Goal: Information Seeking & Learning: Compare options

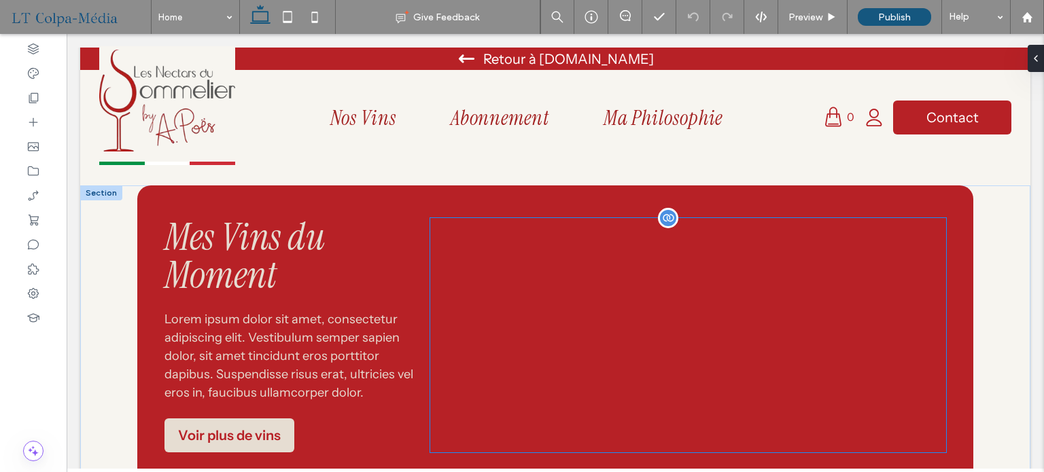
click at [666, 343] on div at bounding box center [688, 335] width 516 height 234
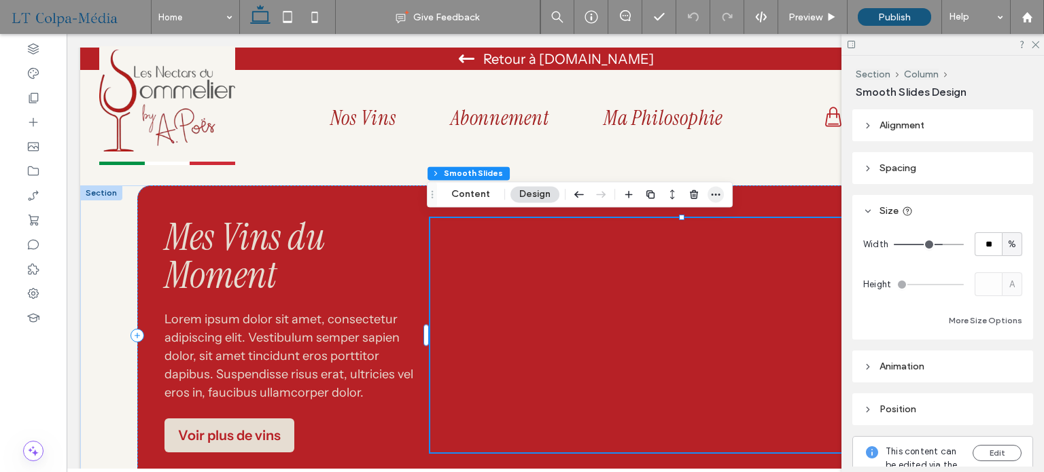
click at [715, 192] on icon "button" at bounding box center [715, 194] width 11 height 11
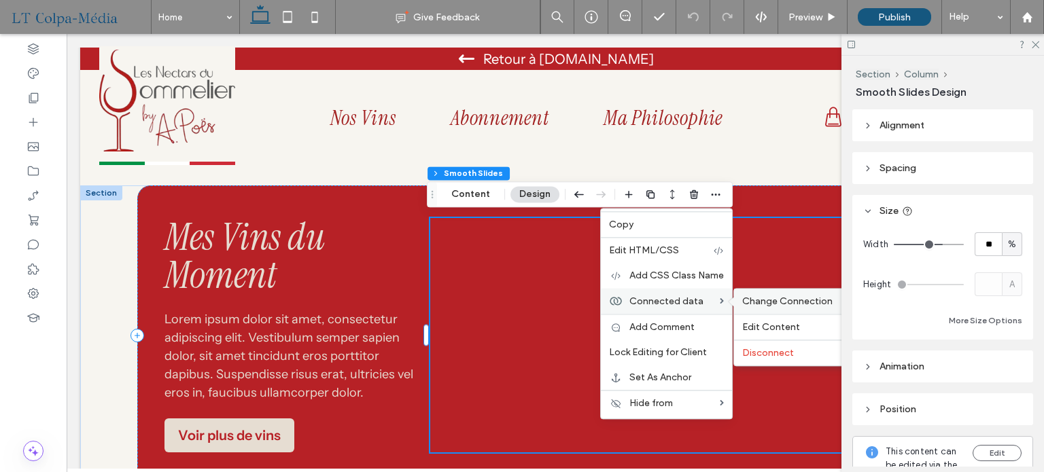
click at [784, 298] on span "Change Connection" at bounding box center [787, 302] width 90 height 12
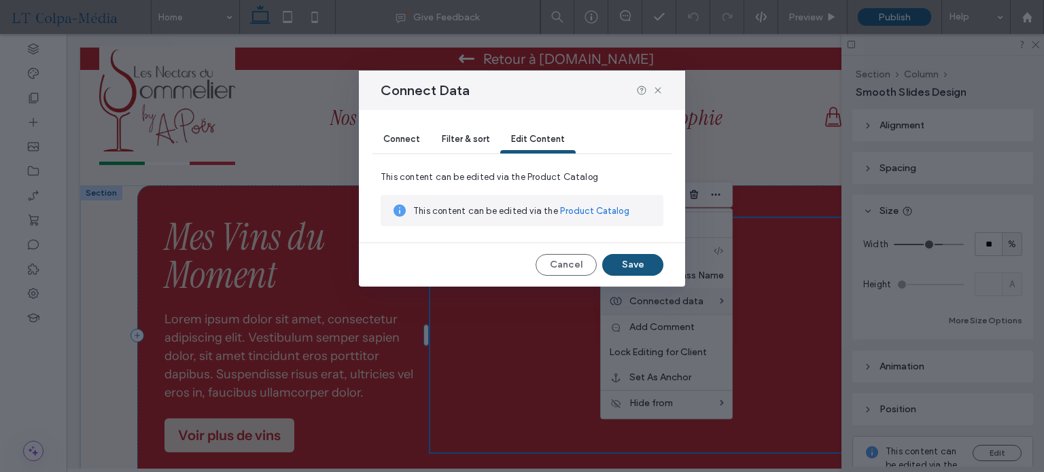
click at [415, 141] on span "Connect" at bounding box center [401, 139] width 37 height 10
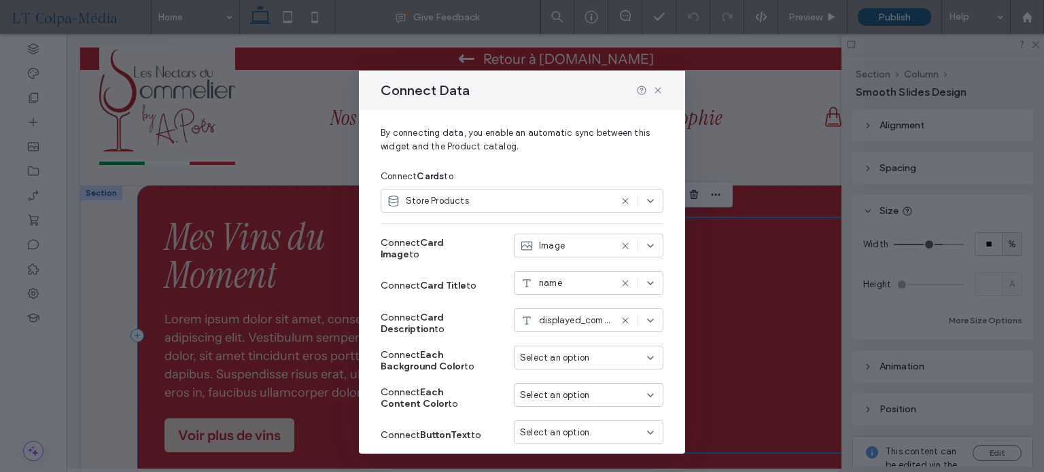
scroll to position [68, 0]
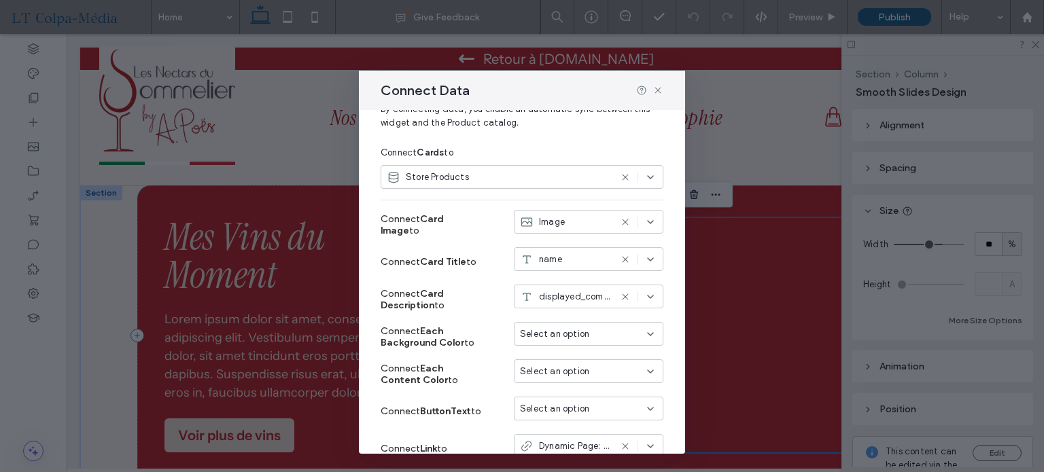
click at [645, 298] on icon at bounding box center [650, 296] width 11 height 11
click at [552, 298] on span "displayed_compare_at" at bounding box center [574, 297] width 71 height 14
type input "*"
click at [552, 293] on input "****" at bounding box center [572, 296] width 105 height 11
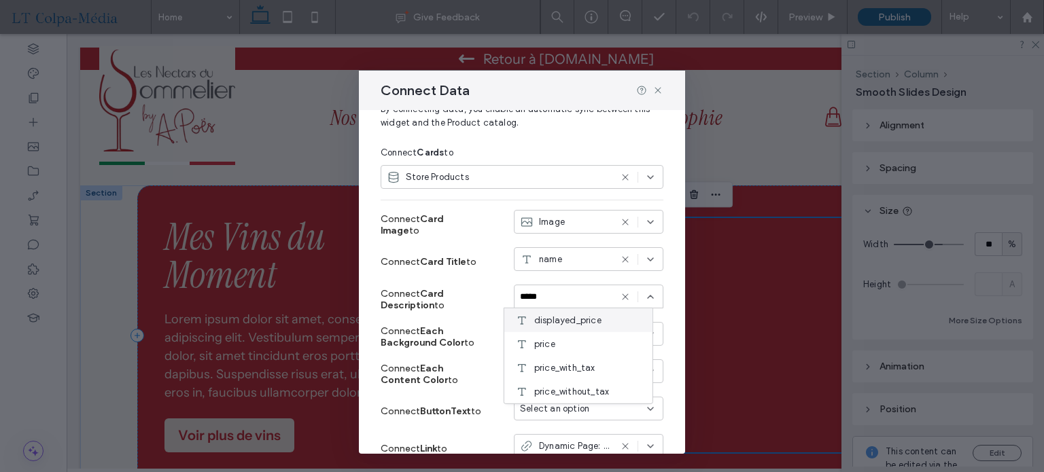
type input "*****"
click at [571, 319] on span "displayed_price" at bounding box center [567, 320] width 67 height 14
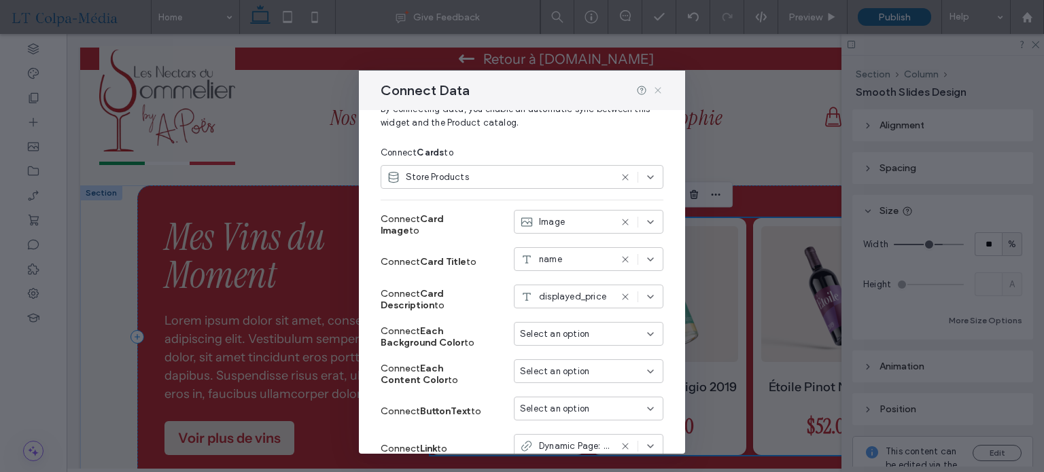
drag, startPoint x: 657, startPoint y: 93, endPoint x: 590, endPoint y: 60, distance: 74.1
click at [657, 93] on icon at bounding box center [657, 90] width 11 height 11
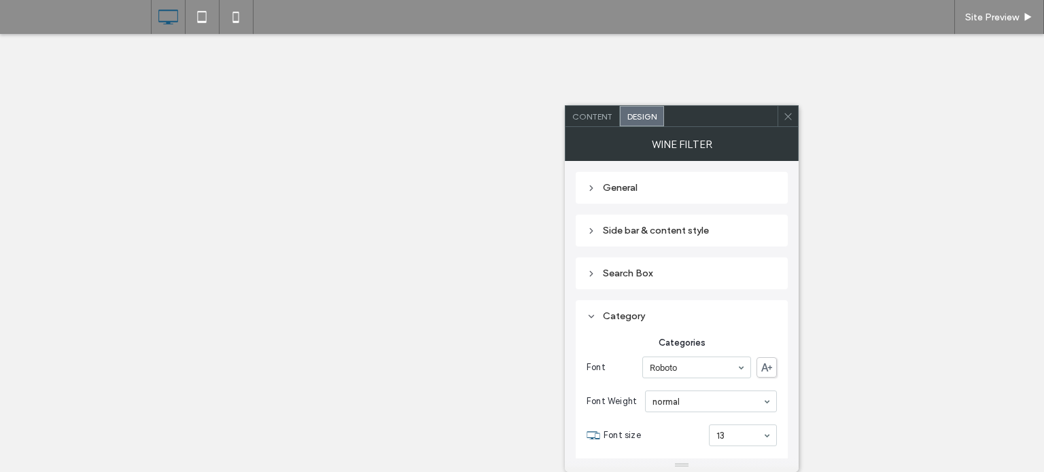
select select "******"
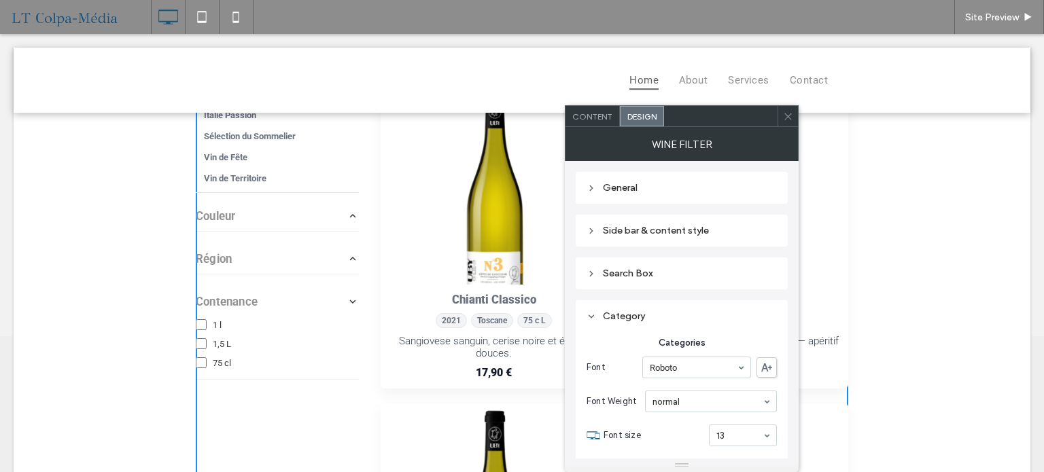
scroll to position [2293, 0]
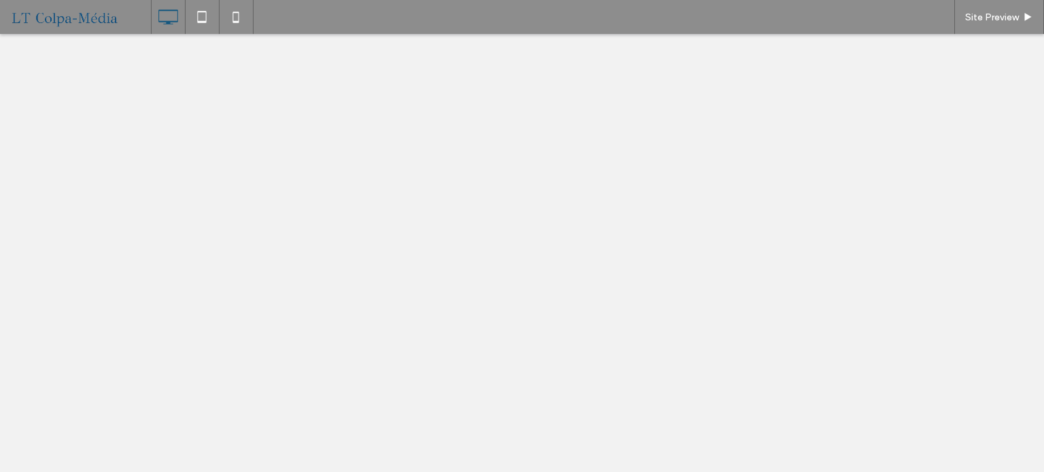
select select "******"
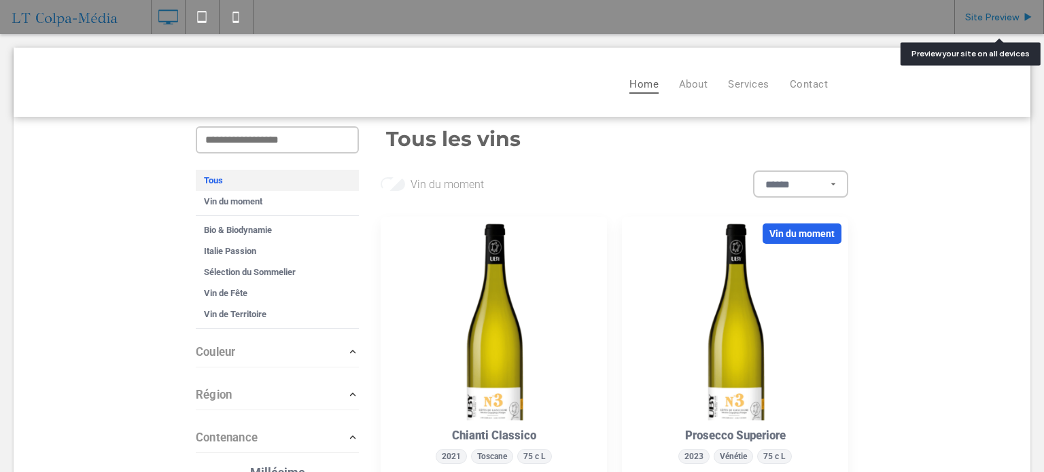
click at [1004, 19] on span "Site Preview" at bounding box center [992, 18] width 54 height 12
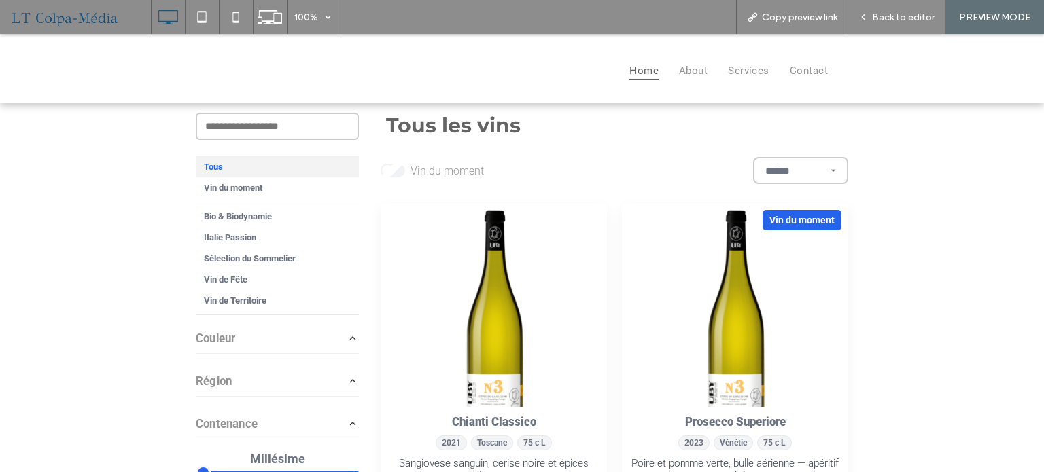
click at [336, 336] on button "Couleur" at bounding box center [277, 338] width 163 height 24
click at [338, 336] on button "Couleur" at bounding box center [277, 338] width 163 height 24
click at [336, 376] on button "Région" at bounding box center [277, 381] width 163 height 24
click at [336, 380] on button "Région" at bounding box center [277, 381] width 163 height 24
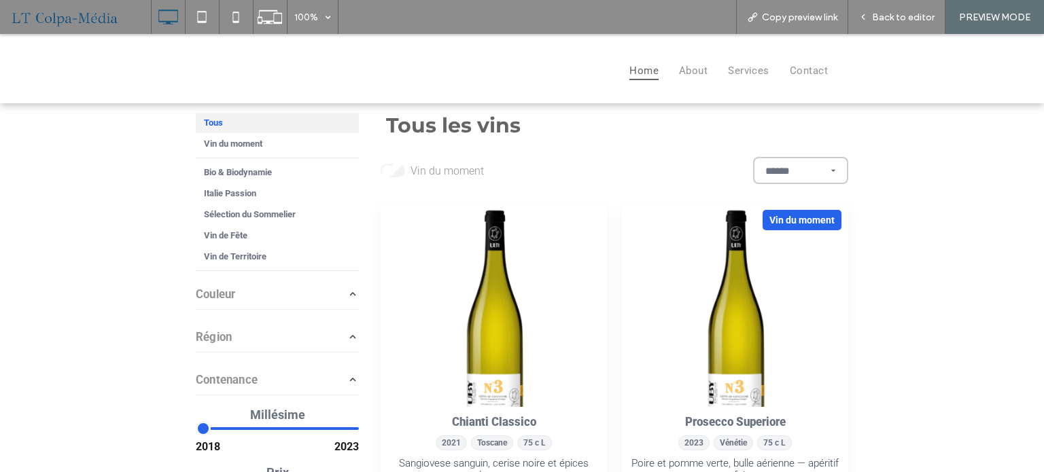
scroll to position [68, 0]
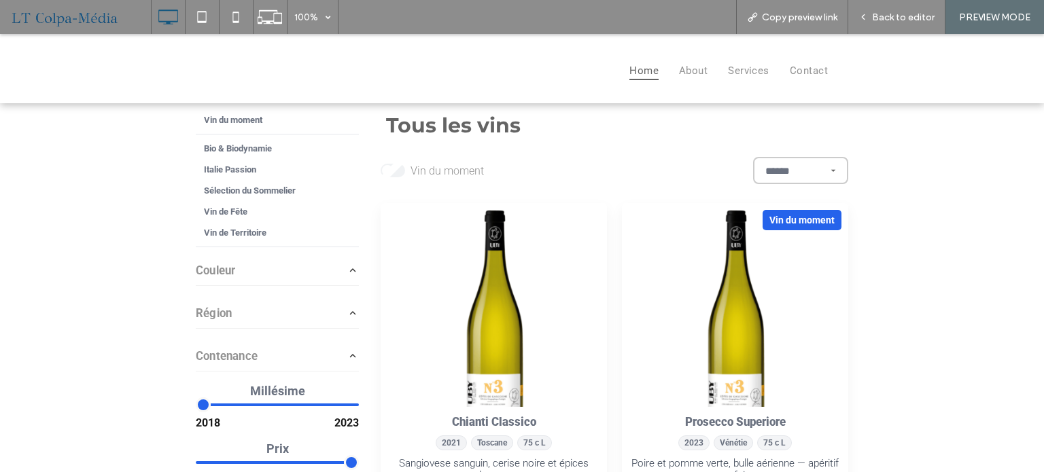
click at [340, 358] on button "Contenance" at bounding box center [277, 356] width 163 height 24
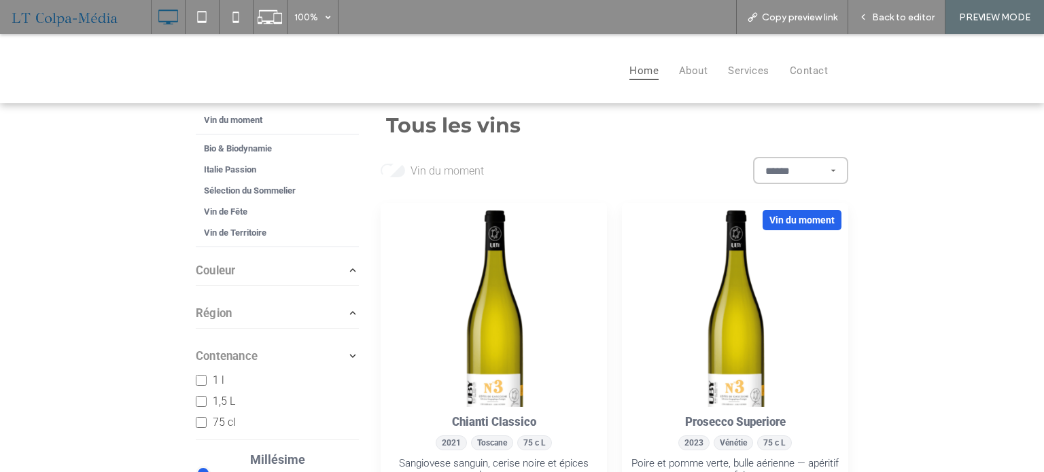
click at [340, 358] on button "Contenance" at bounding box center [277, 356] width 163 height 24
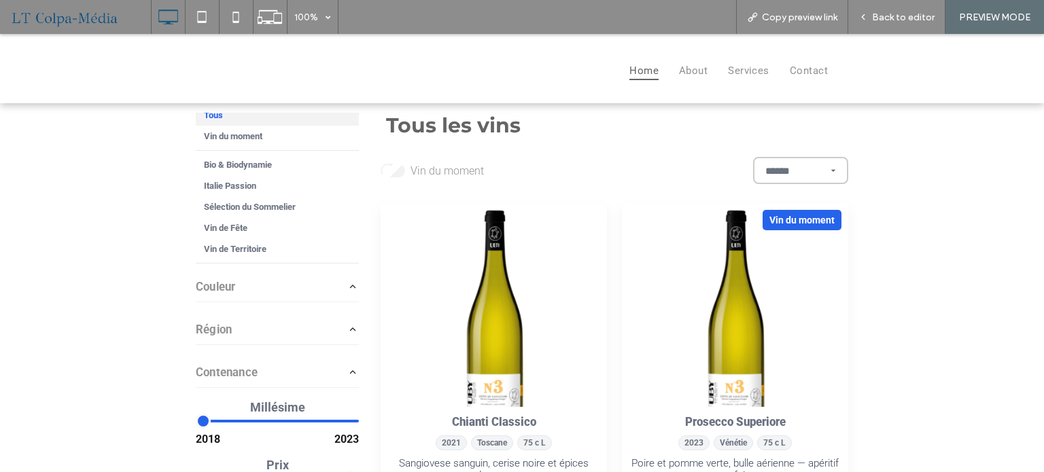
scroll to position [99, 0]
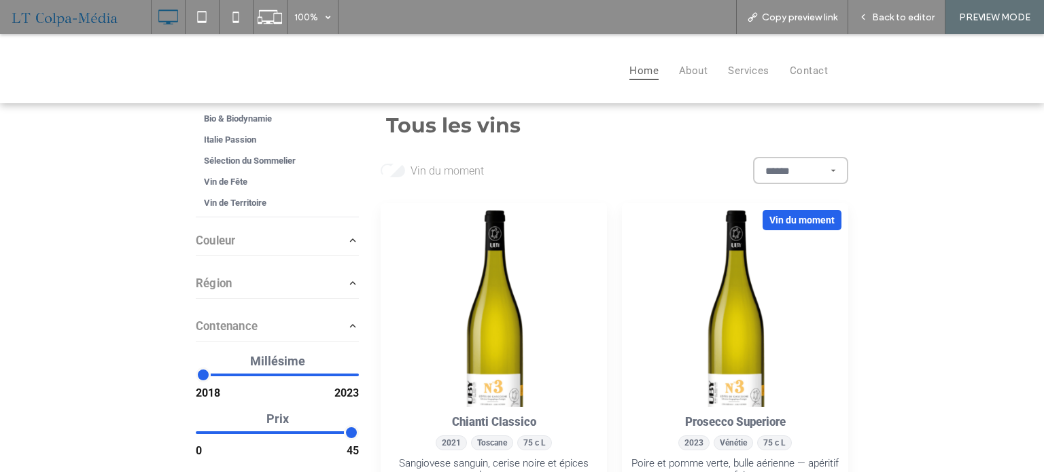
click at [347, 241] on icon "button" at bounding box center [353, 240] width 12 height 12
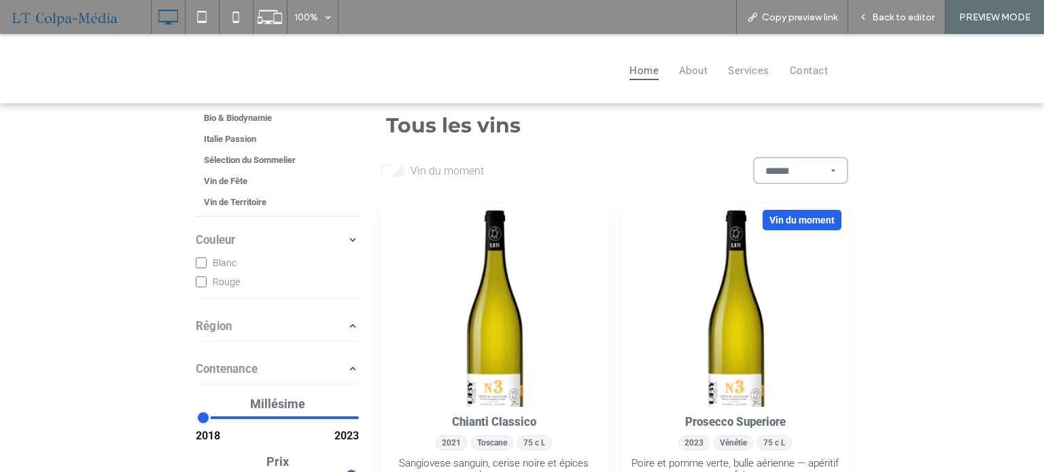
click at [347, 241] on icon "button" at bounding box center [353, 240] width 12 height 12
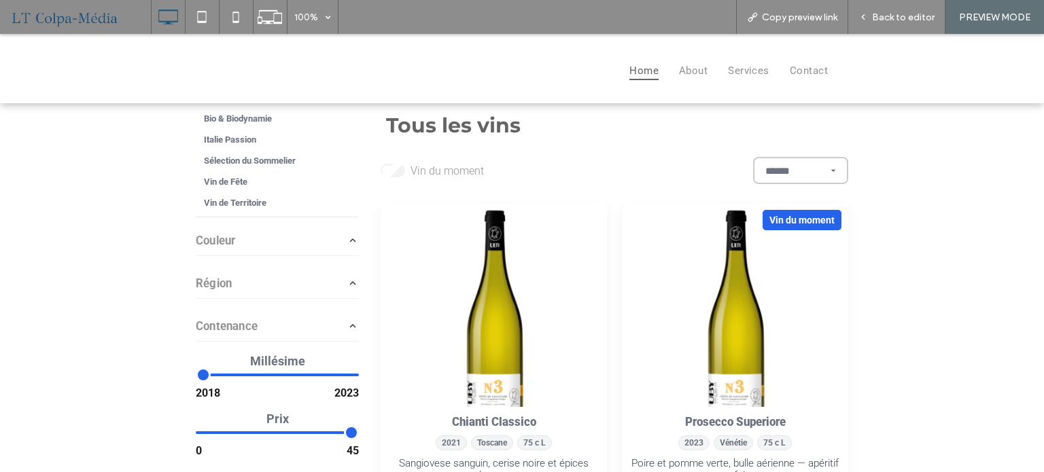
click at [349, 329] on icon "button" at bounding box center [353, 326] width 12 height 12
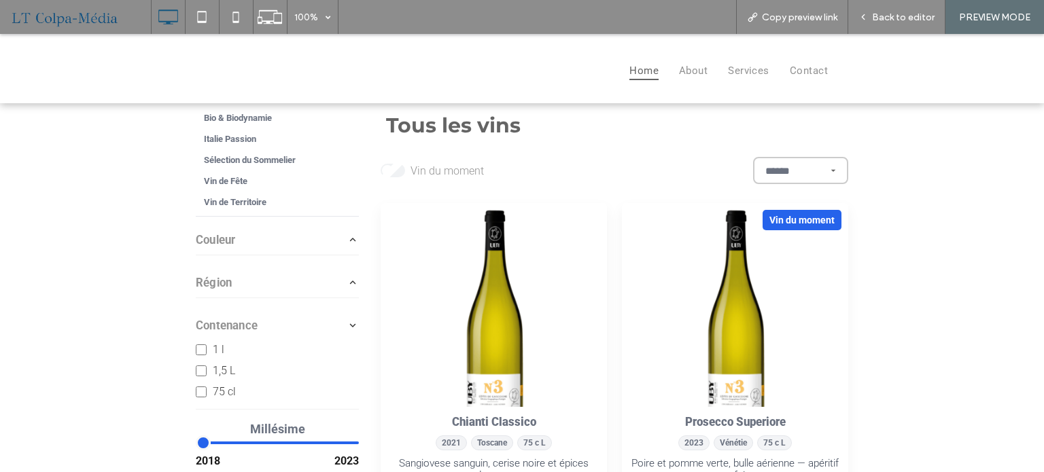
click at [349, 329] on icon "button" at bounding box center [353, 325] width 12 height 12
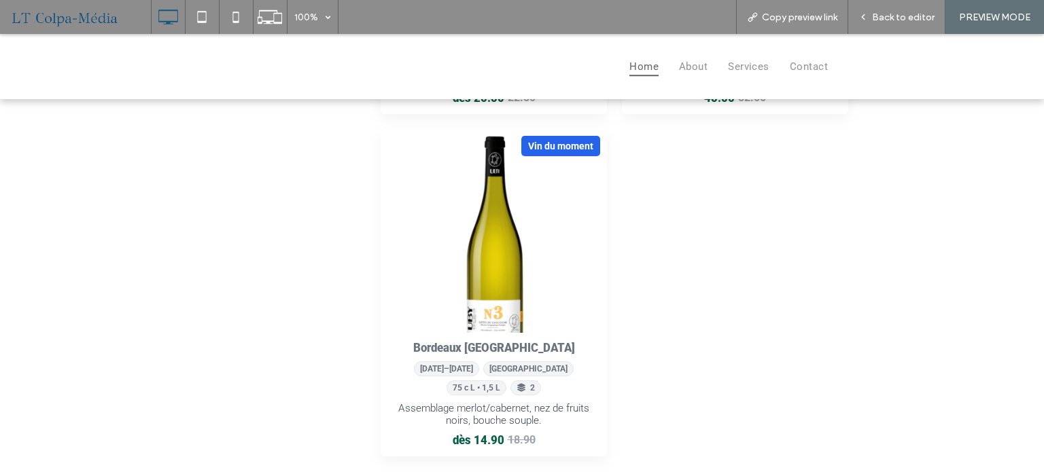
scroll to position [612, 0]
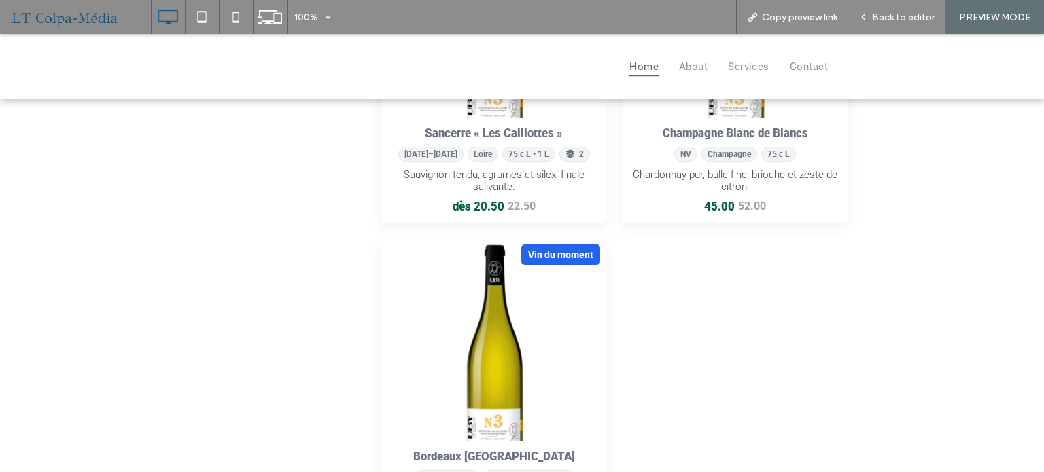
click at [649, 298] on div "Chianti Classico 2021 Toscane 75 c L Sangiovese sanguin, cerise noire et épices…" at bounding box center [613, 79] width 467 height 974
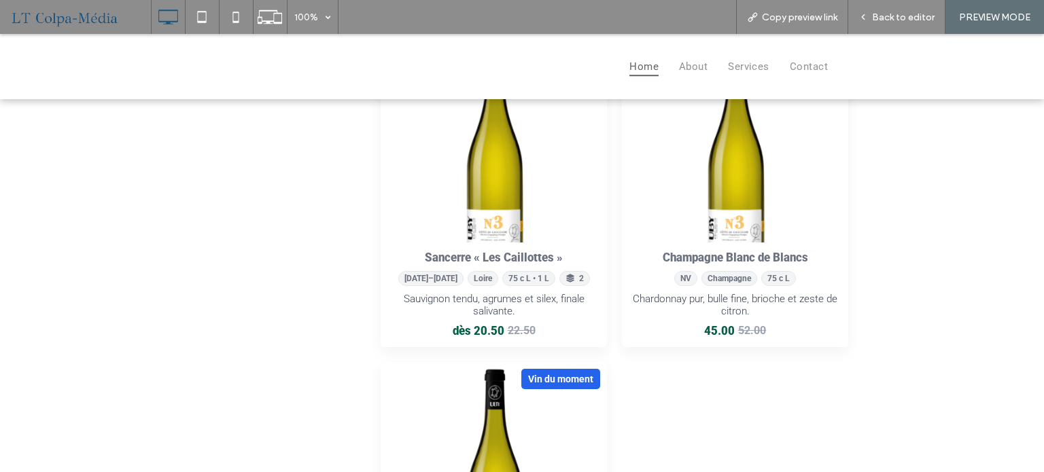
scroll to position [204, 0]
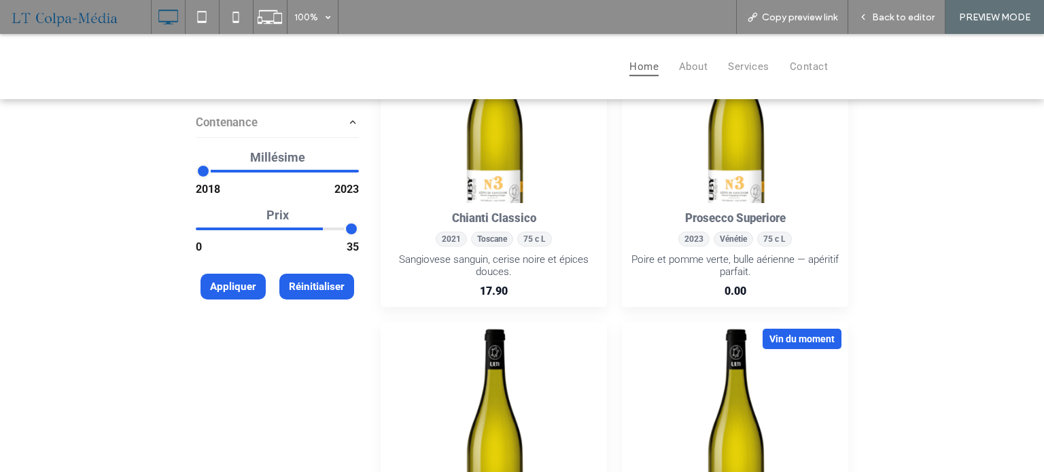
drag, startPoint x: 345, startPoint y: 232, endPoint x: 298, endPoint y: 230, distance: 47.6
click at [307, 230] on input "range" at bounding box center [277, 229] width 163 height 14
drag, startPoint x: 310, startPoint y: 230, endPoint x: 369, endPoint y: 233, distance: 59.2
type input "**"
click at [359, 233] on input "range" at bounding box center [277, 229] width 163 height 14
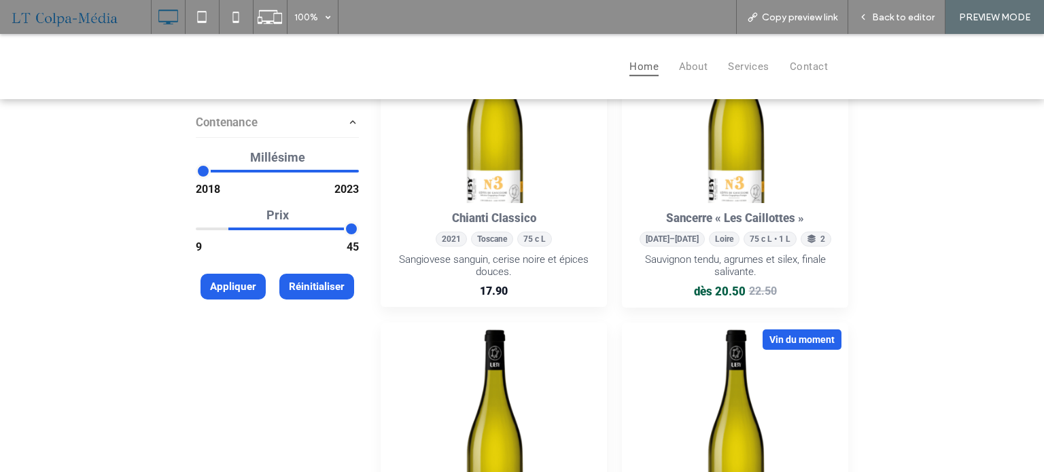
type input "*"
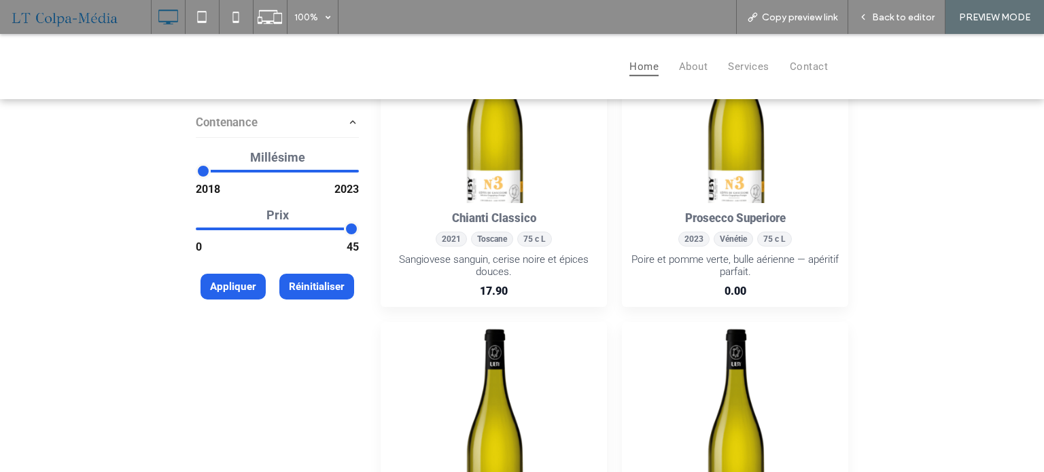
drag, startPoint x: 197, startPoint y: 226, endPoint x: 177, endPoint y: 230, distance: 20.8
click at [196, 230] on input "range" at bounding box center [277, 229] width 163 height 14
click at [454, 226] on div "Chianti Classico 2021 Toscane 75 c L Sangiovese sanguin, cerise noire et épices…" at bounding box center [493, 255] width 226 height 104
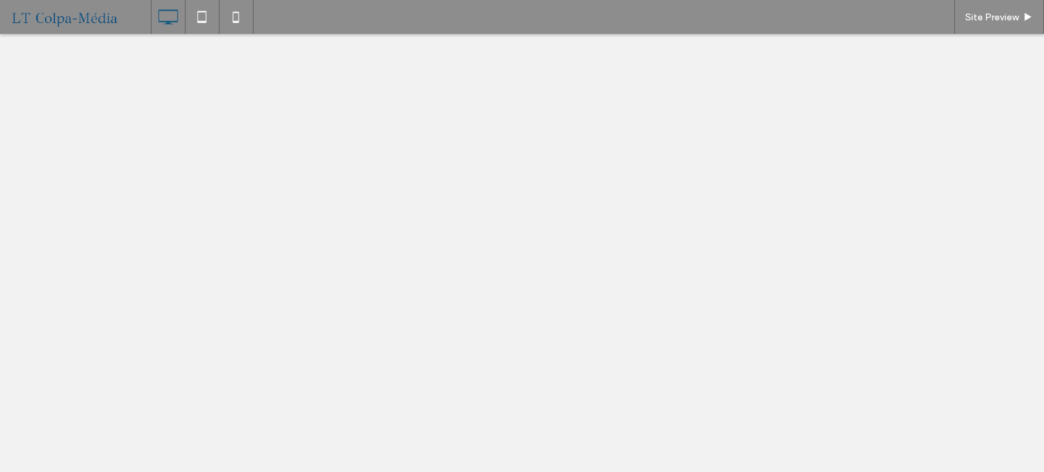
select select "******"
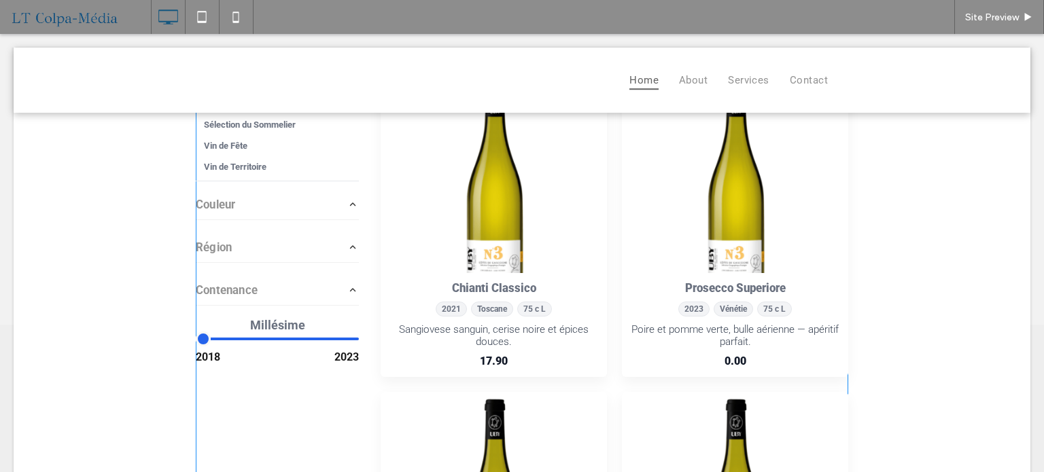
scroll to position [136, 0]
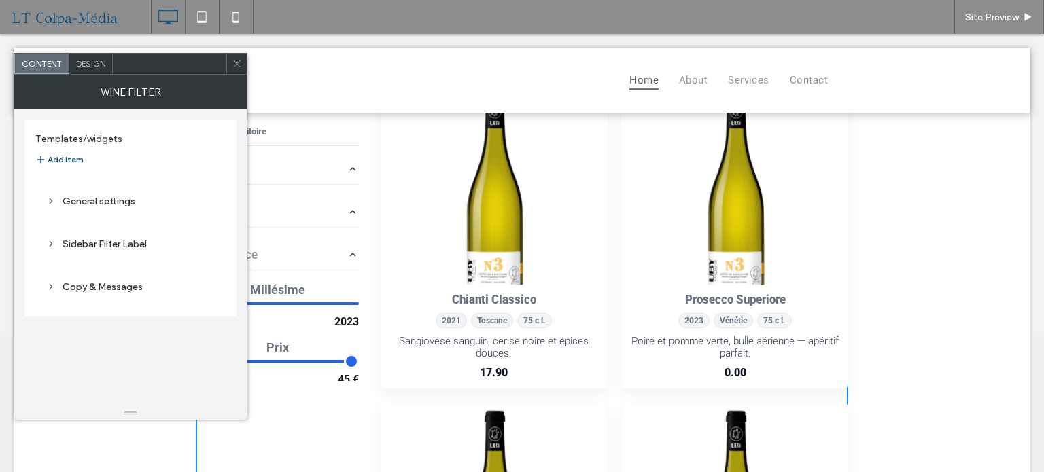
scroll to position [99, 0]
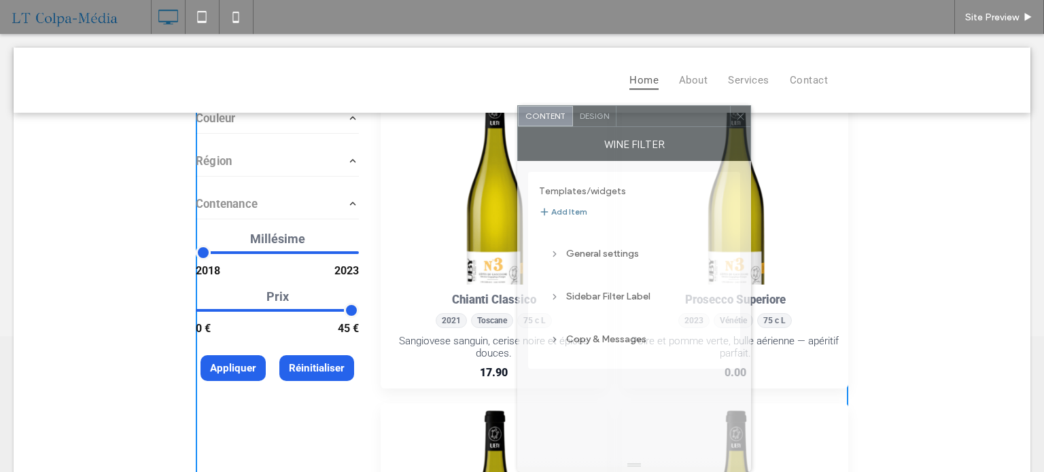
drag, startPoint x: 185, startPoint y: 65, endPoint x: 768, endPoint y: 200, distance: 597.9
click at [751, 200] on div "Content Design Wine filter Templates/widgets Add Item General settings Sidebar …" at bounding box center [634, 288] width 234 height 367
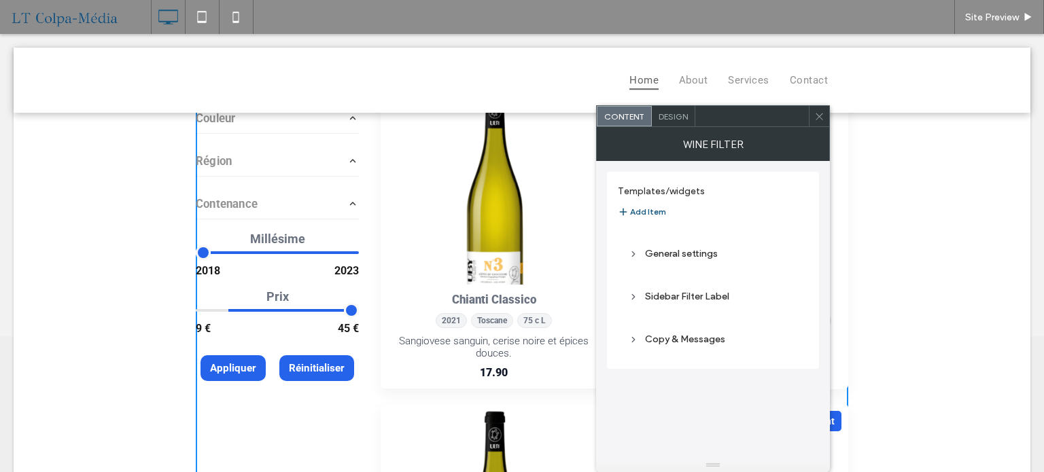
drag, startPoint x: 200, startPoint y: 312, endPoint x: 251, endPoint y: 311, distance: 51.0
type input "**"
click at [251, 311] on input "range" at bounding box center [277, 310] width 163 height 14
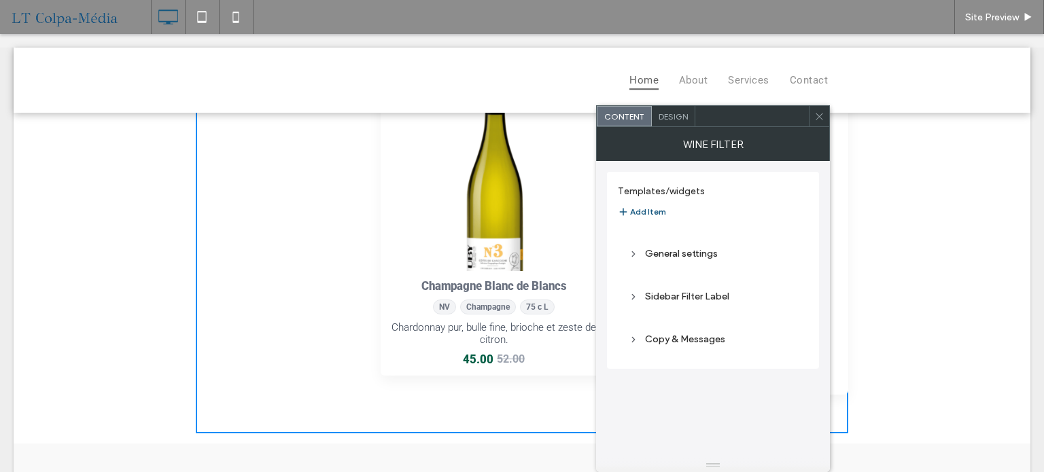
scroll to position [476, 0]
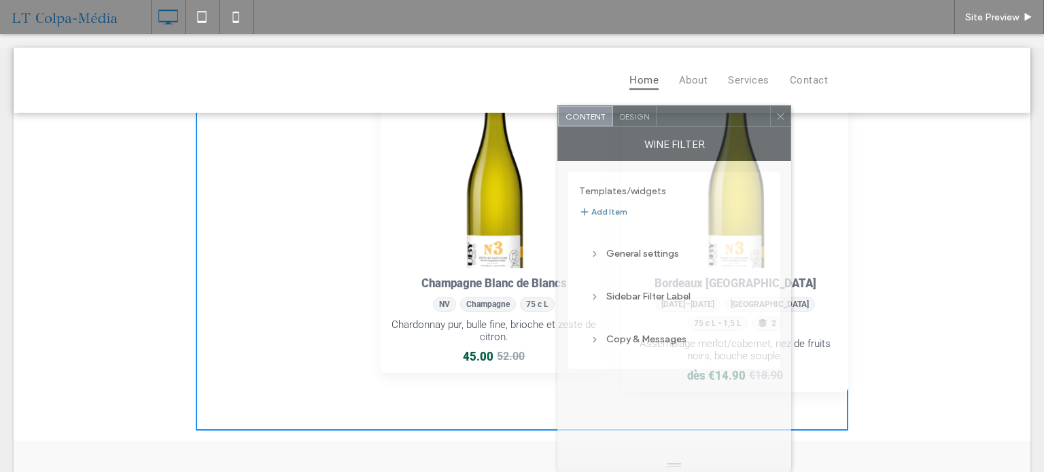
drag, startPoint x: 768, startPoint y: 122, endPoint x: 785, endPoint y: 259, distance: 137.6
click at [785, 257] on div "Content Design Wine filter Templates/widgets Add Item General settings Sidebar …" at bounding box center [674, 288] width 234 height 367
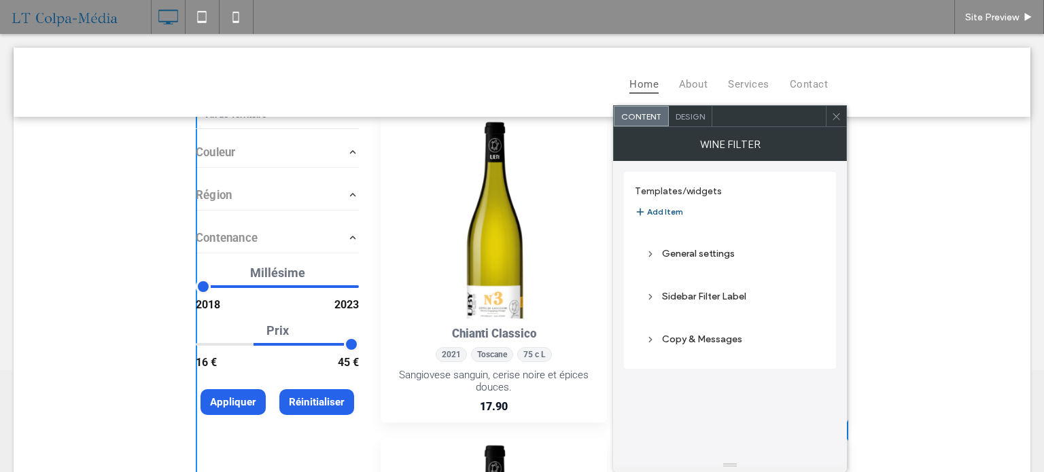
scroll to position [68, 0]
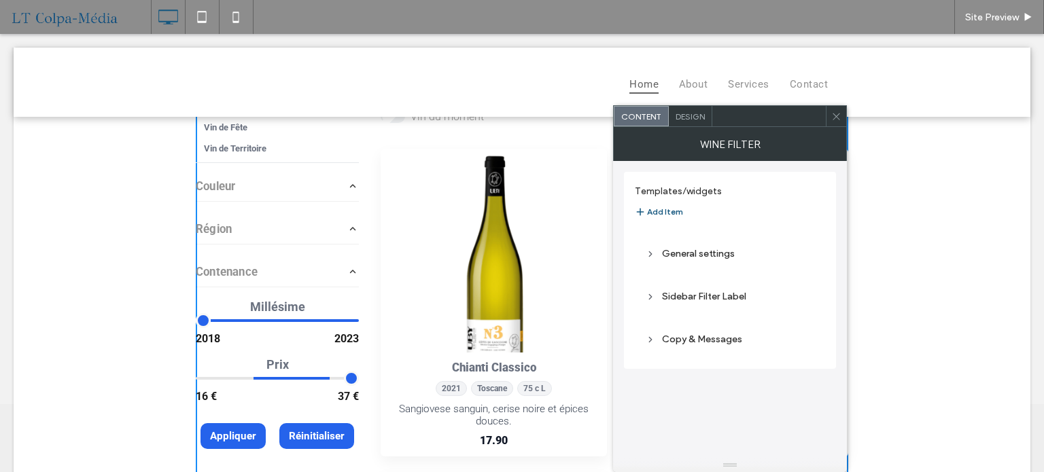
drag, startPoint x: 347, startPoint y: 377, endPoint x: 319, endPoint y: 379, distance: 27.9
type input "**"
click at [319, 379] on input "range" at bounding box center [277, 378] width 163 height 14
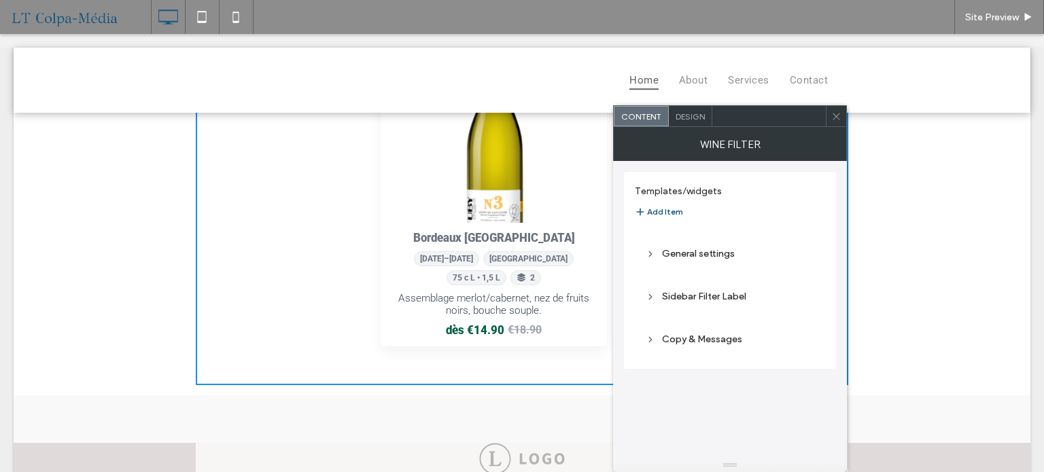
scroll to position [544, 0]
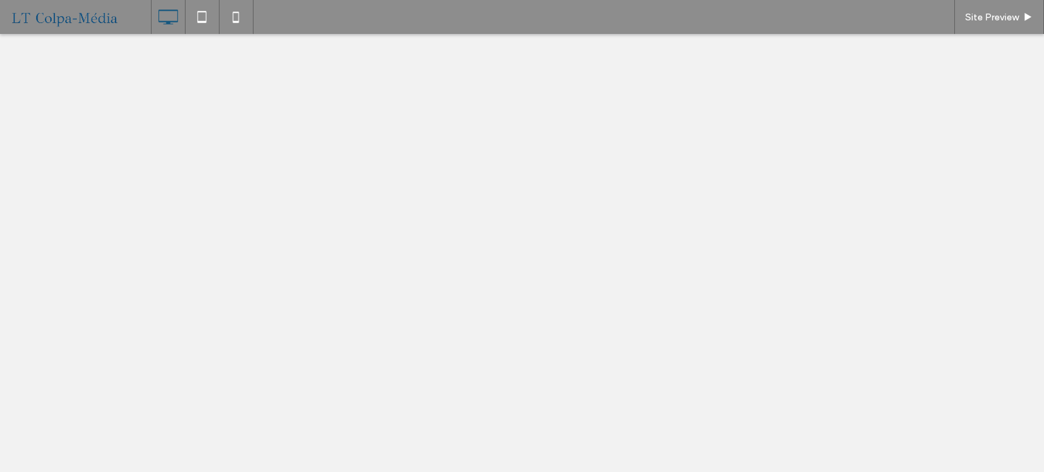
select select "******"
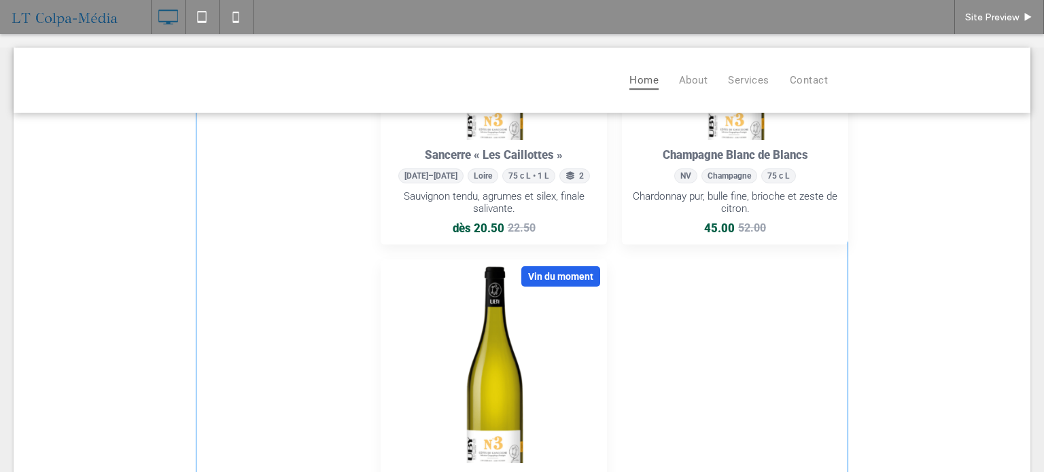
scroll to position [544, 0]
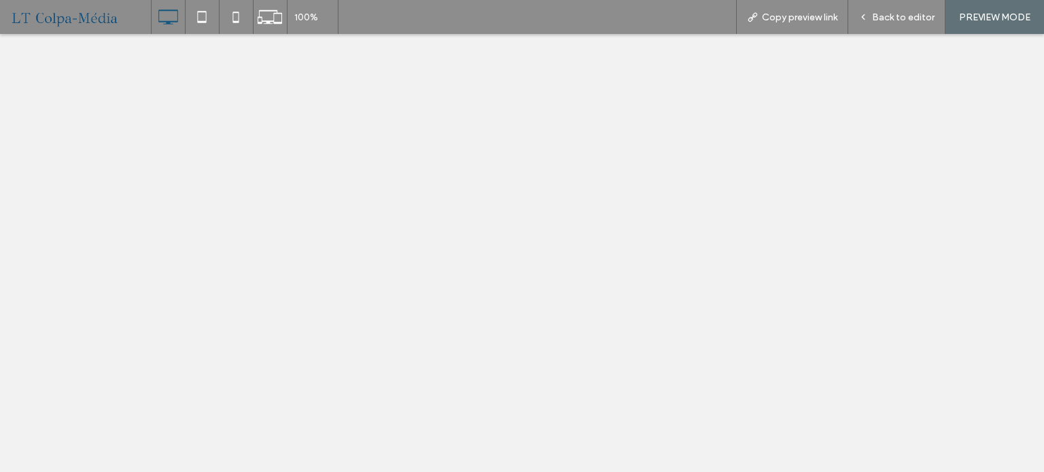
select select "******"
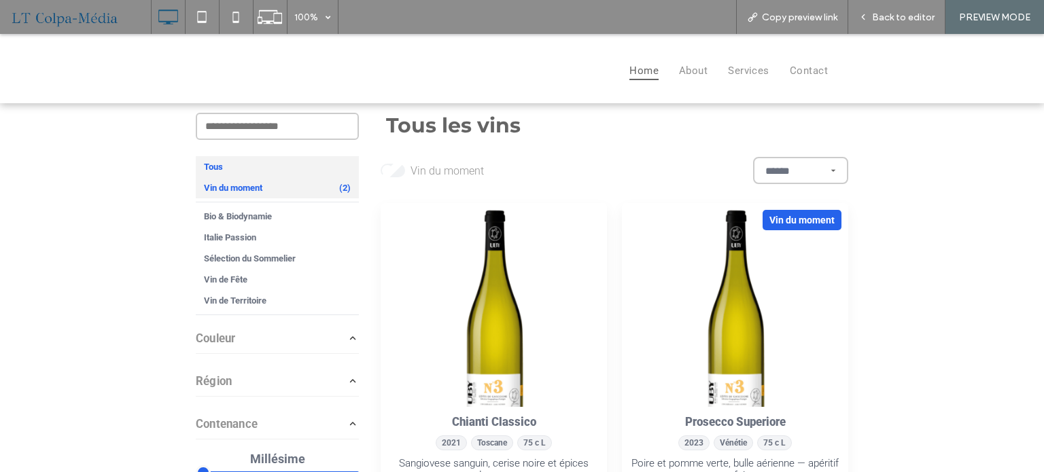
click at [276, 185] on div "Vin du moment (2)" at bounding box center [277, 187] width 163 height 21
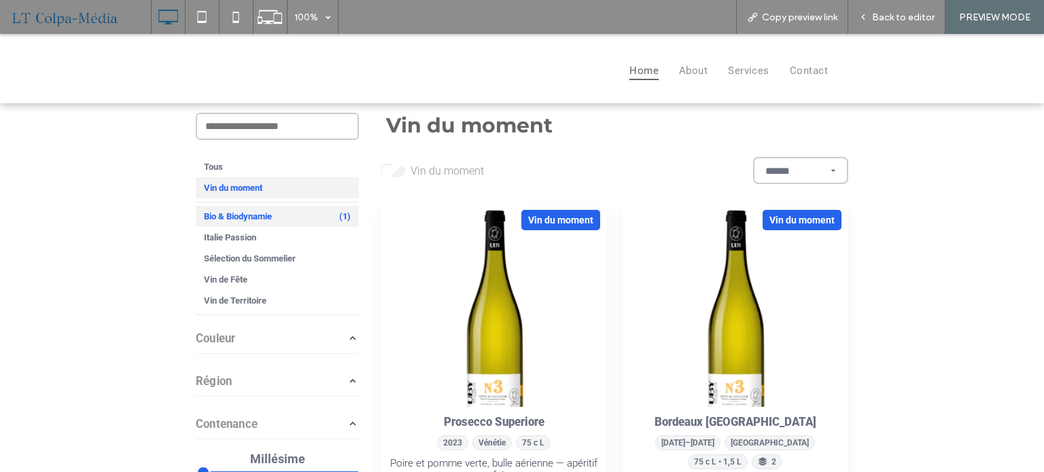
click at [272, 220] on div "Bio & Biodynamie (1)" at bounding box center [277, 216] width 163 height 21
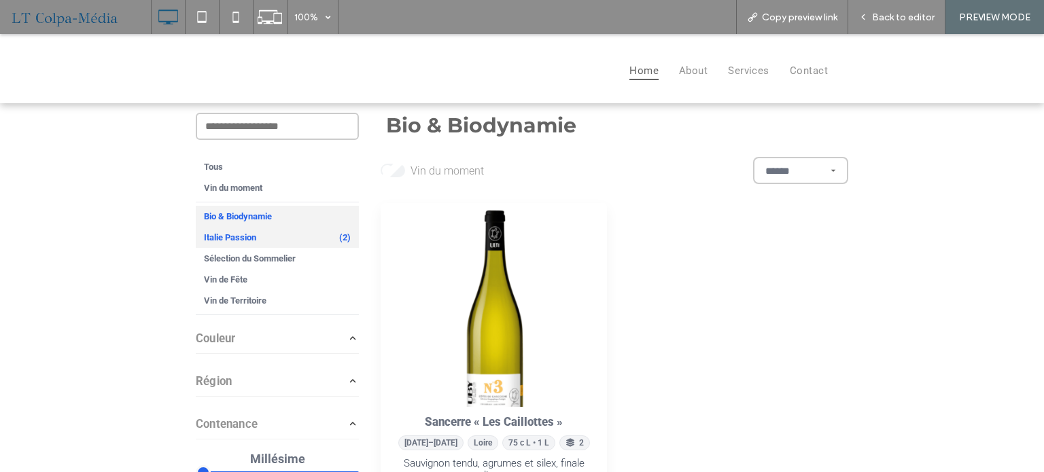
click at [272, 231] on div "Italie Passion (2)" at bounding box center [277, 237] width 163 height 21
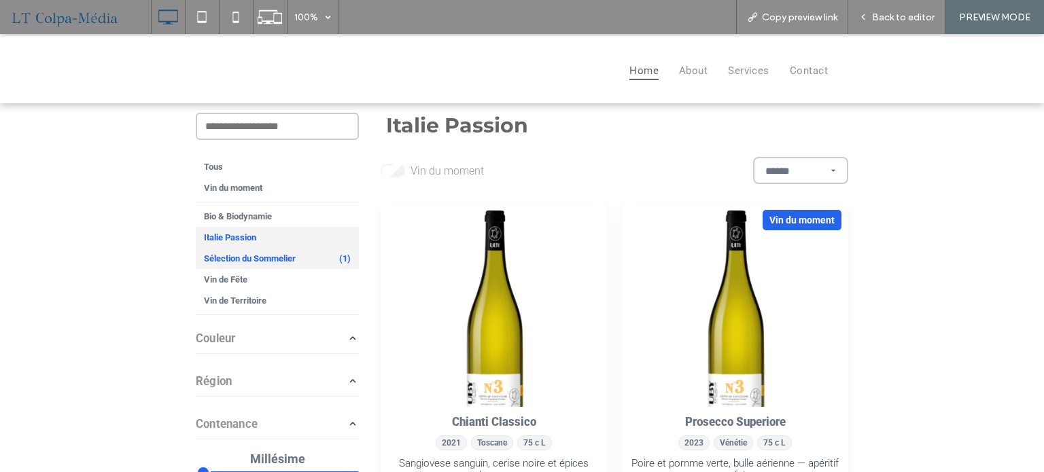
click at [299, 260] on div "Sélection du Sommelier (1)" at bounding box center [277, 258] width 163 height 21
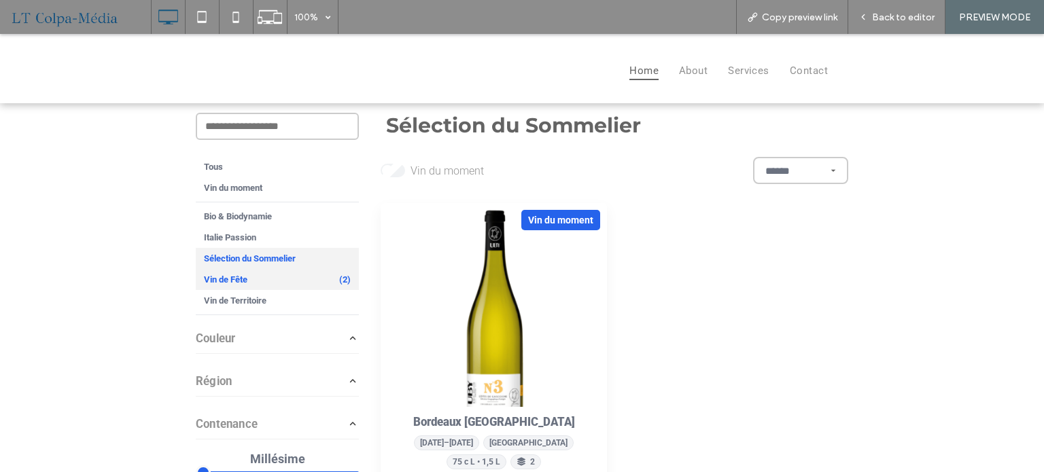
click at [275, 277] on div "Vin de Fête (2)" at bounding box center [277, 279] width 163 height 21
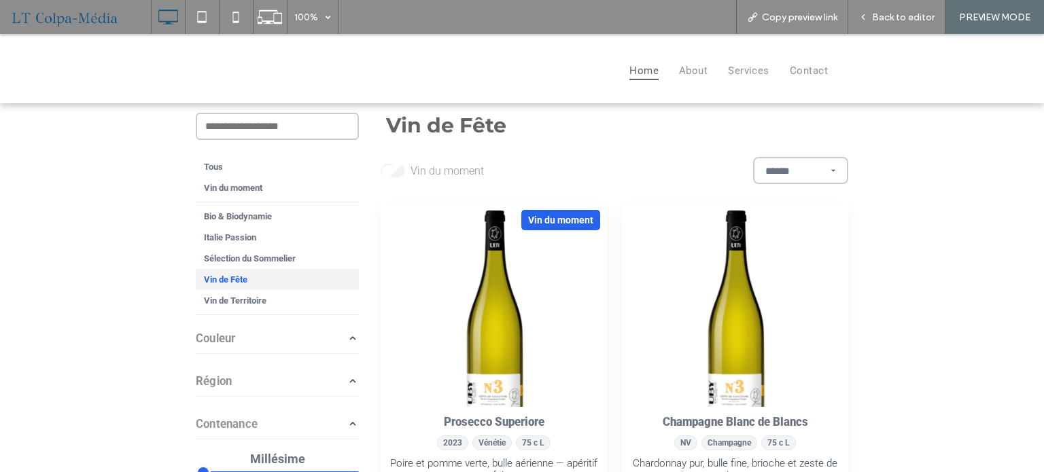
scroll to position [136, 0]
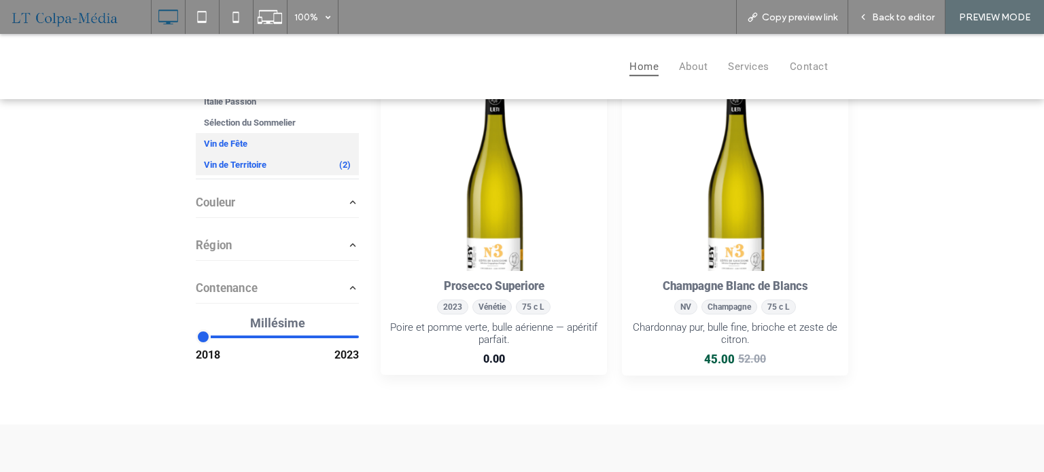
click at [291, 162] on div "Vin de Territoire (2)" at bounding box center [277, 164] width 163 height 21
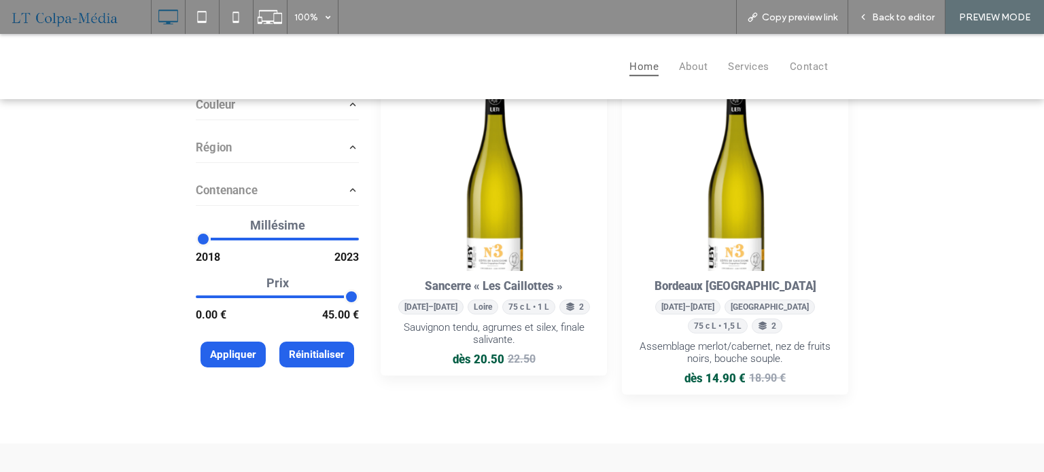
scroll to position [99, 0]
drag, startPoint x: 342, startPoint y: 303, endPoint x: 313, endPoint y: 302, distance: 29.9
type input "**"
click at [312, 302] on input "range" at bounding box center [277, 296] width 163 height 14
drag, startPoint x: 196, startPoint y: 298, endPoint x: 222, endPoint y: 301, distance: 25.3
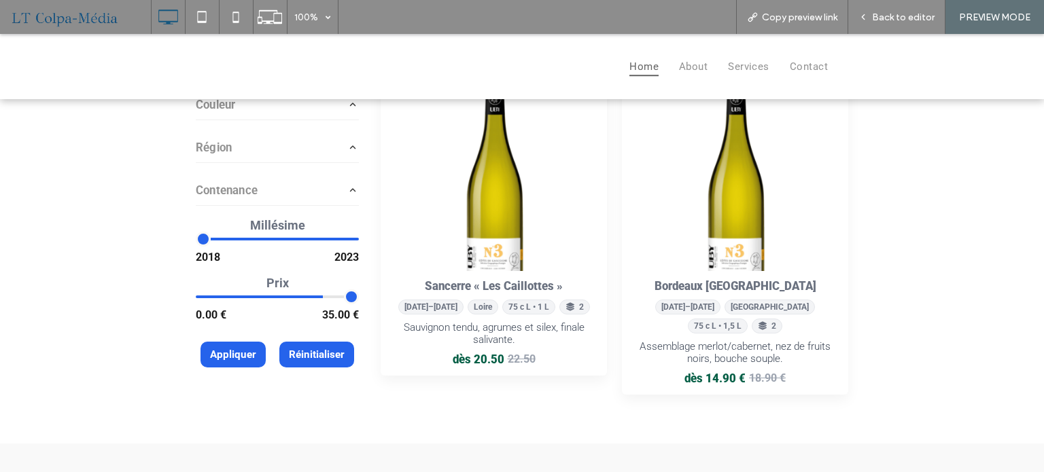
click at [222, 301] on input "range" at bounding box center [277, 296] width 163 height 14
drag, startPoint x: 223, startPoint y: 301, endPoint x: 261, endPoint y: 306, distance: 38.3
click at [261, 303] on input "range" at bounding box center [277, 296] width 163 height 14
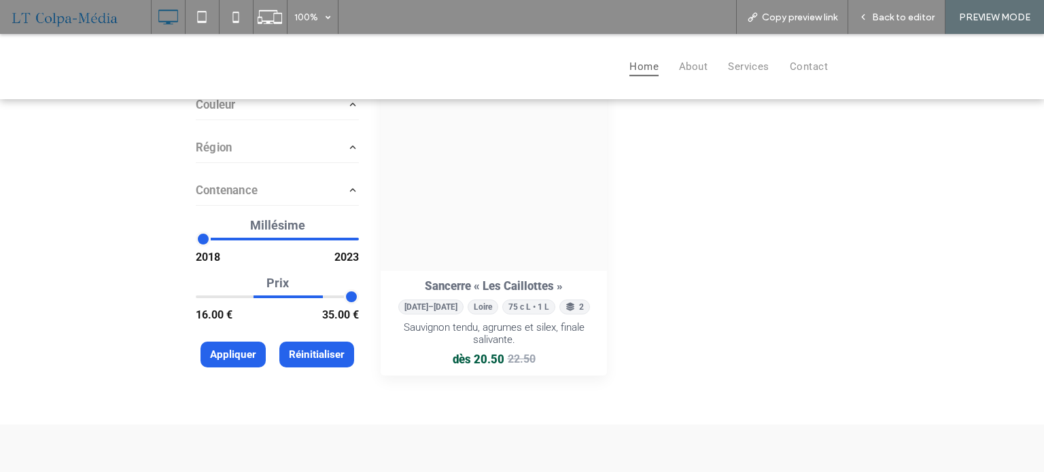
click at [251, 297] on input "range" at bounding box center [277, 296] width 163 height 14
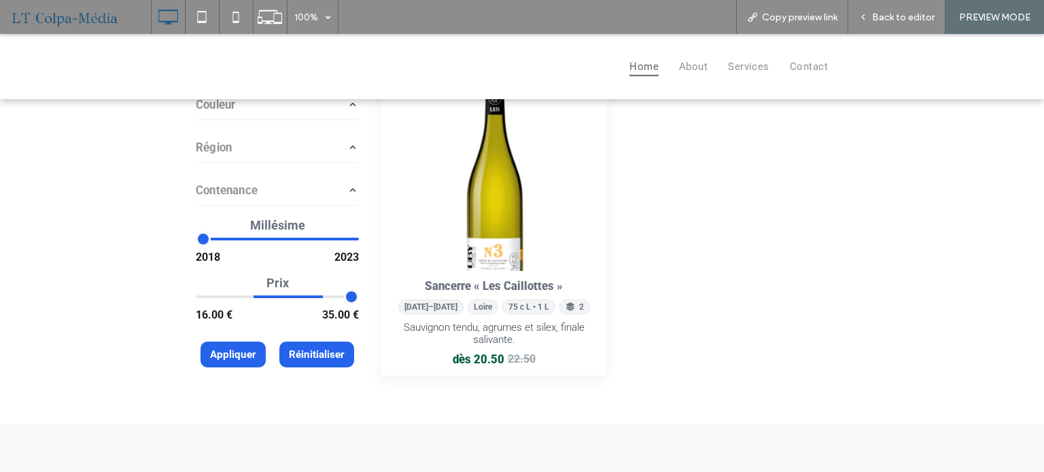
drag, startPoint x: 251, startPoint y: 297, endPoint x: 236, endPoint y: 298, distance: 15.7
click at [236, 298] on input "range" at bounding box center [277, 296] width 163 height 14
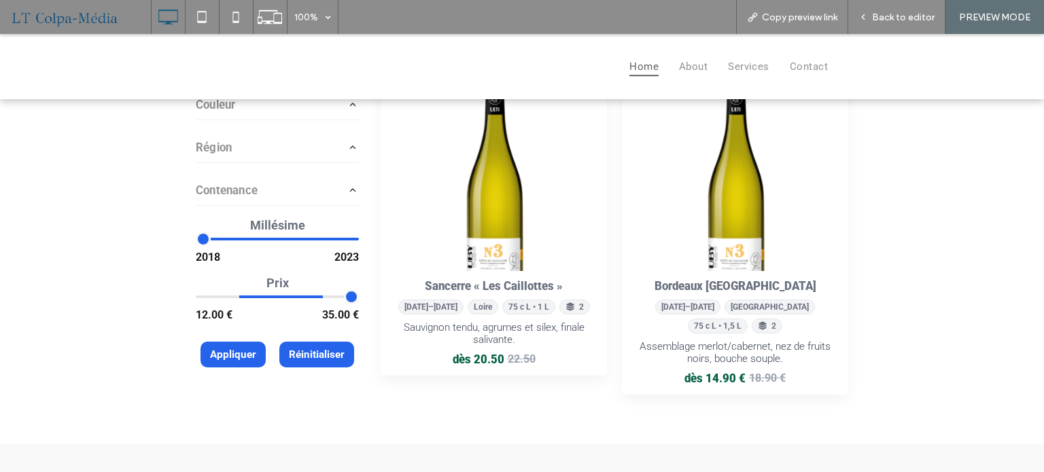
type input "**"
click at [234, 300] on input "range" at bounding box center [277, 296] width 163 height 14
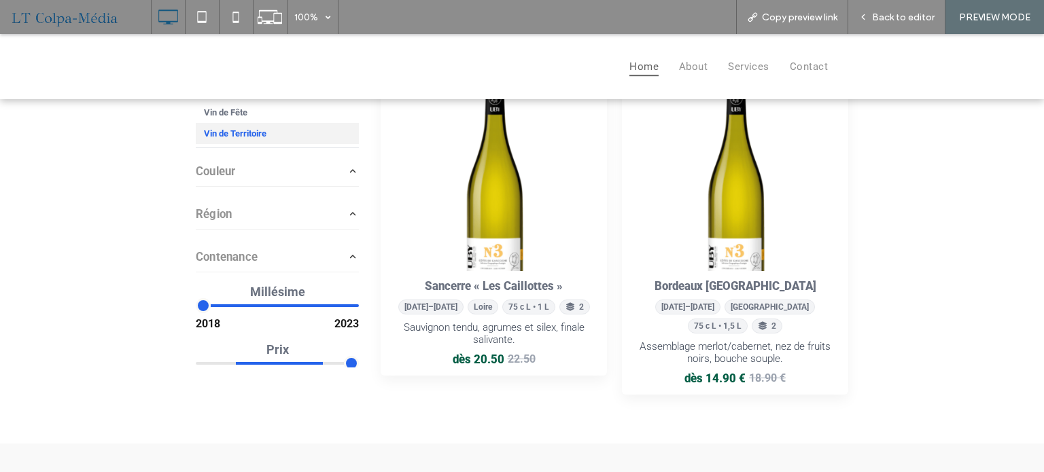
scroll to position [31, 0]
click at [350, 215] on icon "button" at bounding box center [352, 214] width 5 height 3
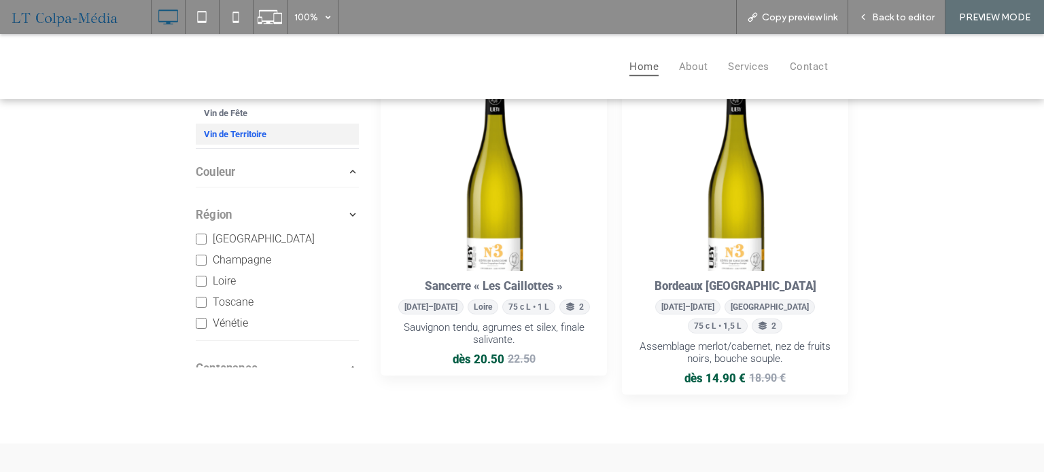
click at [240, 176] on button "Couleur" at bounding box center [277, 172] width 163 height 24
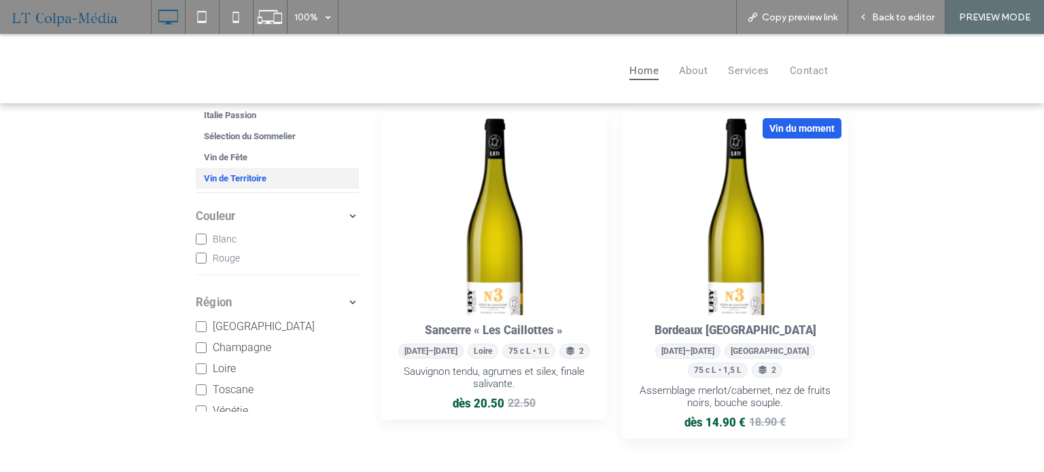
scroll to position [0, 0]
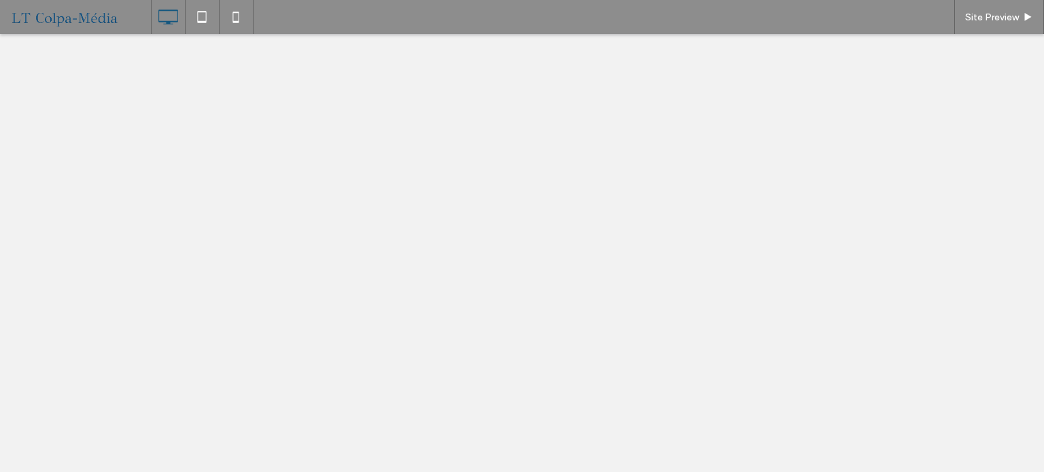
select select "******"
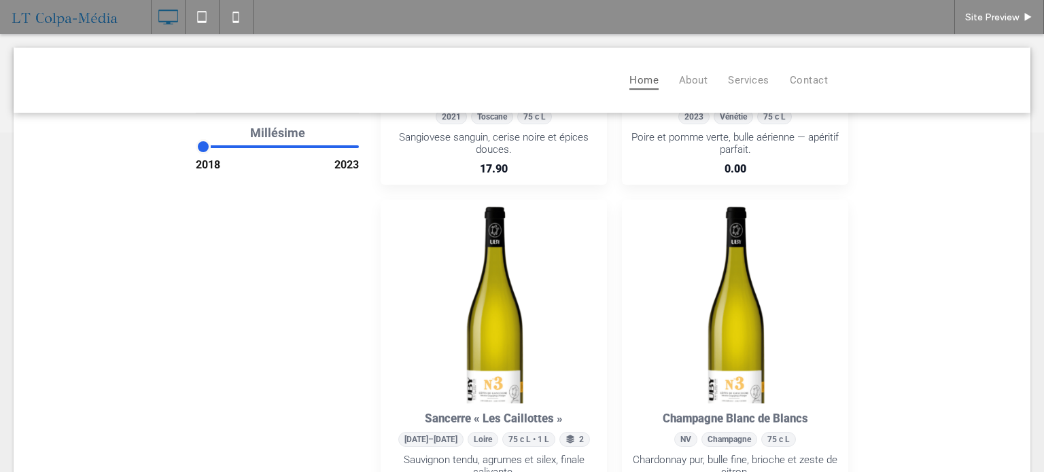
scroll to position [204, 0]
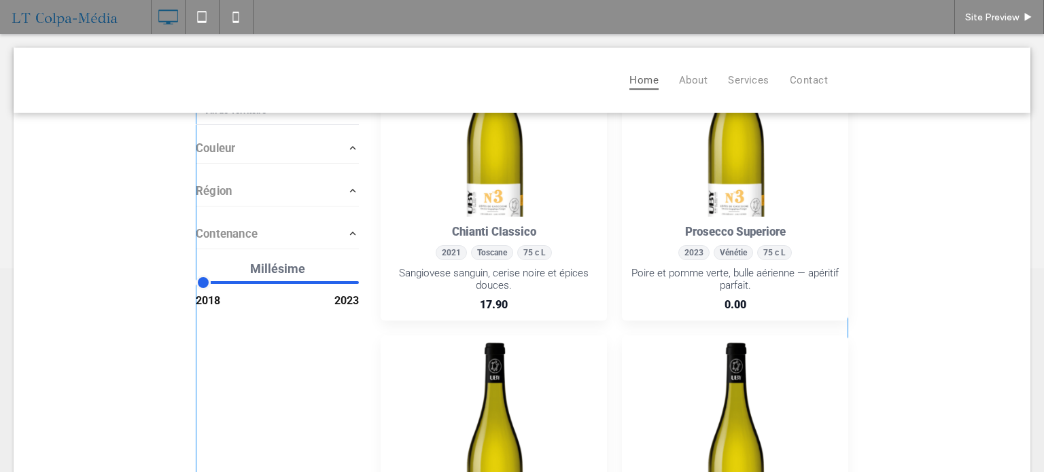
click at [242, 241] on span at bounding box center [522, 474] width 652 height 1103
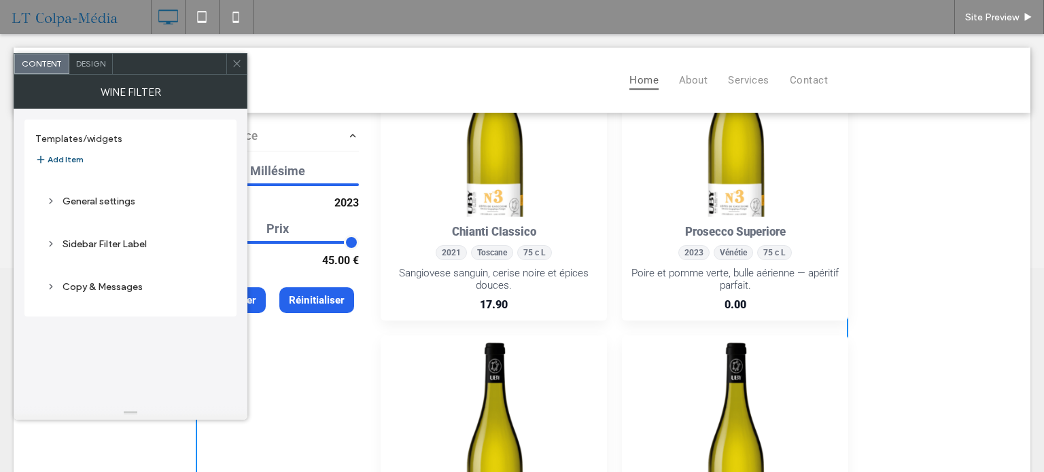
scroll to position [0, 0]
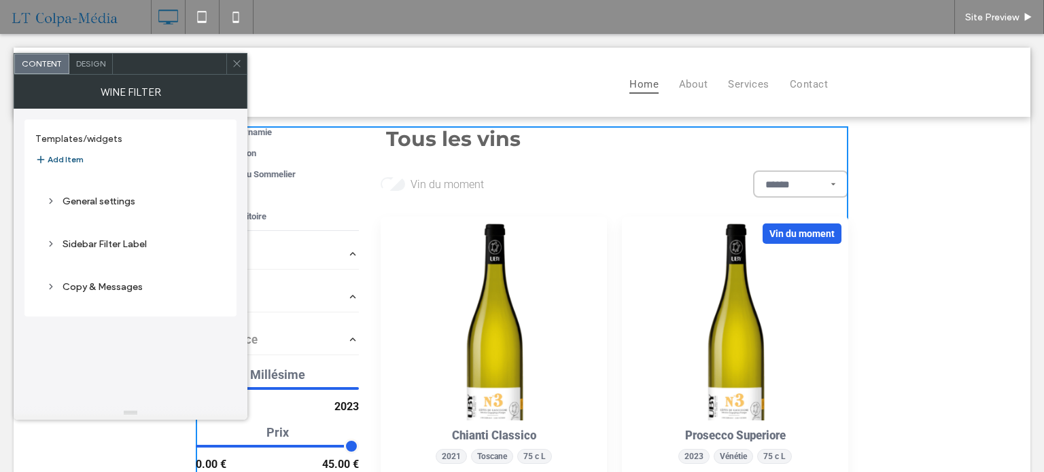
click at [236, 65] on use at bounding box center [236, 63] width 7 height 7
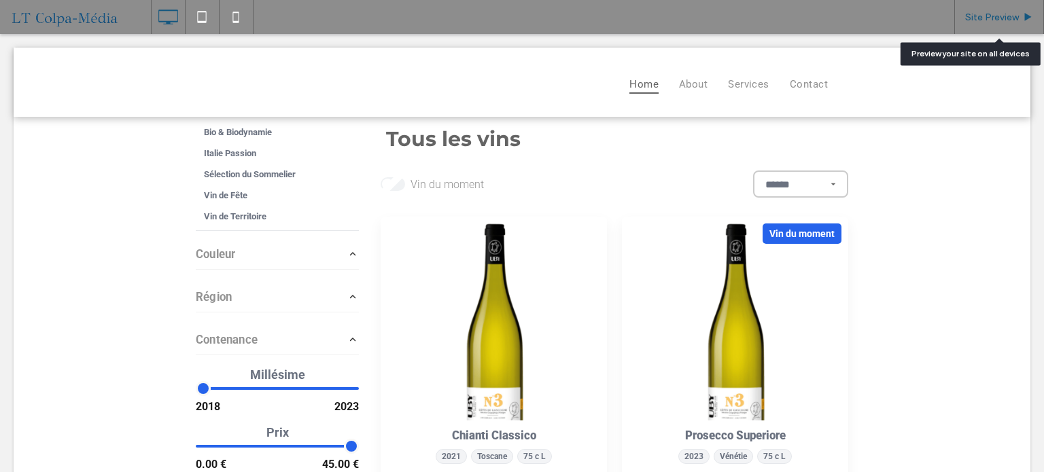
click at [1012, 10] on div "Site Preview" at bounding box center [999, 17] width 90 height 34
click at [1000, 18] on span "Site Preview" at bounding box center [992, 18] width 54 height 12
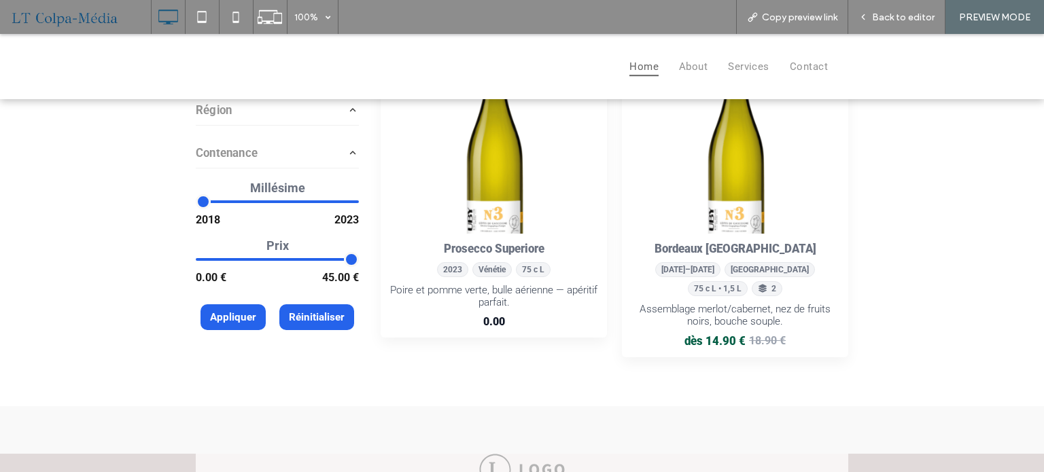
scroll to position [204, 0]
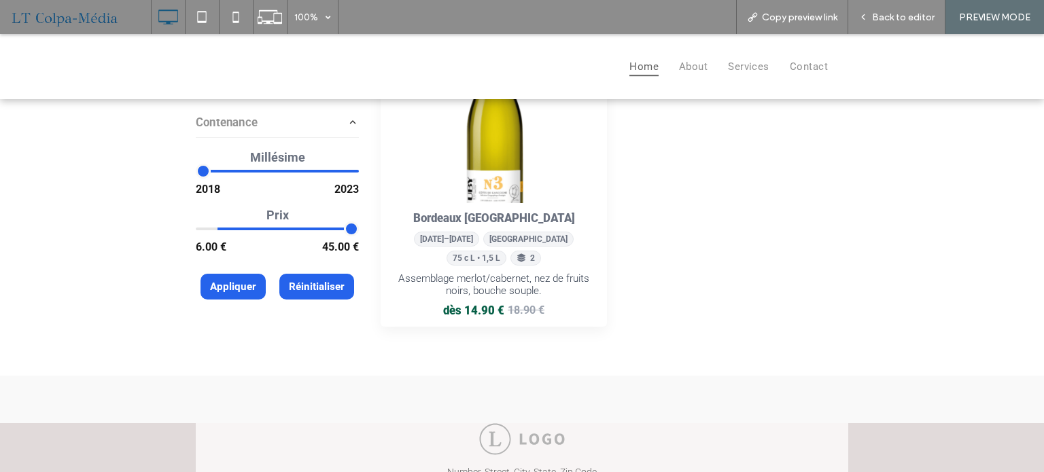
drag, startPoint x: 202, startPoint y: 230, endPoint x: 220, endPoint y: 229, distance: 17.7
click at [219, 229] on input "range" at bounding box center [277, 229] width 163 height 14
drag, startPoint x: 222, startPoint y: 228, endPoint x: 176, endPoint y: 228, distance: 45.5
click at [196, 228] on input "range" at bounding box center [277, 229] width 163 height 14
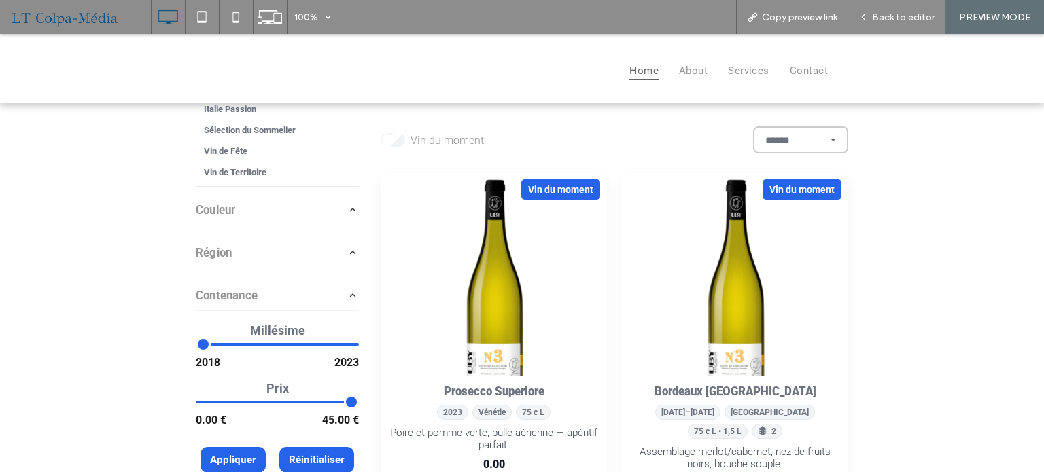
scroll to position [0, 0]
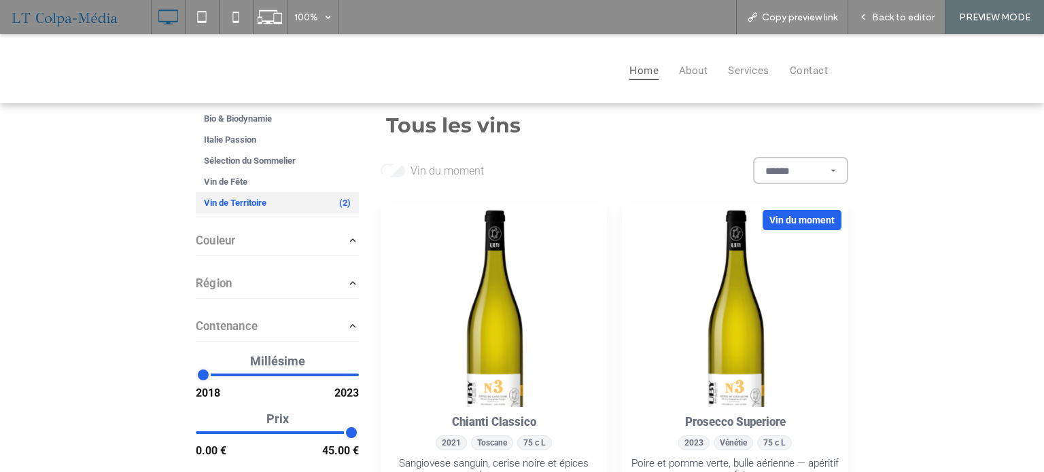
click at [239, 199] on span "Vin de Territoire" at bounding box center [235, 203] width 63 height 10
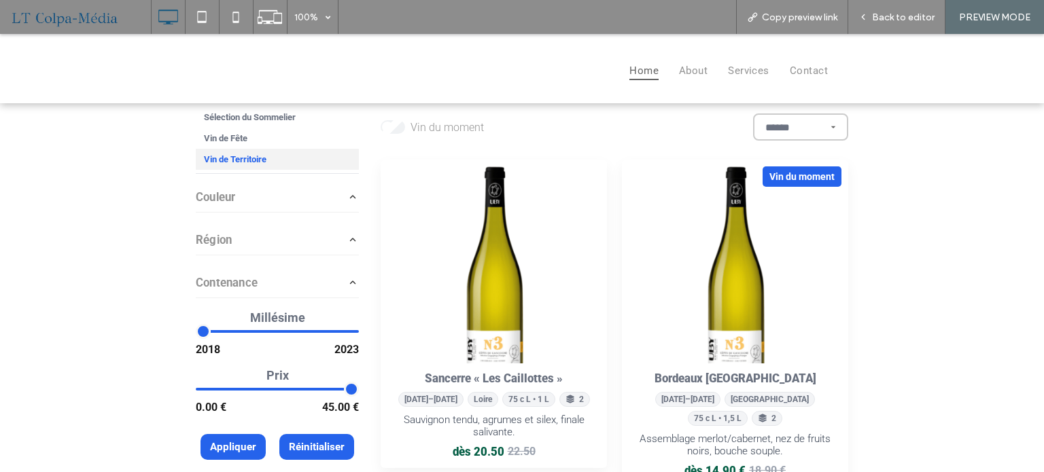
scroll to position [68, 0]
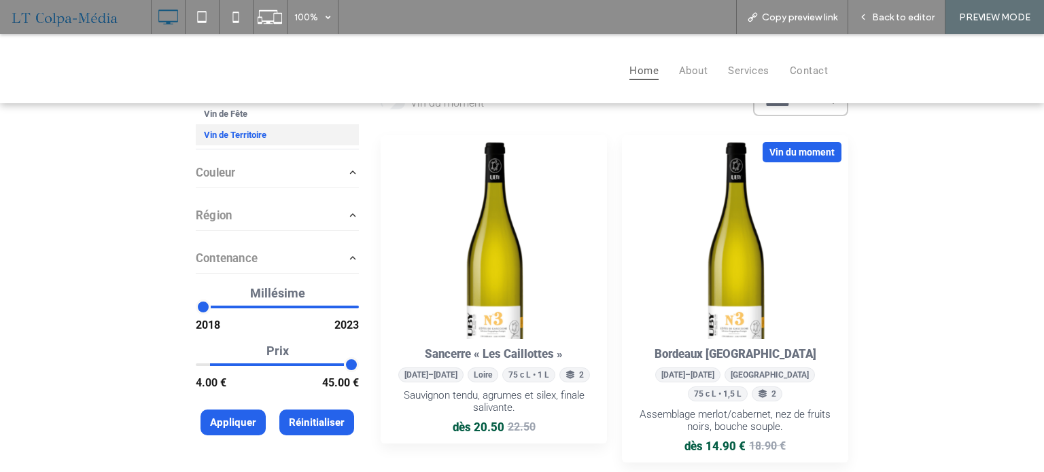
drag, startPoint x: 195, startPoint y: 366, endPoint x: 211, endPoint y: 366, distance: 16.3
click at [211, 366] on input "range" at bounding box center [277, 364] width 163 height 14
drag, startPoint x: 212, startPoint y: 366, endPoint x: 228, endPoint y: 366, distance: 16.3
click at [228, 366] on input "range" at bounding box center [277, 364] width 163 height 14
drag, startPoint x: 226, startPoint y: 366, endPoint x: 258, endPoint y: 364, distance: 32.7
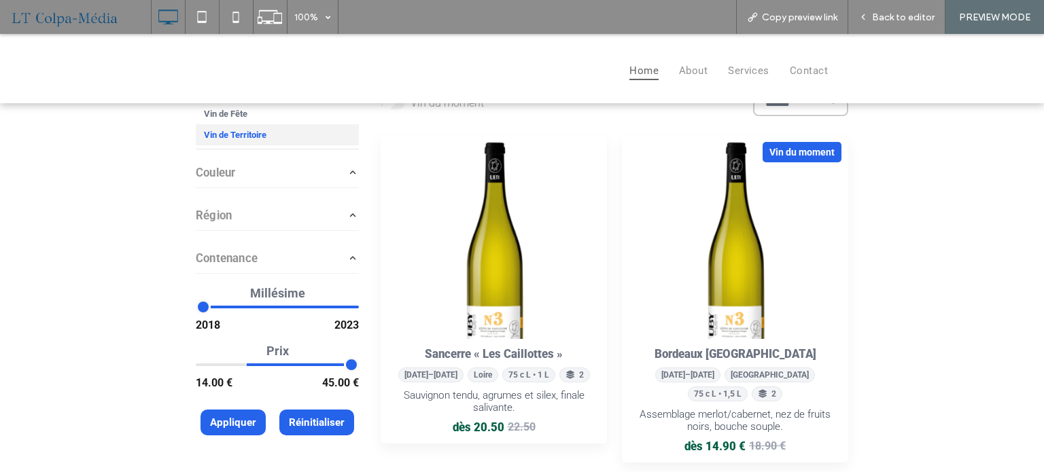
click at [258, 364] on input "range" at bounding box center [277, 364] width 163 height 14
drag, startPoint x: 259, startPoint y: 364, endPoint x: 277, endPoint y: 365, distance: 18.4
type input "**"
click at [277, 365] on input "range" at bounding box center [277, 364] width 163 height 14
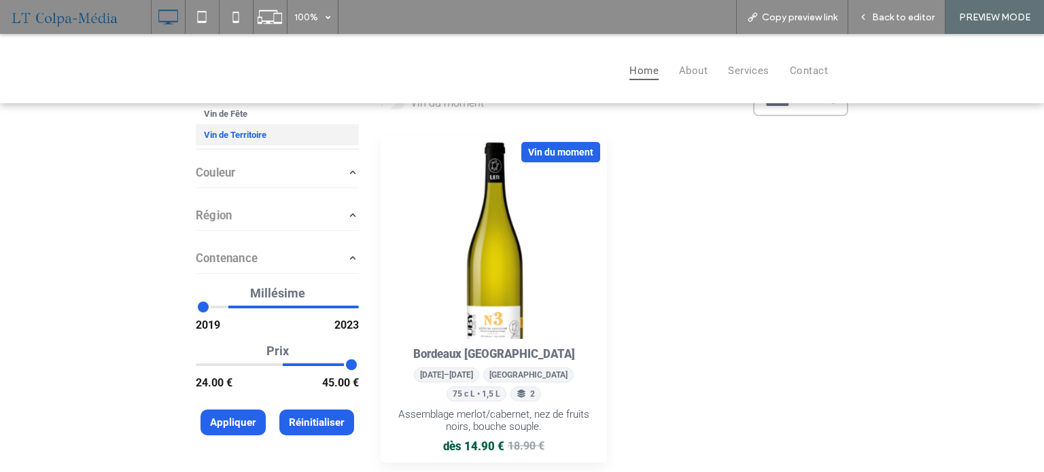
drag, startPoint x: 199, startPoint y: 304, endPoint x: 238, endPoint y: 306, distance: 39.5
click at [238, 306] on input "range" at bounding box center [277, 307] width 163 height 14
drag, startPoint x: 236, startPoint y: 306, endPoint x: 272, endPoint y: 306, distance: 36.7
click at [272, 306] on div at bounding box center [277, 307] width 163 height 3
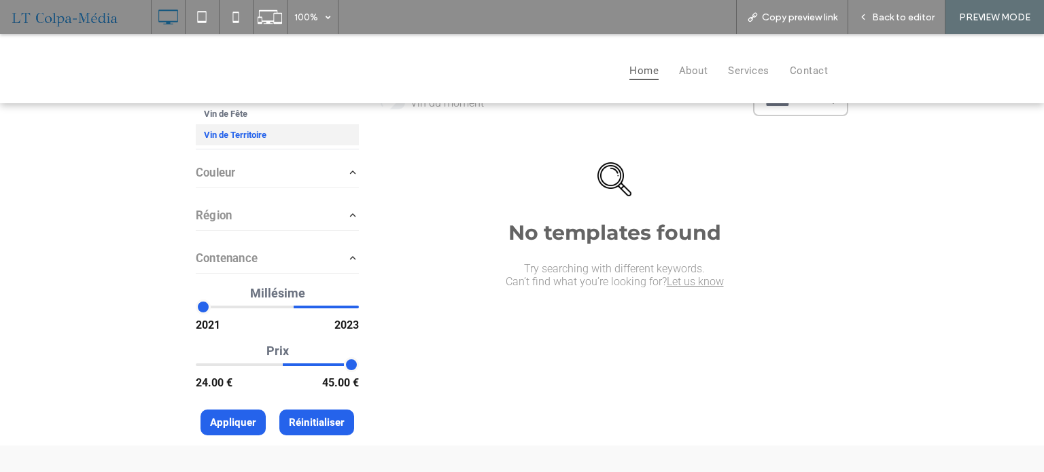
drag, startPoint x: 226, startPoint y: 304, endPoint x: 297, endPoint y: 308, distance: 71.5
click at [295, 308] on input "range" at bounding box center [277, 307] width 163 height 14
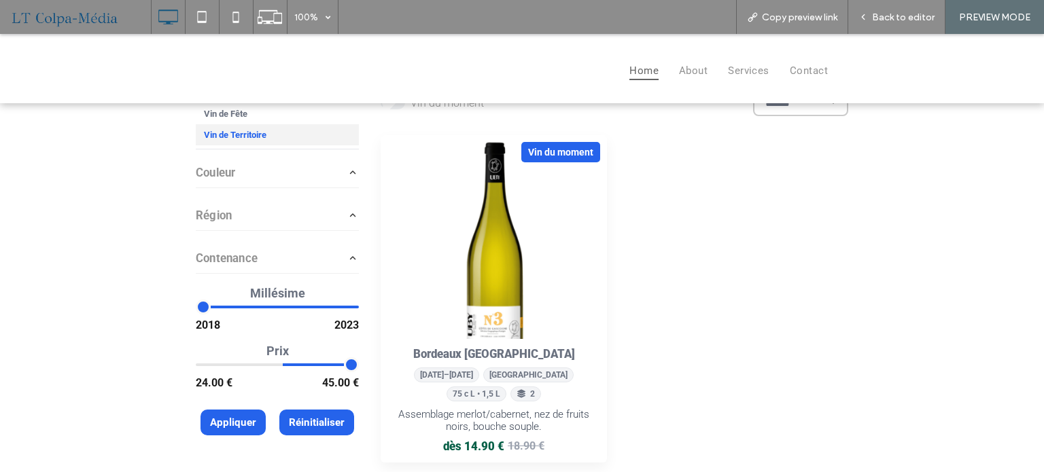
drag, startPoint x: 289, startPoint y: 305, endPoint x: 109, endPoint y: 304, distance: 180.7
type input "****"
click at [196, 304] on input "range" at bounding box center [277, 307] width 163 height 14
click at [279, 361] on input "range" at bounding box center [277, 364] width 163 height 14
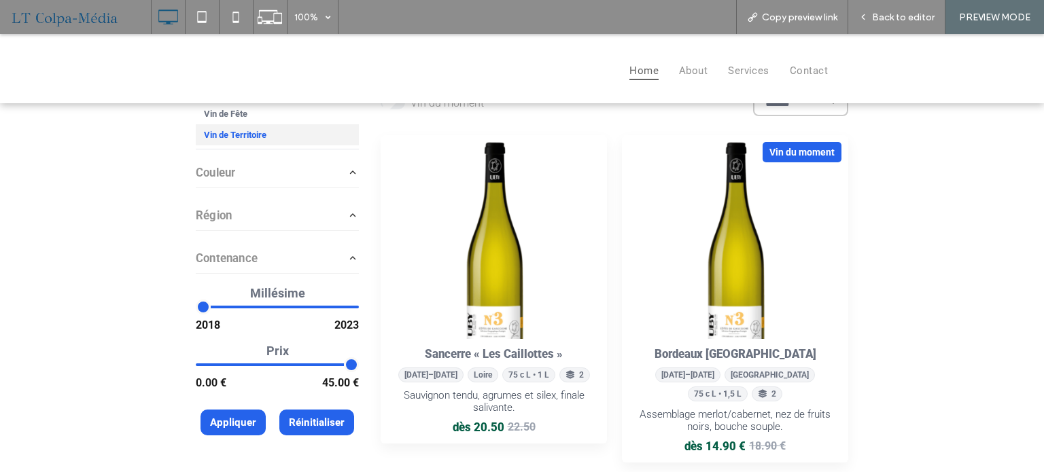
drag, startPoint x: 277, startPoint y: 361, endPoint x: 88, endPoint y: 361, distance: 189.6
type input "*"
click at [196, 361] on input "range" at bounding box center [277, 364] width 163 height 14
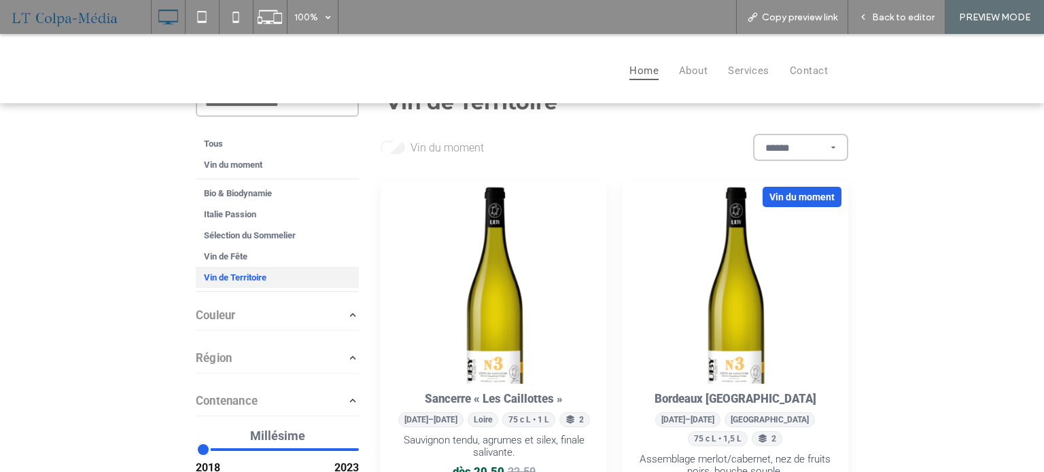
scroll to position [0, 0]
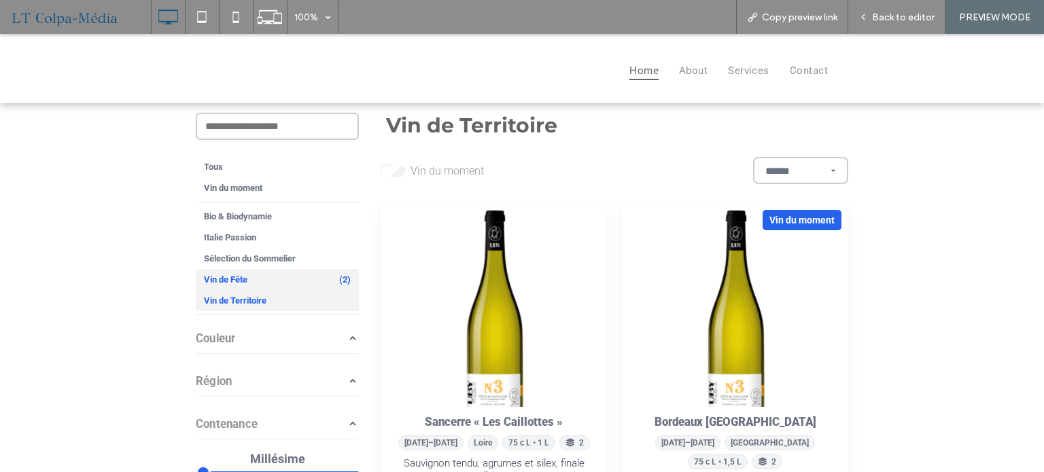
click at [233, 279] on span "Vin de Fête" at bounding box center [225, 279] width 43 height 10
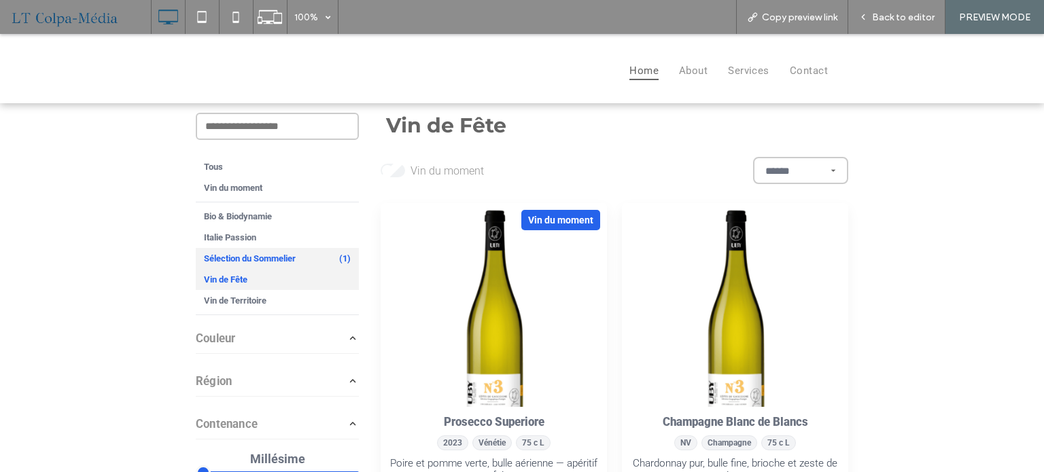
click at [279, 263] on span "Sélection du Sommelier" at bounding box center [250, 258] width 92 height 10
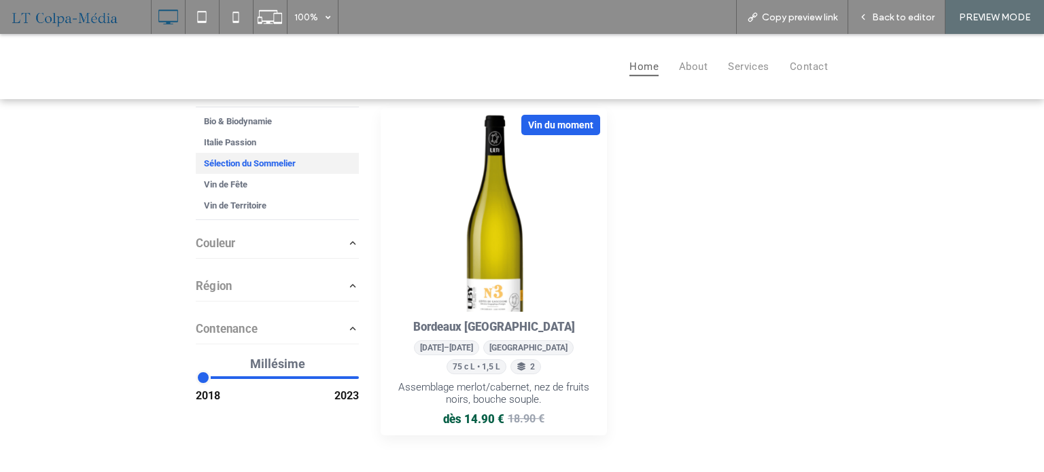
scroll to position [68, 0]
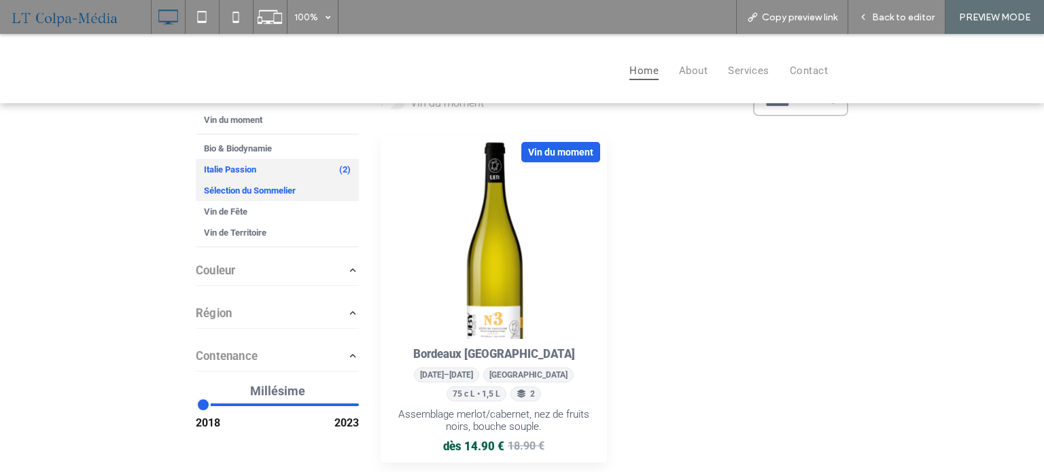
click at [258, 172] on div "Italie Passion (2)" at bounding box center [277, 169] width 163 height 21
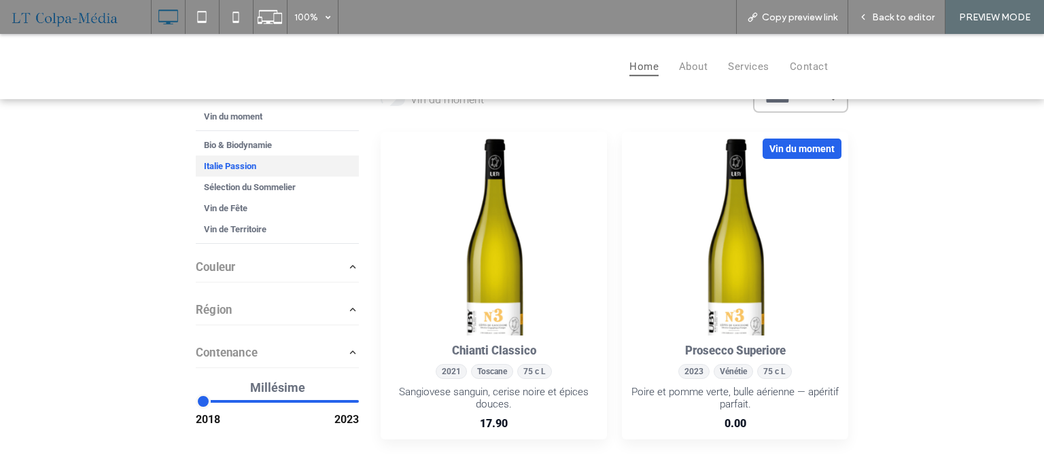
scroll to position [0, 0]
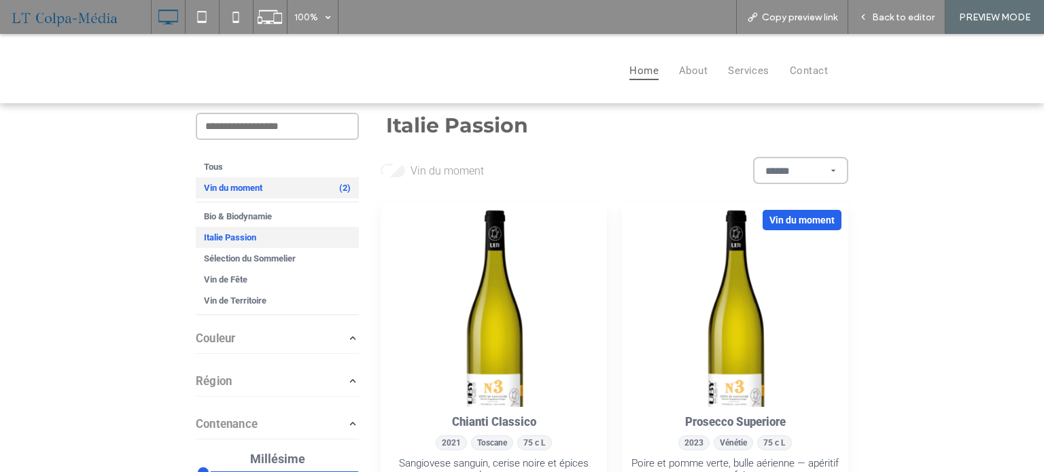
click at [226, 184] on span "Vin du moment" at bounding box center [233, 188] width 58 height 10
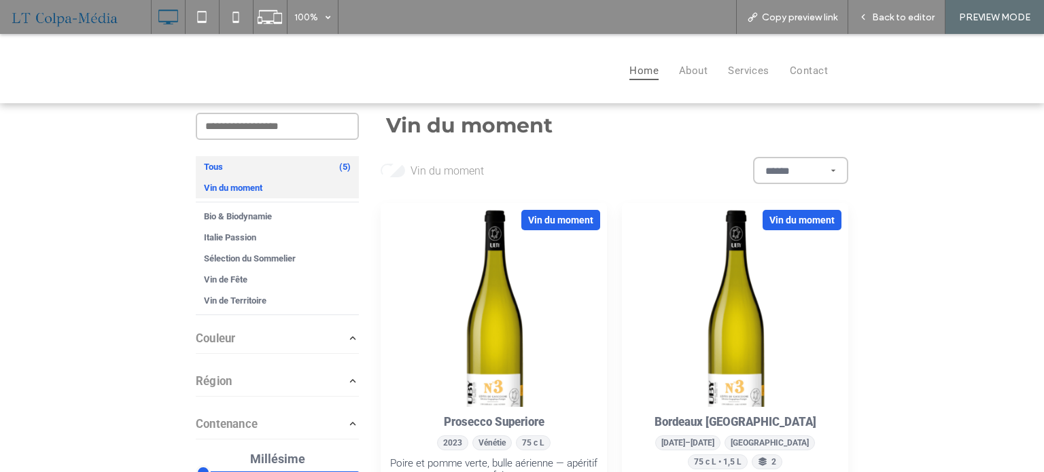
click at [222, 169] on div "Tous (5)" at bounding box center [277, 166] width 163 height 21
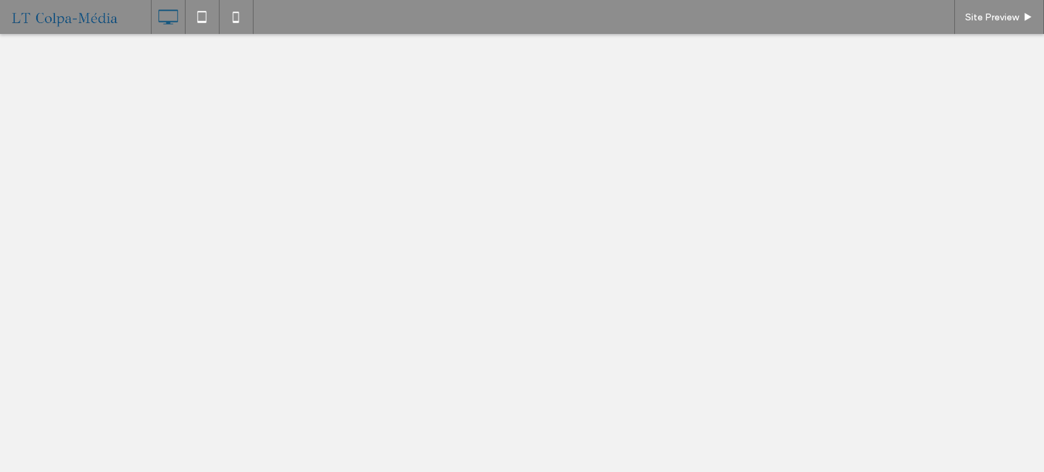
select select "******"
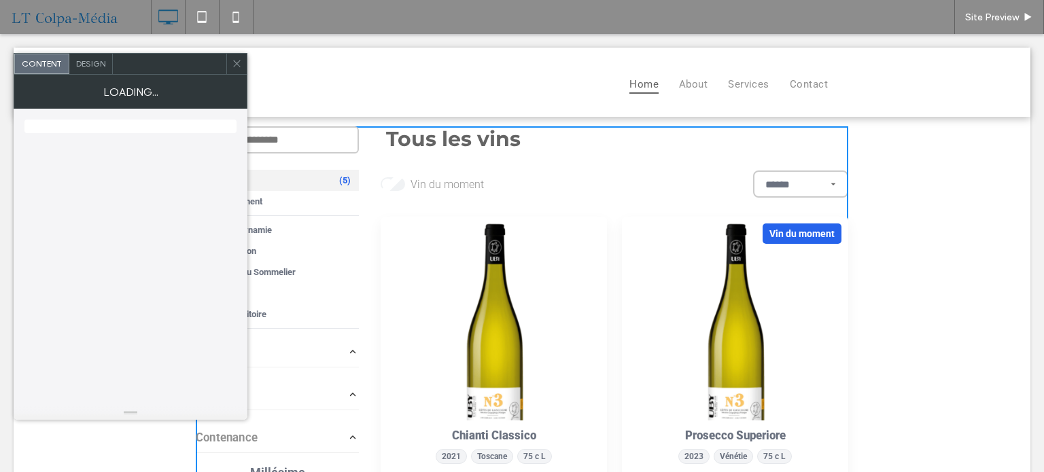
click at [238, 202] on div at bounding box center [131, 258] width 234 height 298
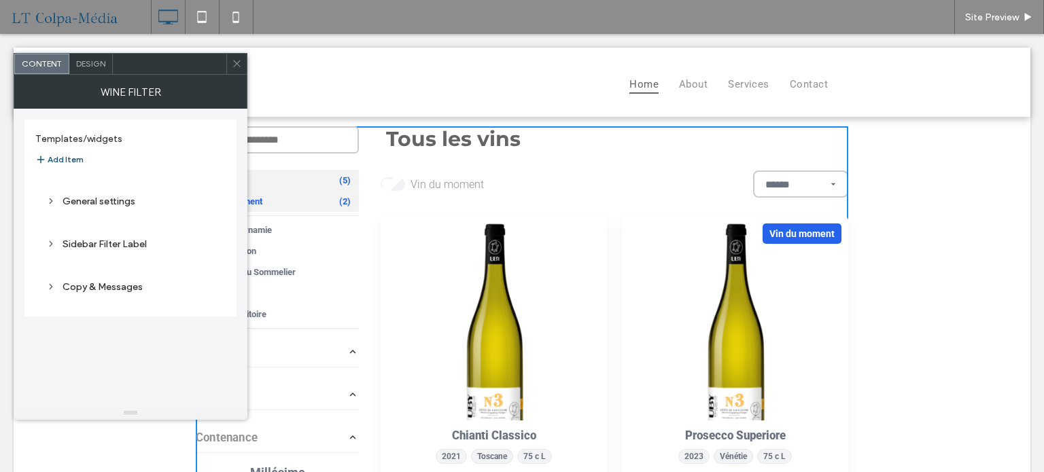
click at [270, 203] on div "Vin du moment (2)" at bounding box center [277, 201] width 163 height 21
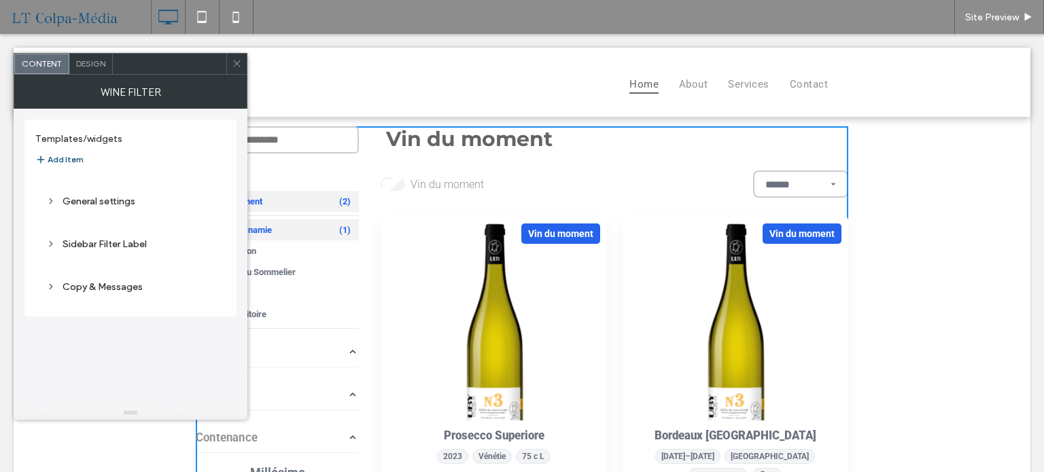
click at [280, 227] on div "Bio & Biodynamie (1)" at bounding box center [277, 229] width 163 height 21
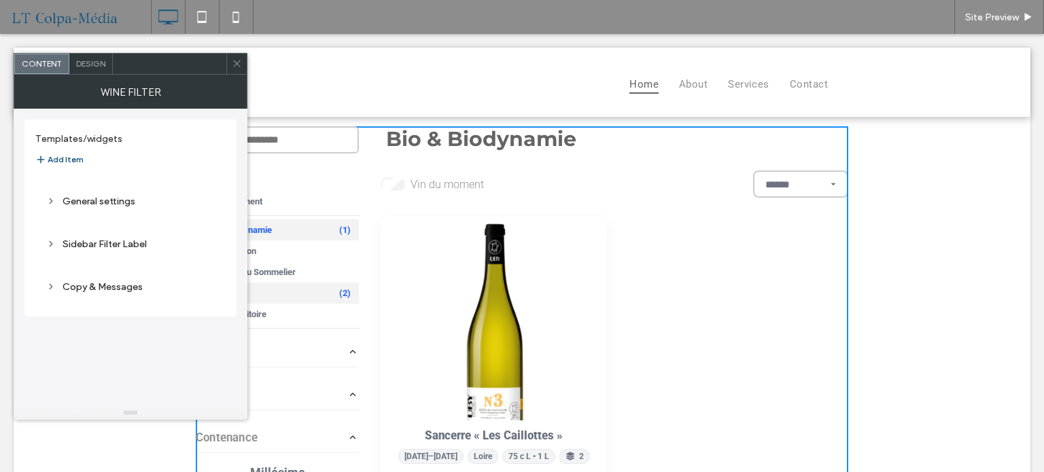
click at [290, 287] on div "Vin de Fête (2)" at bounding box center [277, 293] width 163 height 21
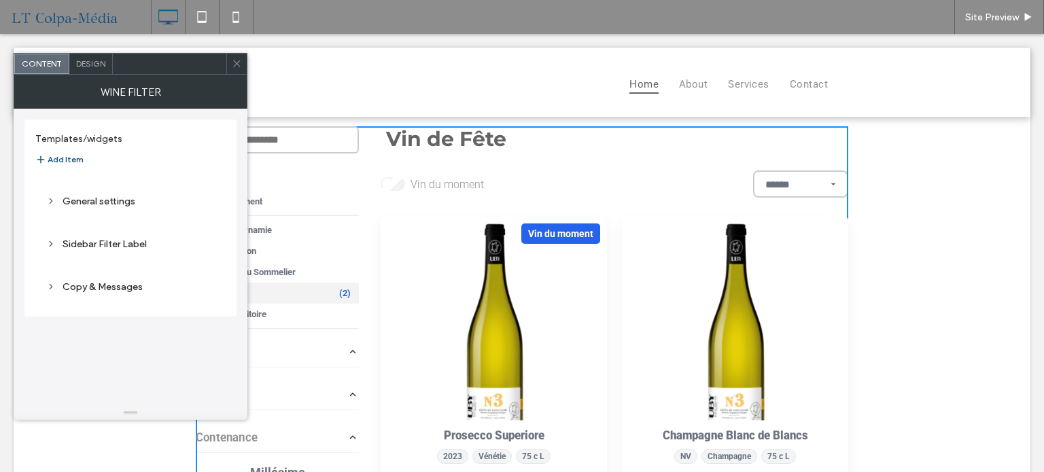
click at [234, 65] on icon at bounding box center [237, 63] width 10 height 10
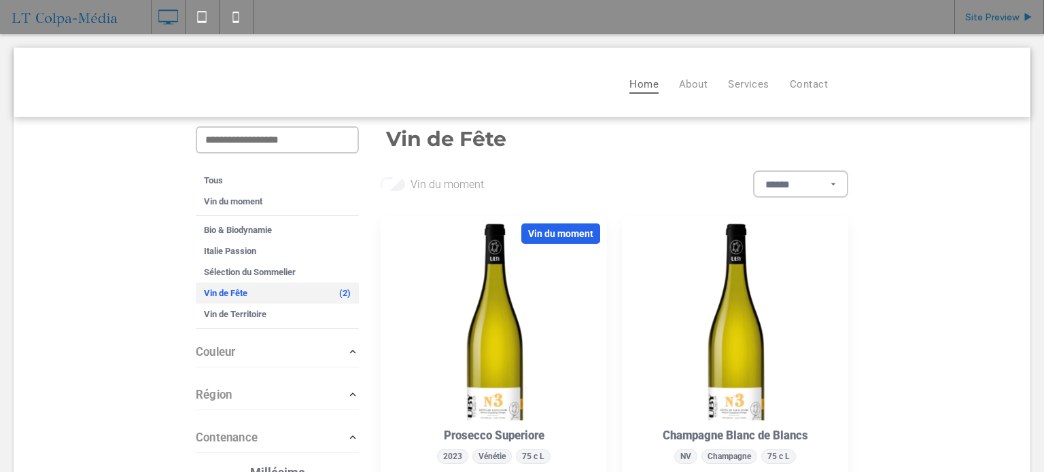
click at [983, 10] on div "Site Preview" at bounding box center [999, 17] width 90 height 34
click at [985, 16] on span "Site Preview" at bounding box center [992, 18] width 54 height 12
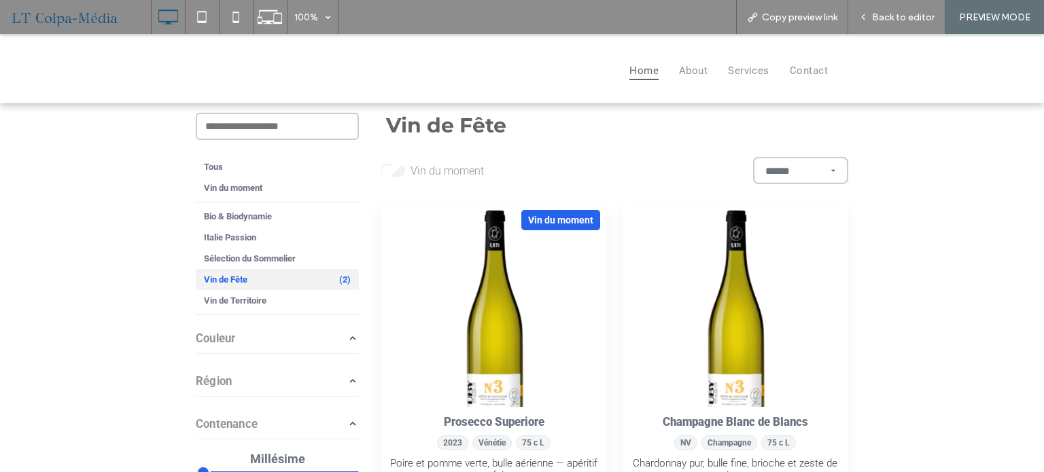
click at [823, 165] on select "********* ********* ****** ****** ******" at bounding box center [800, 170] width 95 height 27
click at [753, 157] on select "********* ********* ****** ****** ******" at bounding box center [800, 170] width 95 height 27
click at [796, 171] on select "********* ********* ****** ****** ******" at bounding box center [800, 170] width 95 height 27
click at [753, 157] on select "********* ********* ****** ****** ******" at bounding box center [800, 170] width 95 height 27
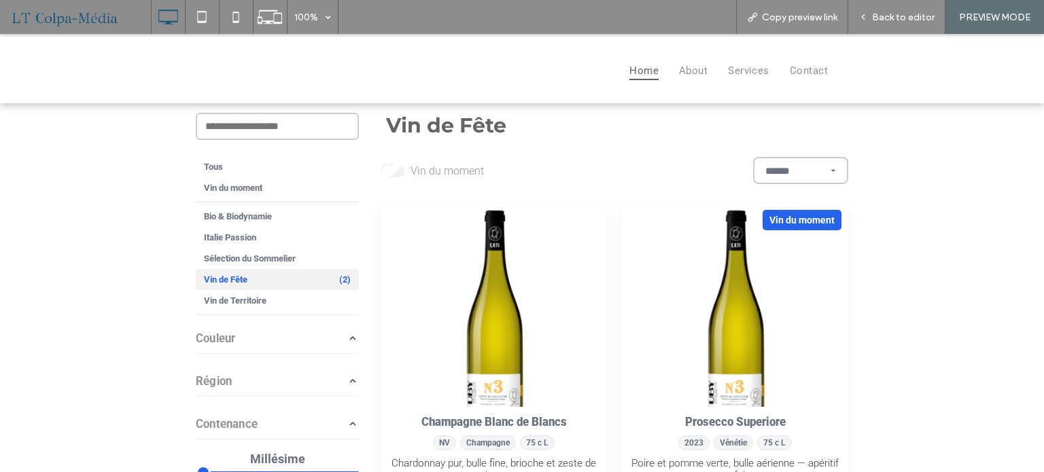
click at [822, 171] on select "********* ********* ****** ****** ******" at bounding box center [800, 170] width 95 height 27
click at [753, 157] on select "********* ********* ****** ****** ******" at bounding box center [800, 170] width 95 height 27
click at [813, 161] on select "********* ********* ****** ****** ******" at bounding box center [800, 170] width 95 height 27
click at [753, 157] on select "********* ********* ****** ****** ******" at bounding box center [800, 170] width 95 height 27
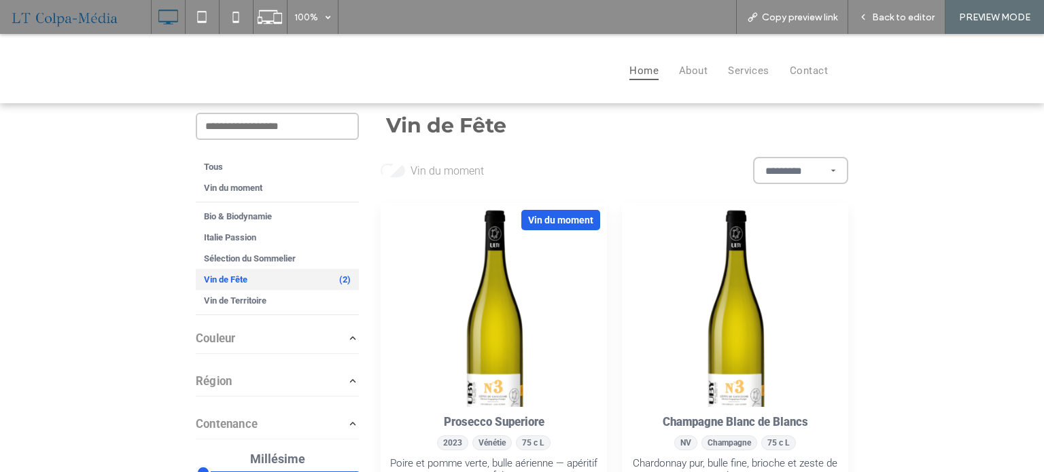
click at [769, 162] on select "********* ********* ****** ****** ******" at bounding box center [800, 170] width 95 height 27
select select "******"
click at [753, 157] on select "********* ********* ****** ****** ******" at bounding box center [800, 170] width 95 height 27
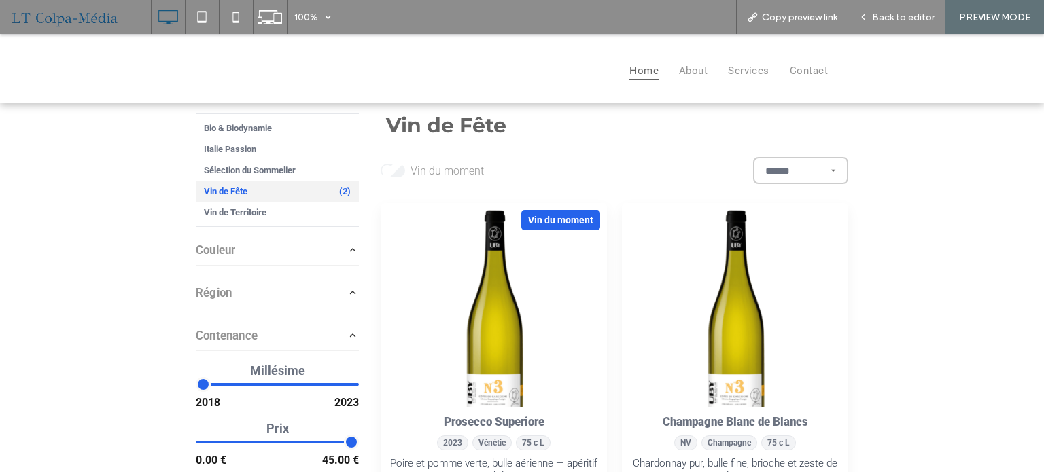
scroll to position [99, 0]
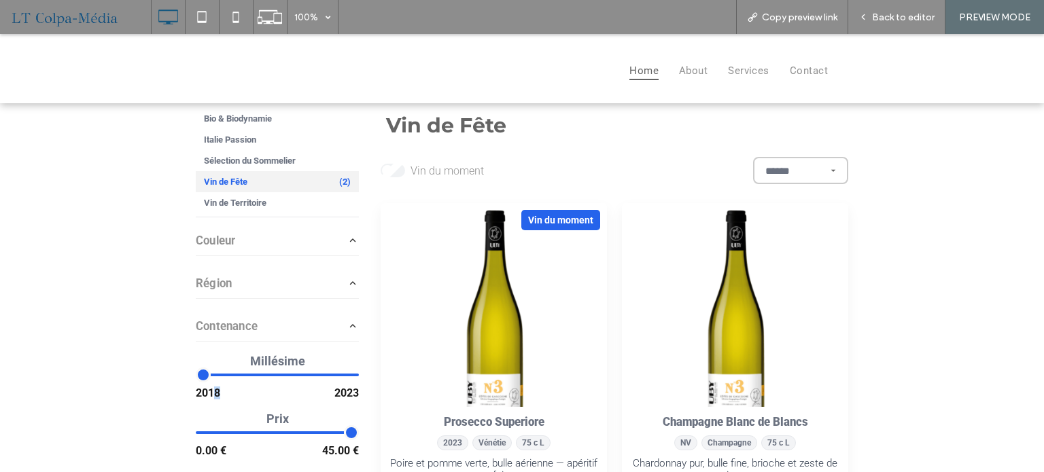
drag, startPoint x: 207, startPoint y: 378, endPoint x: 252, endPoint y: 378, distance: 45.5
click at [250, 378] on div "Millésime 2018 2023" at bounding box center [277, 377] width 163 height 46
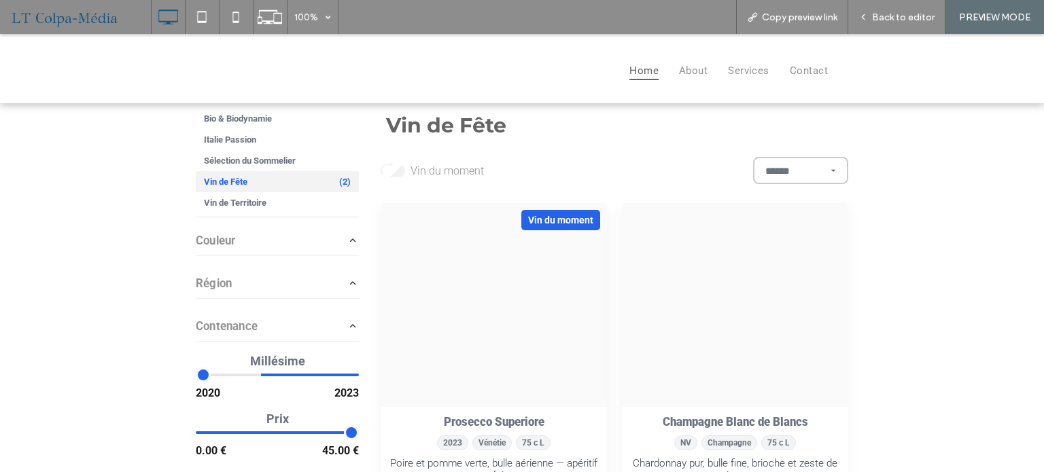
drag, startPoint x: 202, startPoint y: 374, endPoint x: 300, endPoint y: 374, distance: 97.8
click at [294, 373] on input "range" at bounding box center [277, 375] width 163 height 14
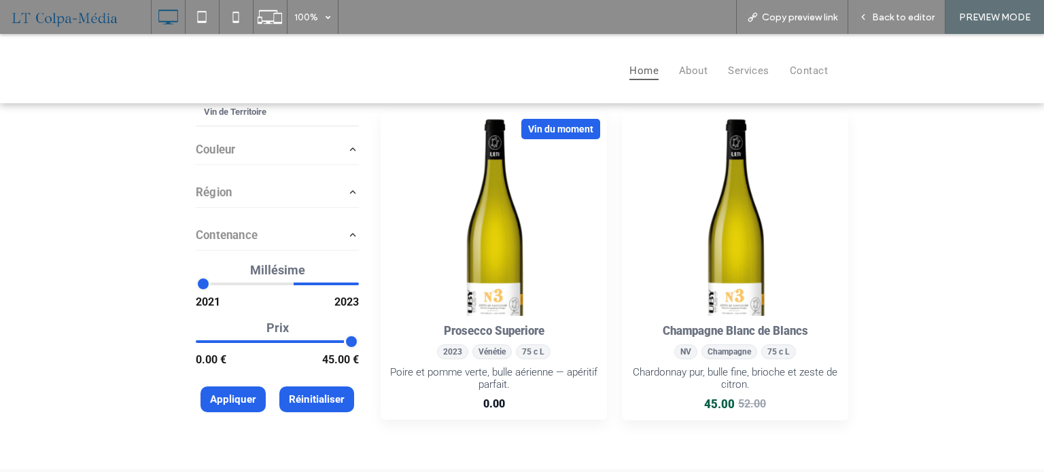
scroll to position [68, 0]
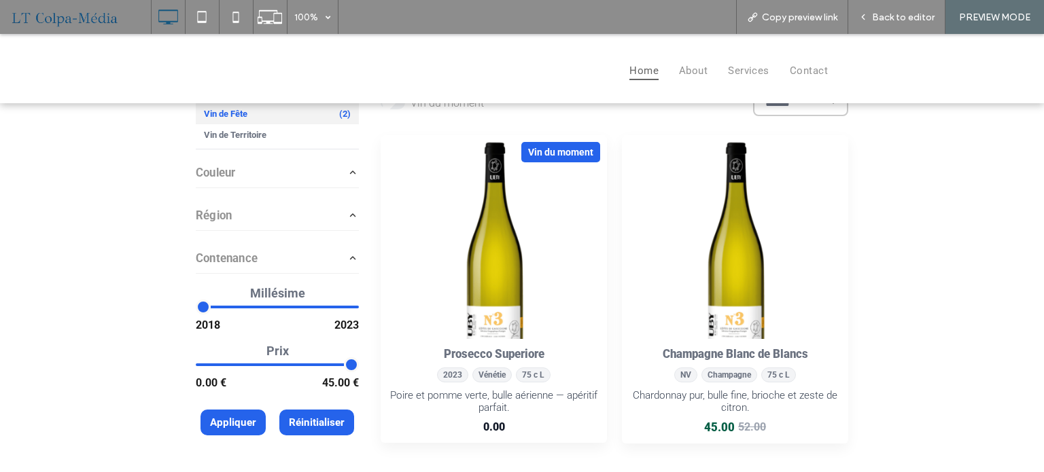
drag, startPoint x: 287, startPoint y: 306, endPoint x: 171, endPoint y: 308, distance: 116.9
click at [196, 307] on input "range" at bounding box center [277, 307] width 163 height 14
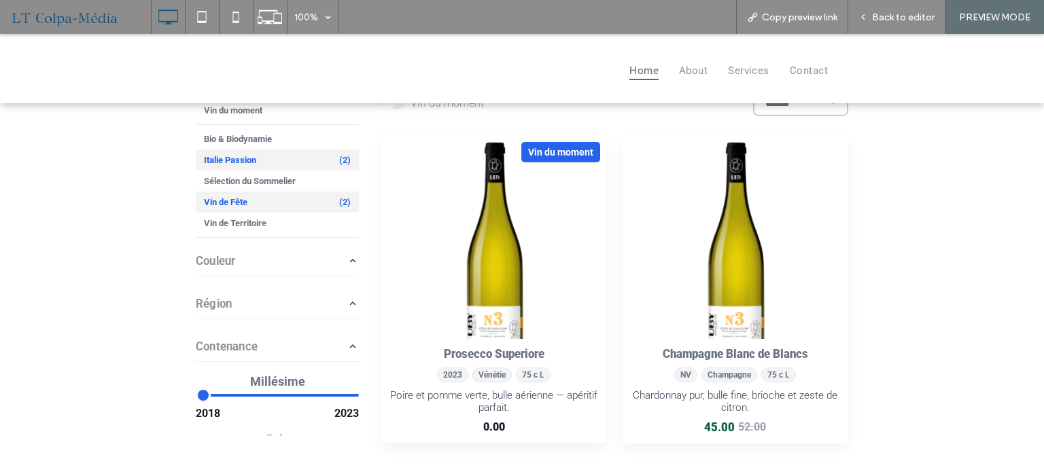
scroll to position [0, 0]
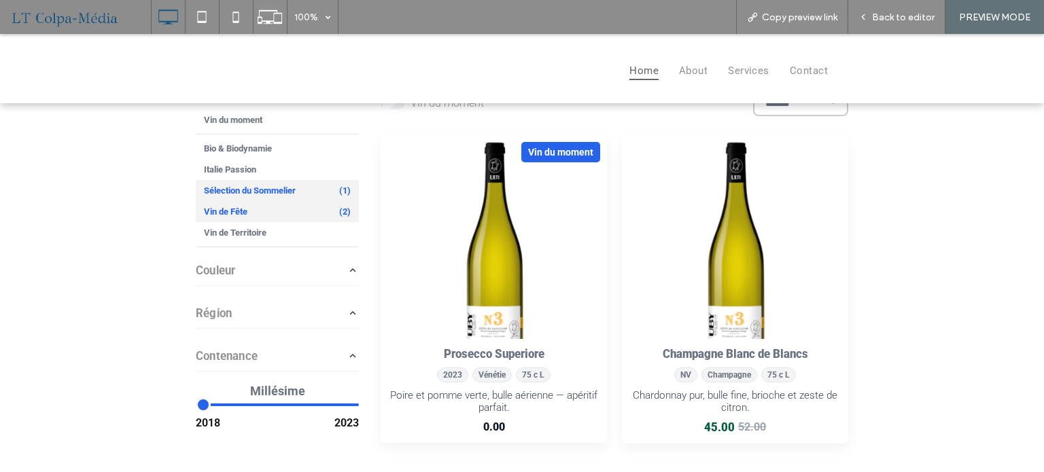
click at [285, 186] on span "Sélection du Sommelier" at bounding box center [250, 190] width 92 height 10
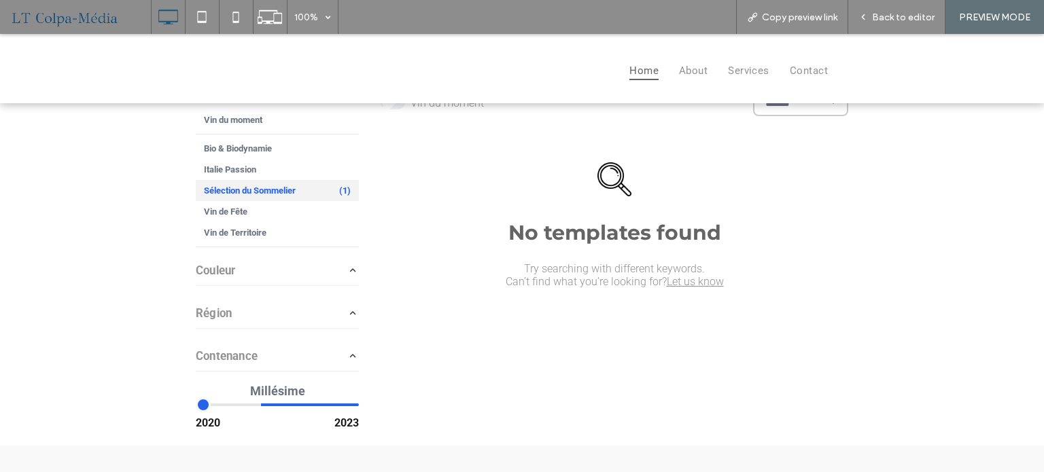
drag, startPoint x: 196, startPoint y: 403, endPoint x: 243, endPoint y: 407, distance: 47.1
click at [243, 407] on input "range" at bounding box center [277, 404] width 163 height 14
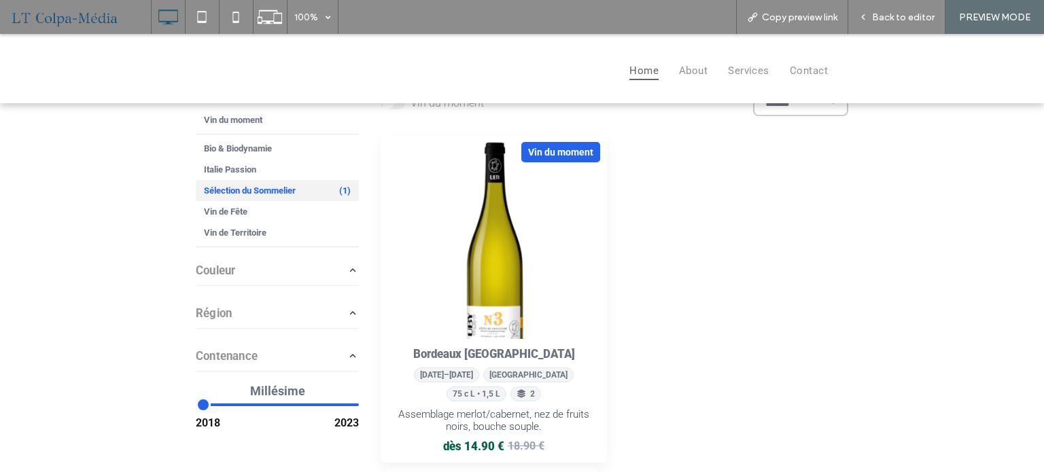
drag, startPoint x: 255, startPoint y: 404, endPoint x: 185, endPoint y: 406, distance: 70.0
type input "****"
click at [196, 406] on input "range" at bounding box center [277, 404] width 163 height 14
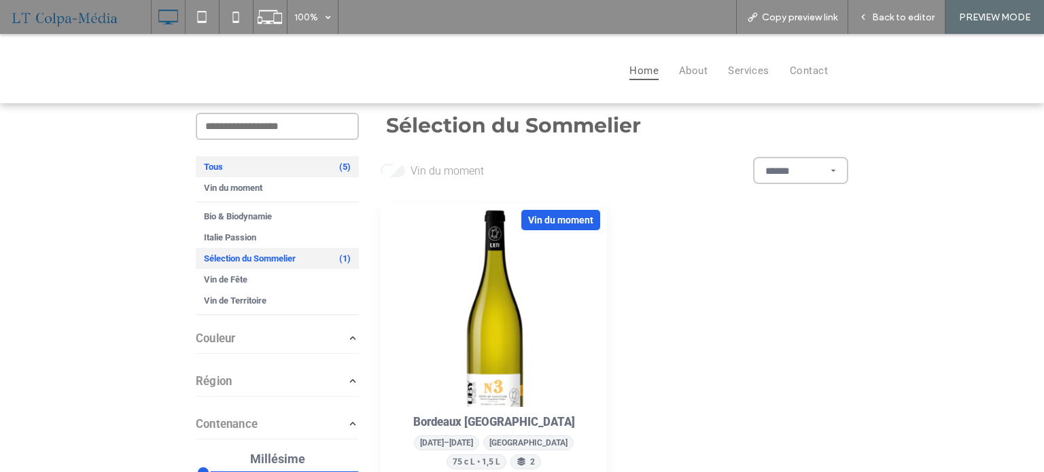
click at [228, 165] on div "Tous (5)" at bounding box center [277, 166] width 163 height 21
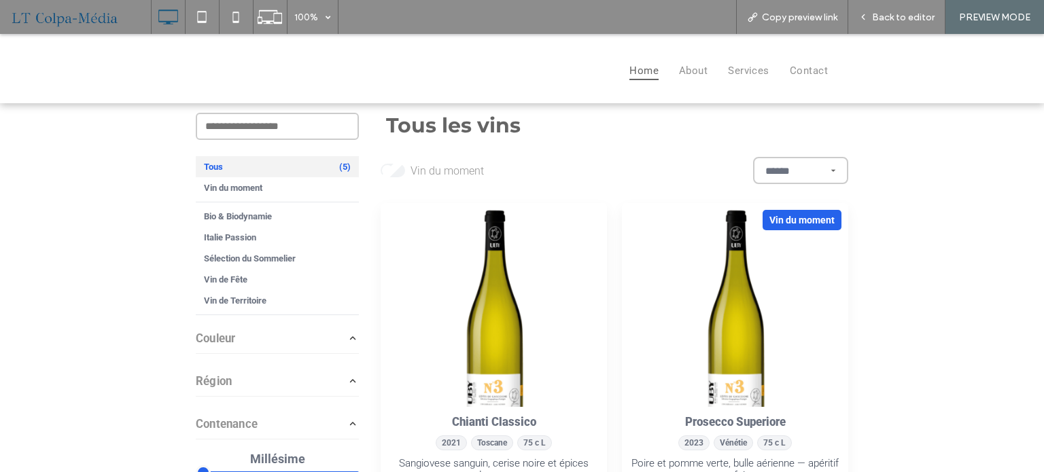
scroll to position [99, 0]
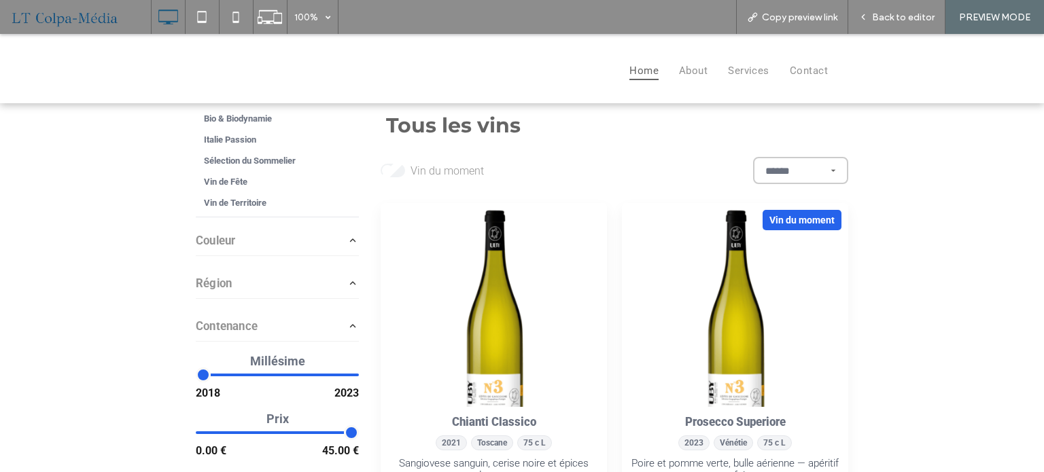
drag, startPoint x: 202, startPoint y: 434, endPoint x: 251, endPoint y: 433, distance: 48.9
type input "**"
click at [249, 433] on input "range" at bounding box center [277, 432] width 163 height 14
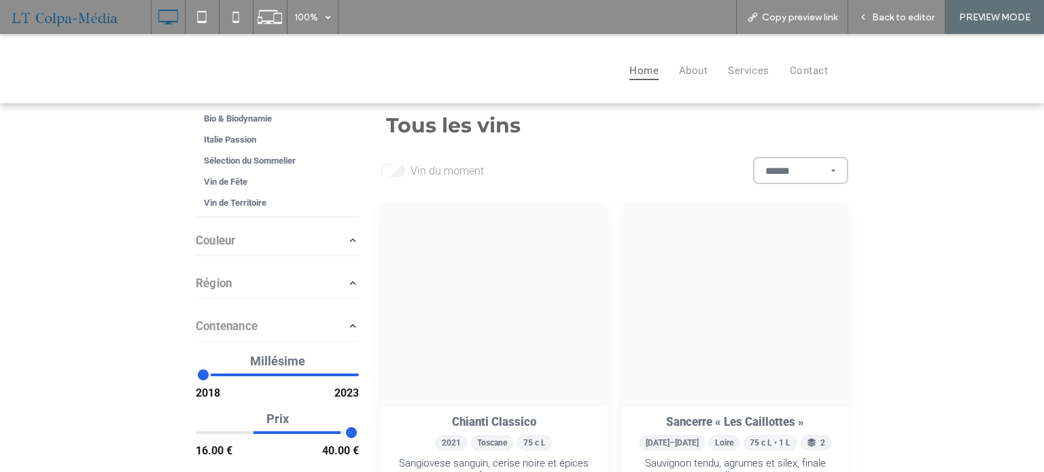
drag, startPoint x: 342, startPoint y: 431, endPoint x: 289, endPoint y: 440, distance: 54.3
click at [291, 439] on input "range" at bounding box center [277, 432] width 163 height 14
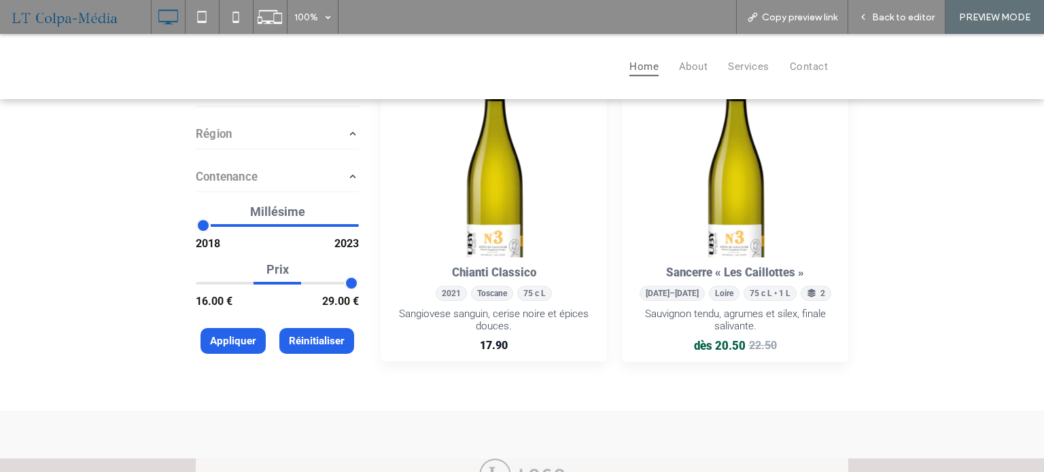
scroll to position [0, 0]
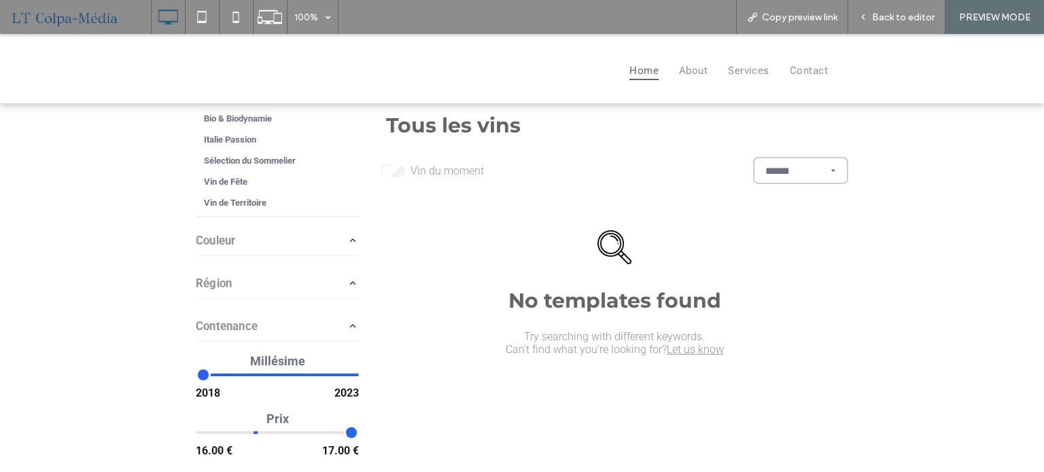
drag, startPoint x: 293, startPoint y: 426, endPoint x: 218, endPoint y: 431, distance: 74.9
click at [218, 431] on input "range" at bounding box center [277, 432] width 163 height 14
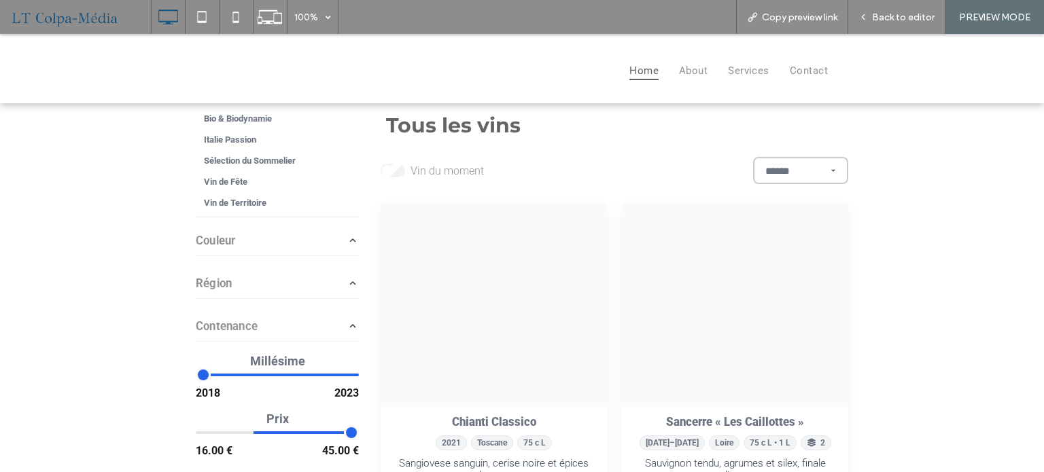
drag, startPoint x: 255, startPoint y: 433, endPoint x: 334, endPoint y: 391, distance: 89.7
type input "**"
click at [359, 426] on input "range" at bounding box center [277, 432] width 163 height 14
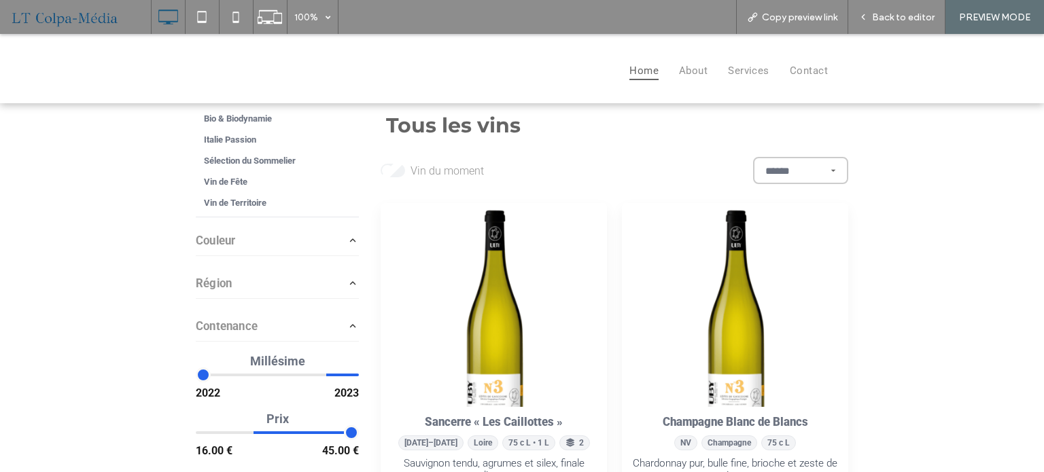
drag, startPoint x: 195, startPoint y: 376, endPoint x: 375, endPoint y: 370, distance: 180.2
type input "****"
click at [359, 370] on input "range" at bounding box center [277, 375] width 163 height 14
drag, startPoint x: 343, startPoint y: 369, endPoint x: 255, endPoint y: 384, distance: 89.6
click at [207, 370] on input "range" at bounding box center [277, 375] width 163 height 14
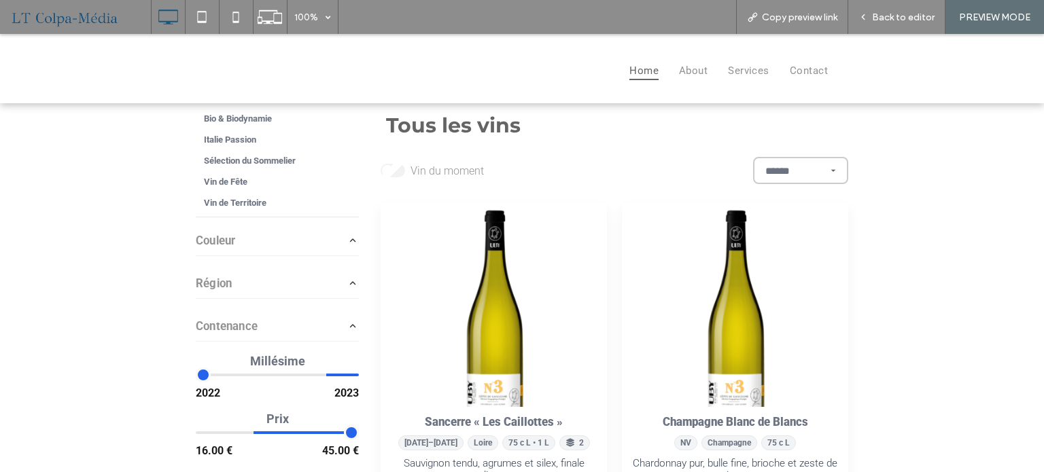
type input "****"
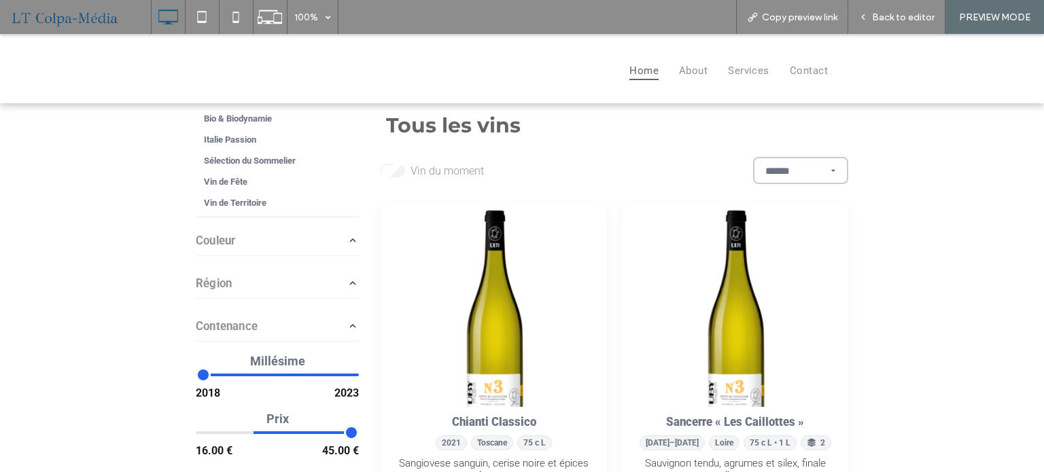
drag, startPoint x: 315, startPoint y: 372, endPoint x: 166, endPoint y: 380, distance: 149.7
type input "****"
click at [196, 380] on input "range" at bounding box center [277, 375] width 163 height 14
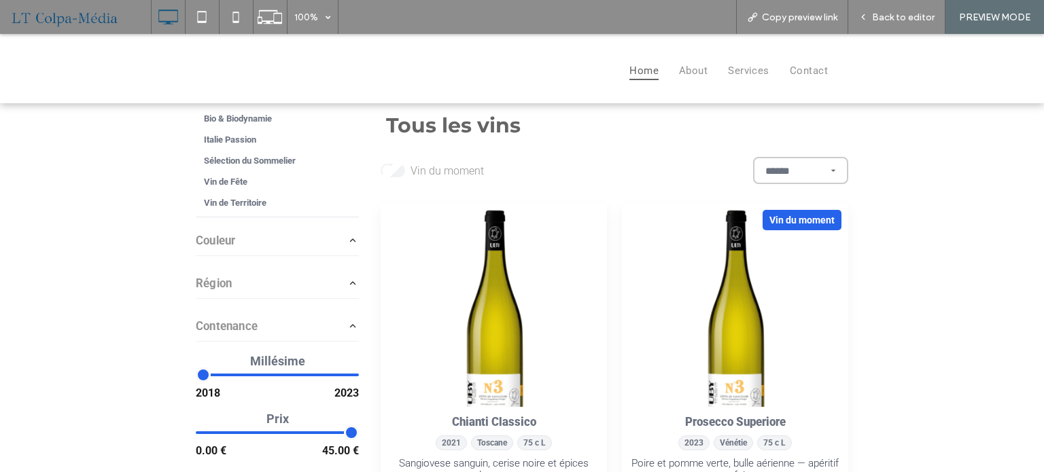
drag, startPoint x: 247, startPoint y: 433, endPoint x: 165, endPoint y: 433, distance: 82.2
type input "*"
click at [196, 433] on input "range" at bounding box center [277, 432] width 163 height 14
click at [207, 13] on icon at bounding box center [201, 16] width 27 height 27
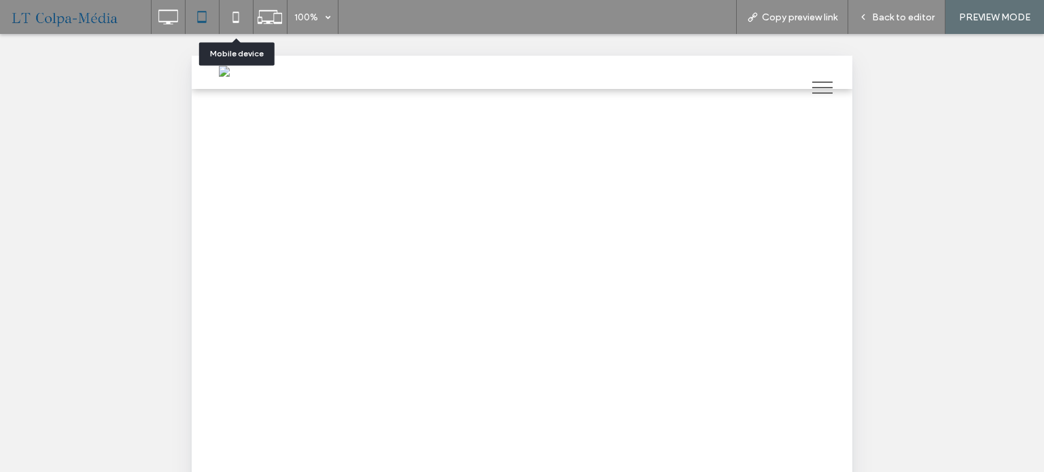
select select "******"
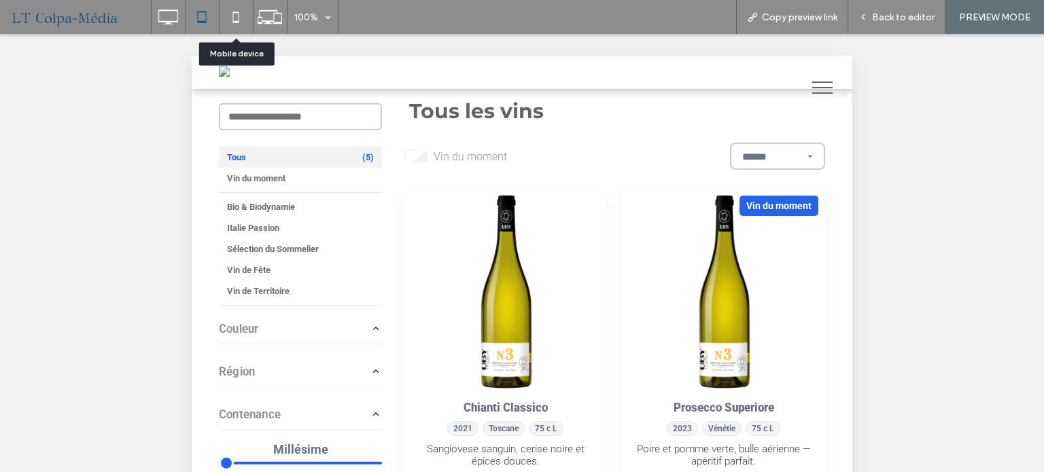
click at [234, 16] on icon at bounding box center [235, 16] width 27 height 27
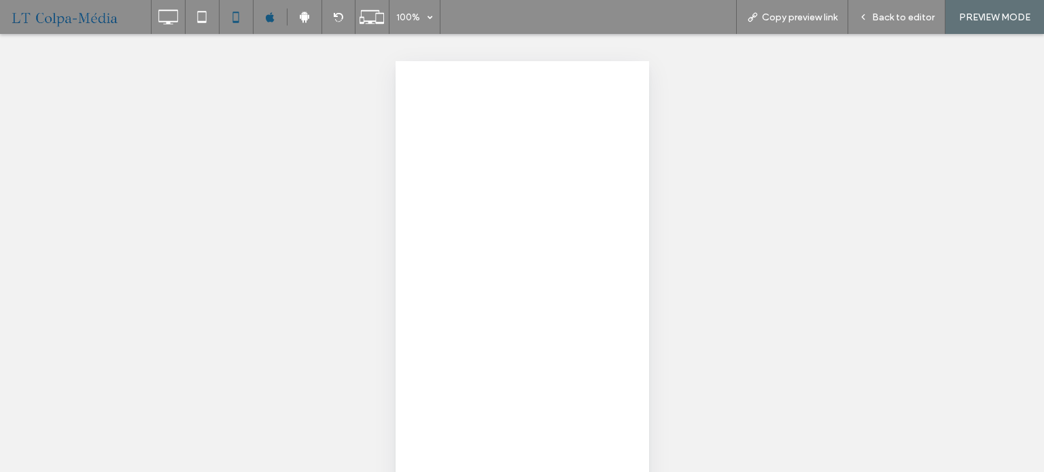
select select "******"
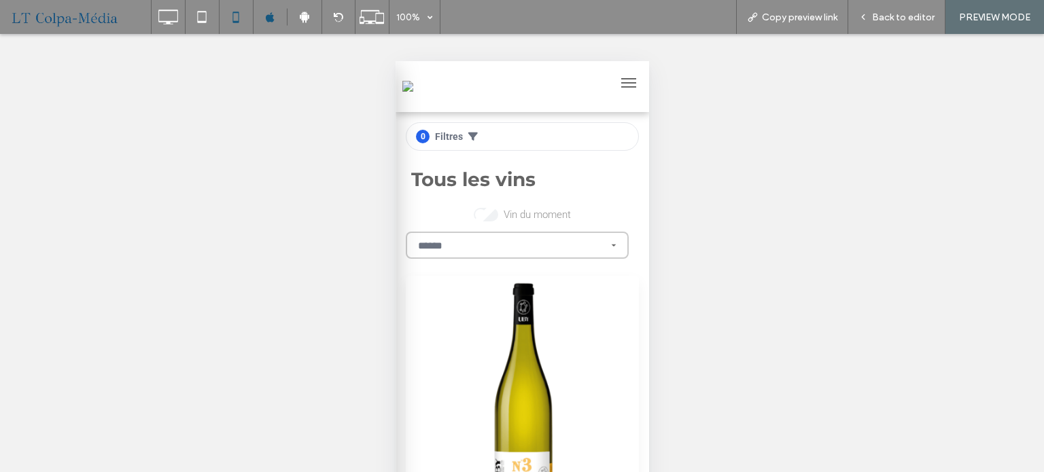
click at [565, 245] on select "********* ********* ****** ****** ******" at bounding box center [516, 245] width 223 height 27
click at [584, 252] on select "********* ********* ****** ****** ******" at bounding box center [516, 245] width 223 height 27
click at [465, 133] on link "0 Filtres" at bounding box center [521, 136] width 233 height 29
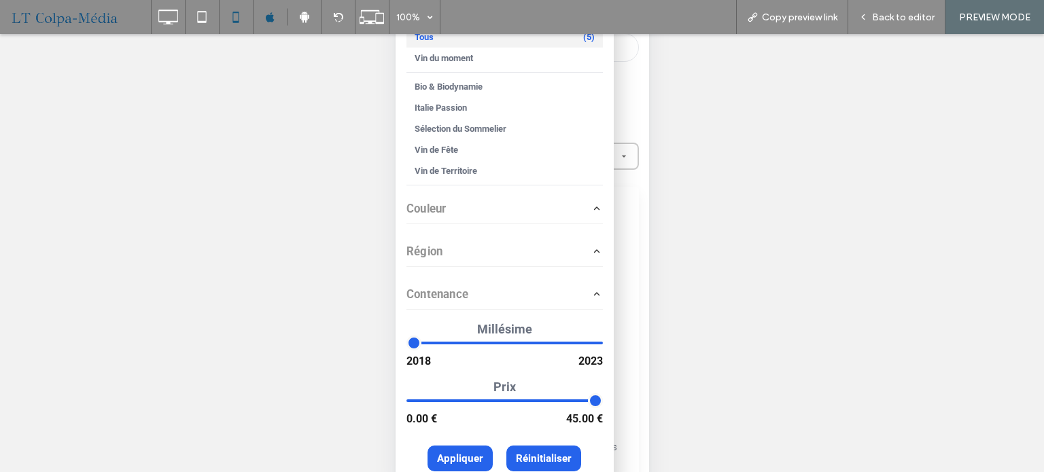
click at [551, 461] on span "Réinitialiser" at bounding box center [543, 459] width 56 height 12
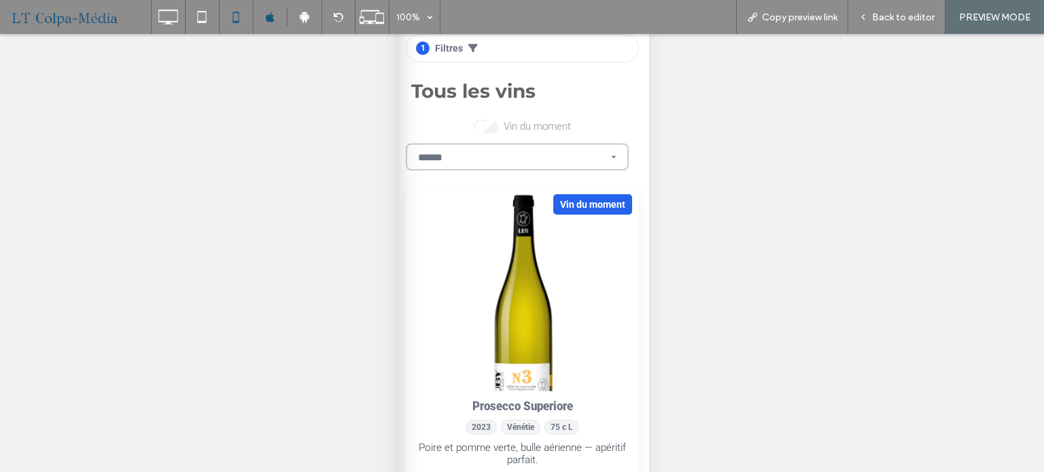
click at [472, 52] on icon at bounding box center [472, 48] width 10 height 10
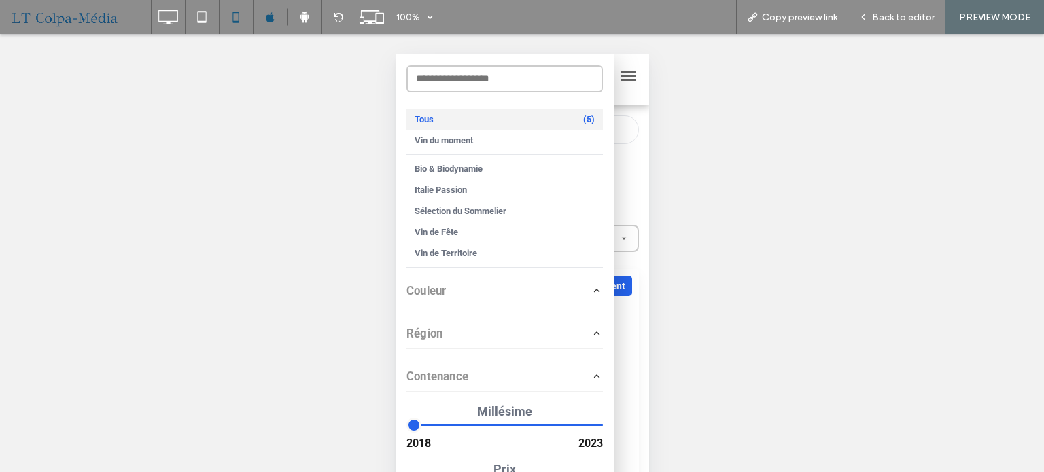
scroll to position [0, 0]
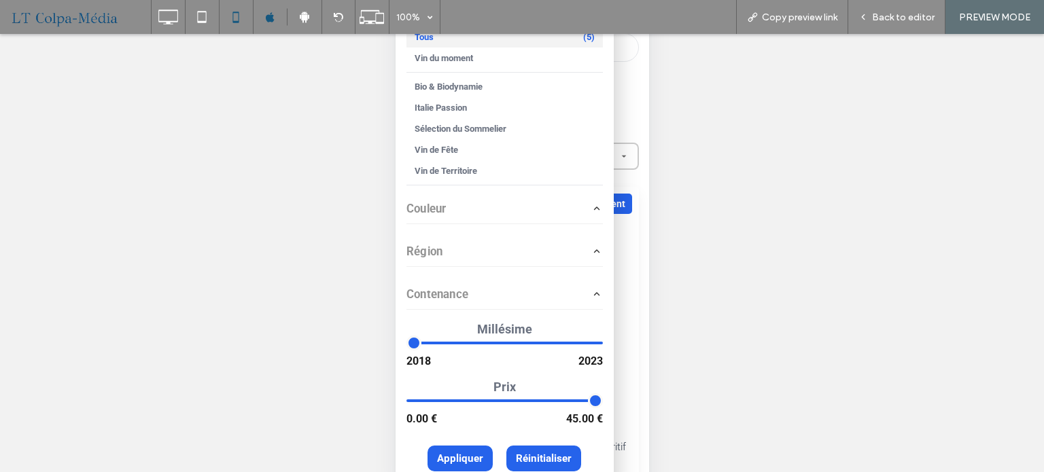
click at [542, 457] on span "Réinitialiser" at bounding box center [543, 459] width 56 height 12
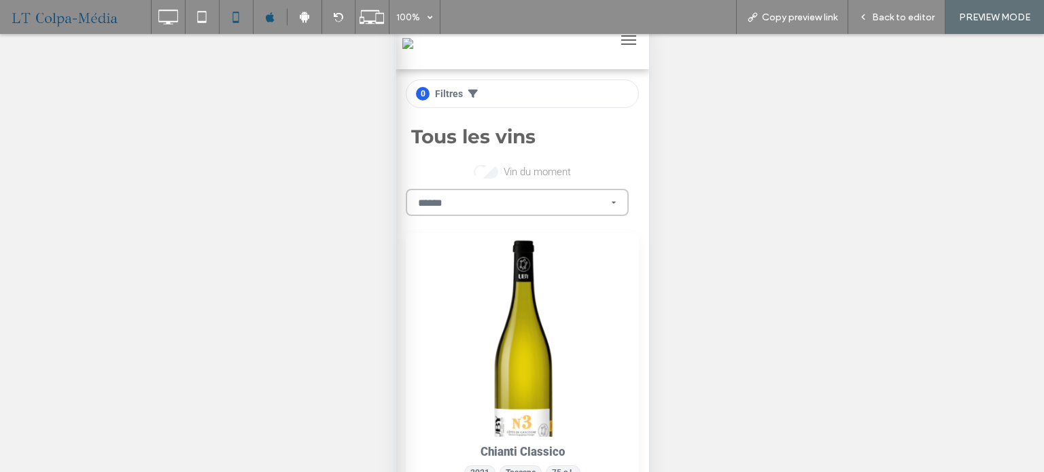
scroll to position [0, 0]
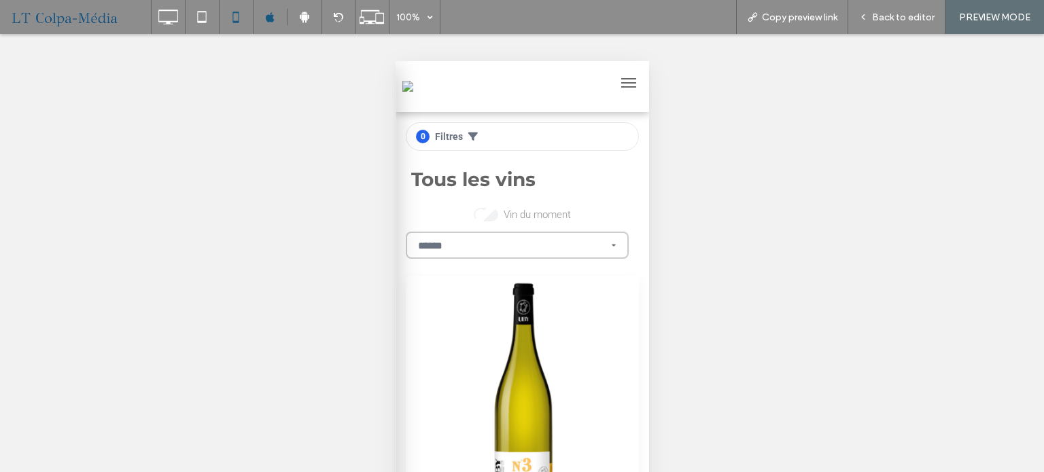
click at [461, 132] on link "0 Filtres" at bounding box center [521, 136] width 233 height 29
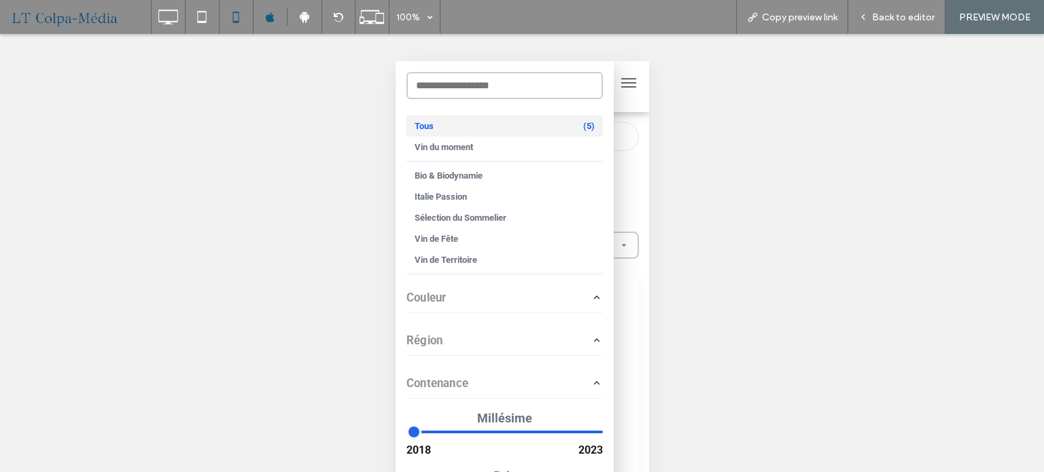
click at [478, 300] on button "Couleur" at bounding box center [504, 297] width 196 height 24
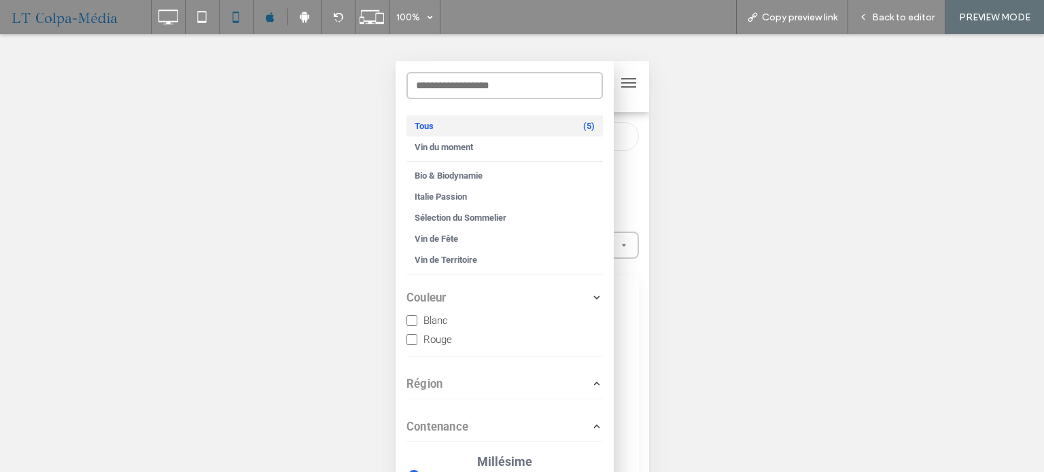
click at [478, 300] on button "Couleur" at bounding box center [504, 297] width 196 height 24
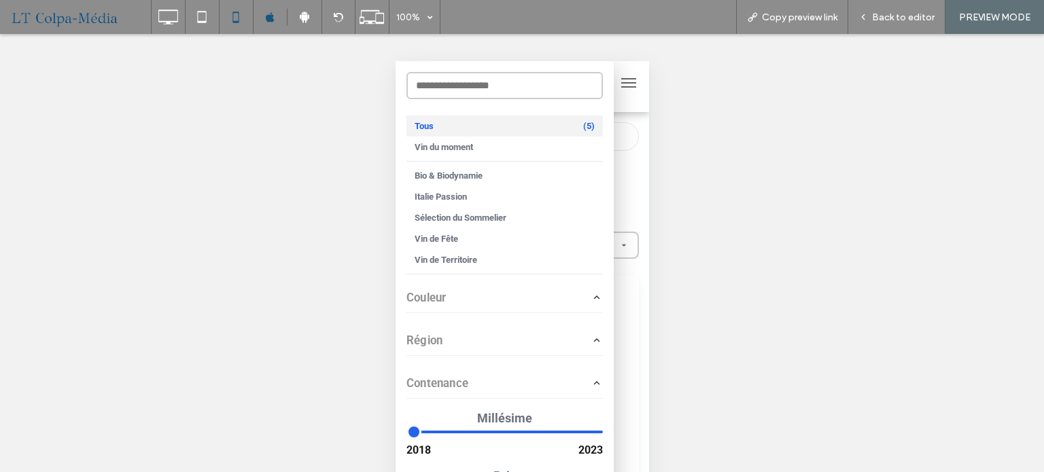
click at [474, 328] on div "Région [GEOGRAPHIC_DATA] Champagne [GEOGRAPHIC_DATA] [GEOGRAPHIC_DATA] Vénétie" at bounding box center [504, 340] width 196 height 31
click at [452, 340] on button "Région" at bounding box center [504, 340] width 196 height 24
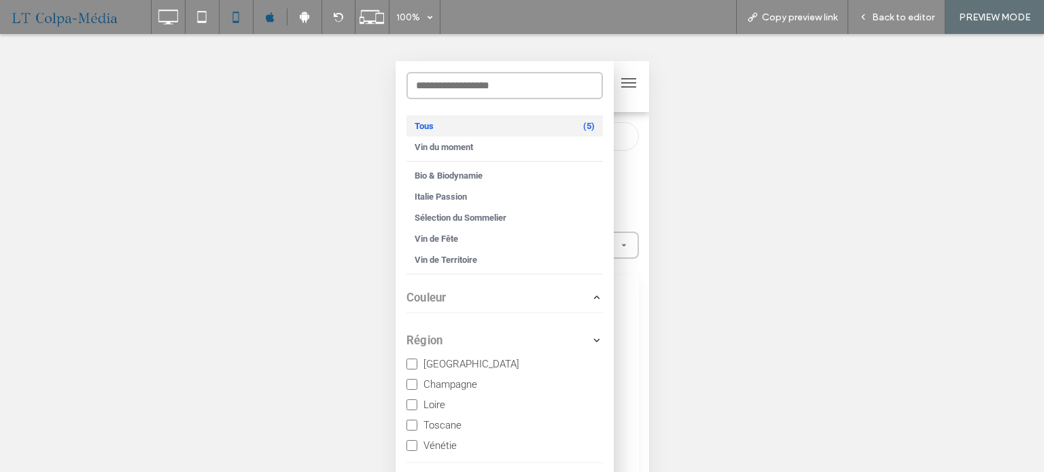
click at [437, 344] on span "Région" at bounding box center [424, 341] width 36 height 14
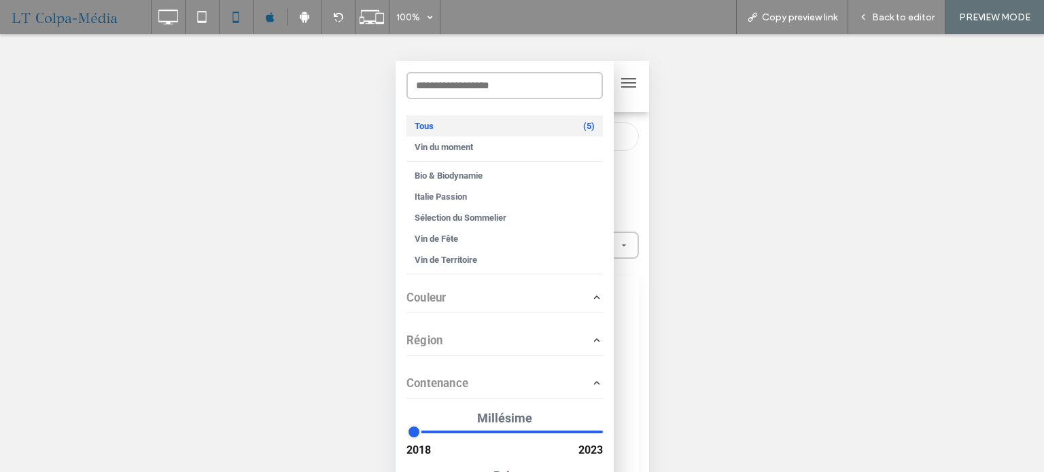
scroll to position [68, 0]
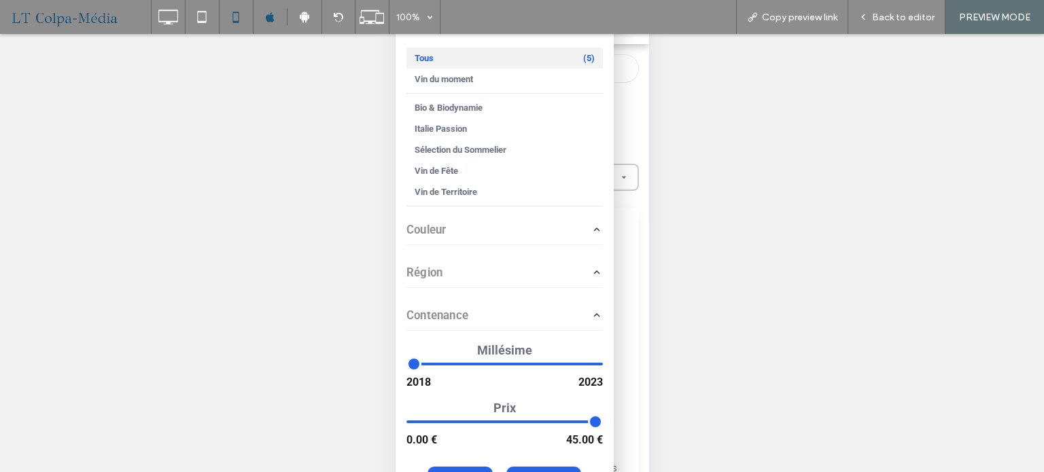
click at [472, 316] on button "Contenance" at bounding box center [504, 315] width 196 height 24
click at [462, 320] on span "Contenance" at bounding box center [437, 315] width 62 height 14
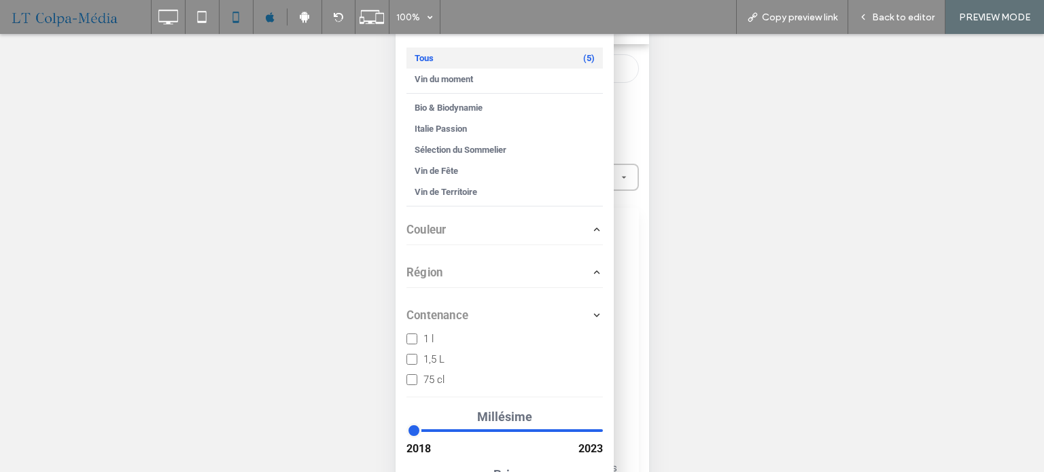
click at [475, 320] on button "Contenance" at bounding box center [504, 315] width 196 height 24
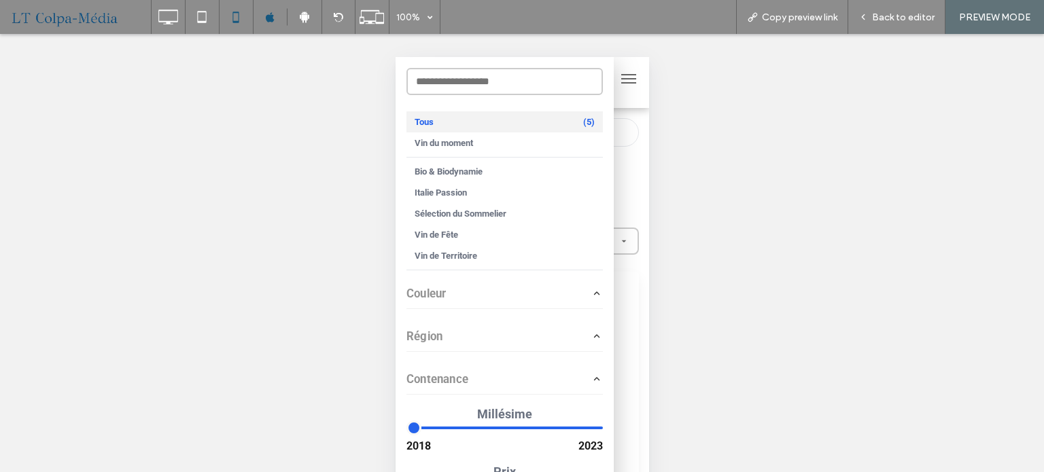
scroll to position [0, 0]
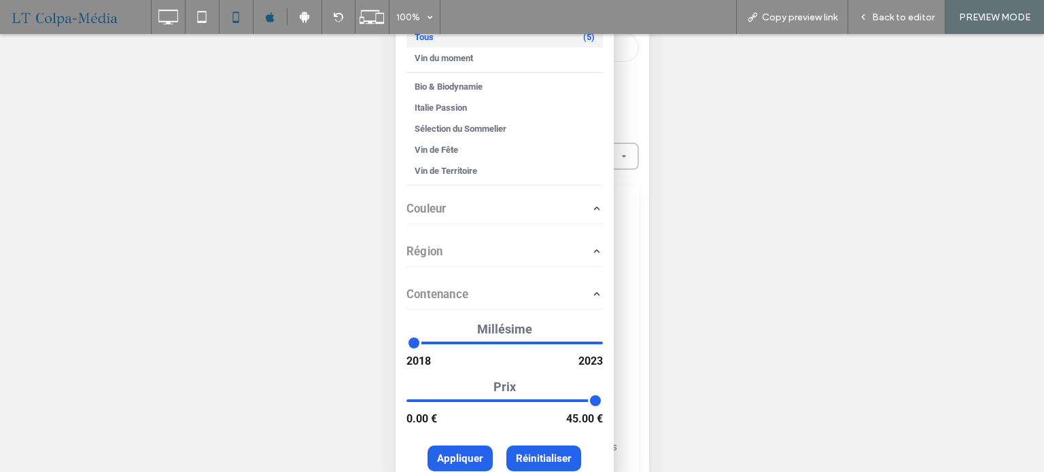
click at [467, 465] on span "Appliquer" at bounding box center [459, 459] width 46 height 12
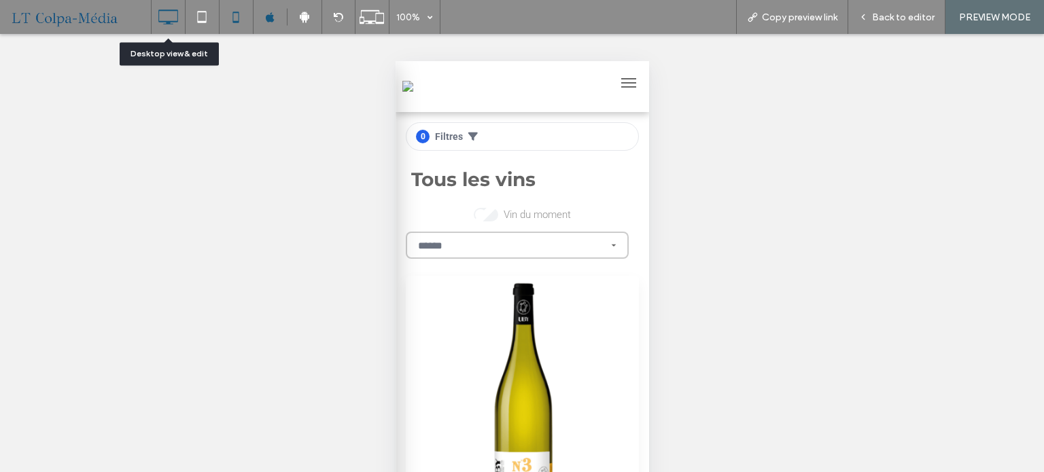
click at [163, 18] on icon at bounding box center [167, 16] width 27 height 27
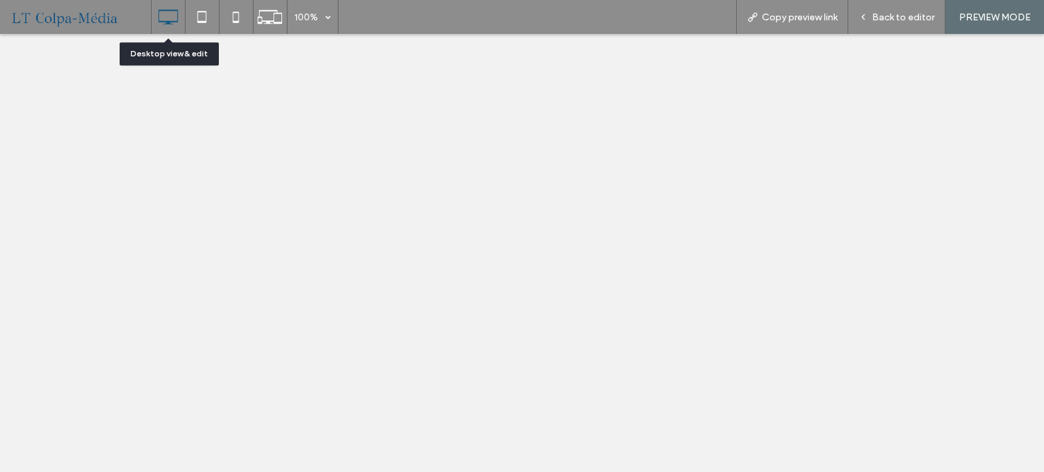
select select "******"
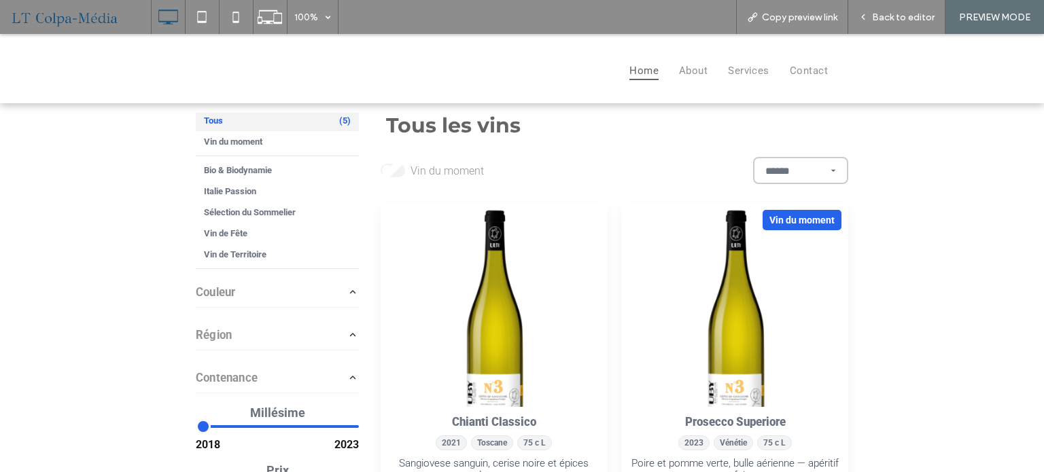
scroll to position [99, 0]
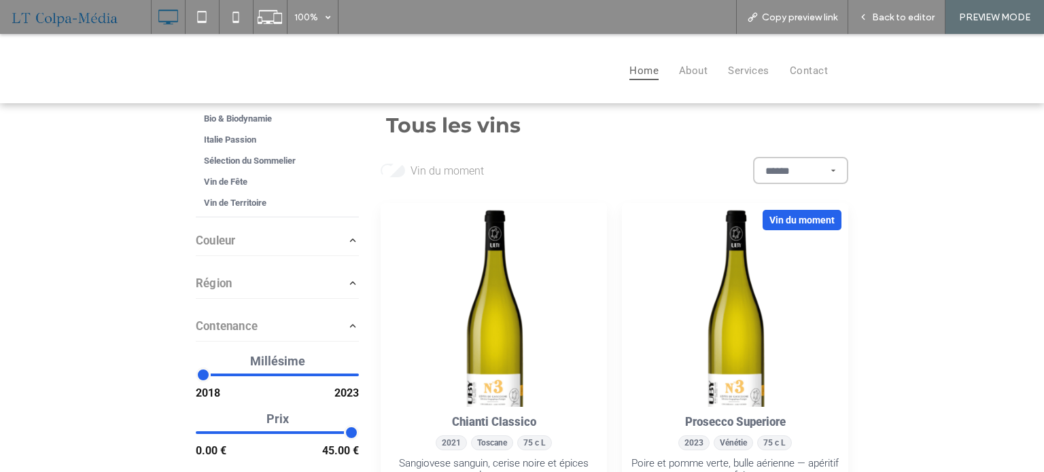
click at [256, 329] on button "Contenance" at bounding box center [277, 326] width 163 height 24
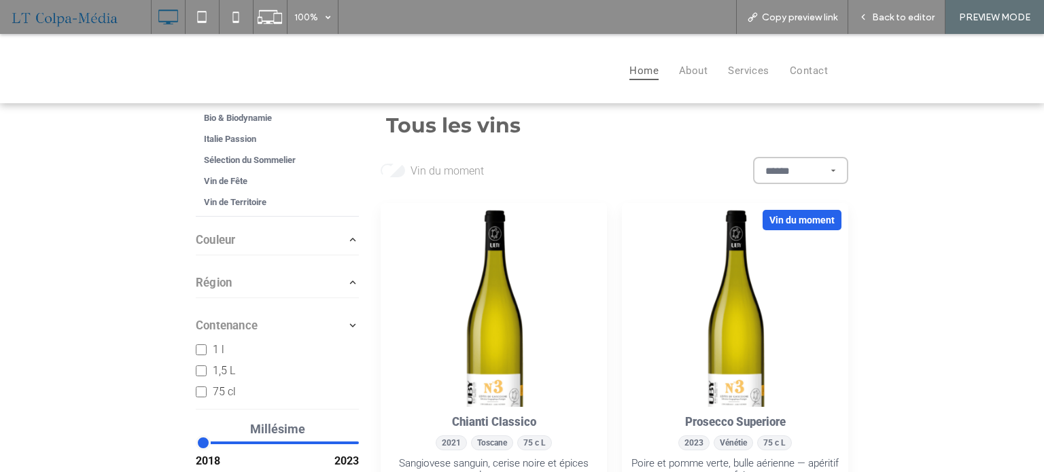
click at [225, 262] on aside "Tous (5) Vin du moment (2) Bio & Biodynamie (1) Italie Passion (2) Sélection du…" at bounding box center [277, 308] width 163 height 391
click at [232, 282] on button "Région" at bounding box center [277, 282] width 163 height 24
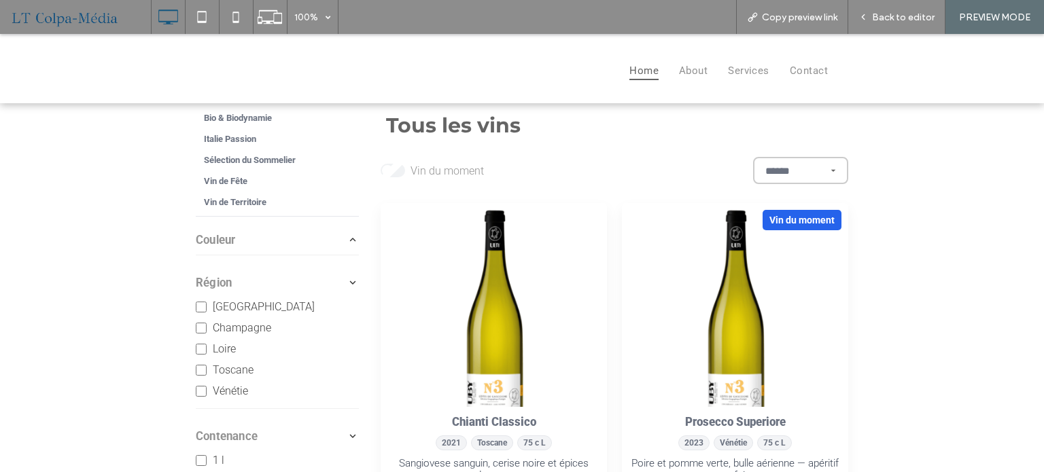
click at [228, 238] on span "Couleur" at bounding box center [215, 240] width 39 height 14
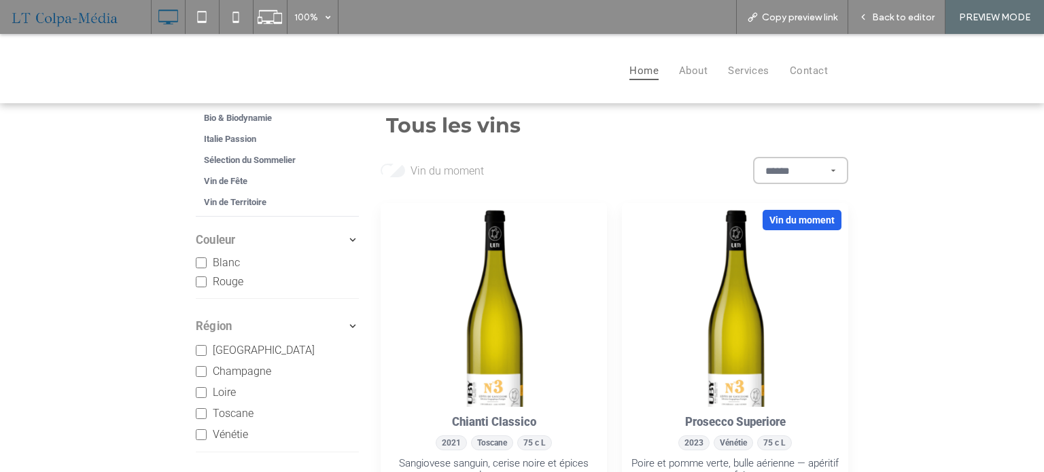
click at [258, 236] on button "Couleur" at bounding box center [277, 240] width 163 height 24
